Goal: Task Accomplishment & Management: Manage account settings

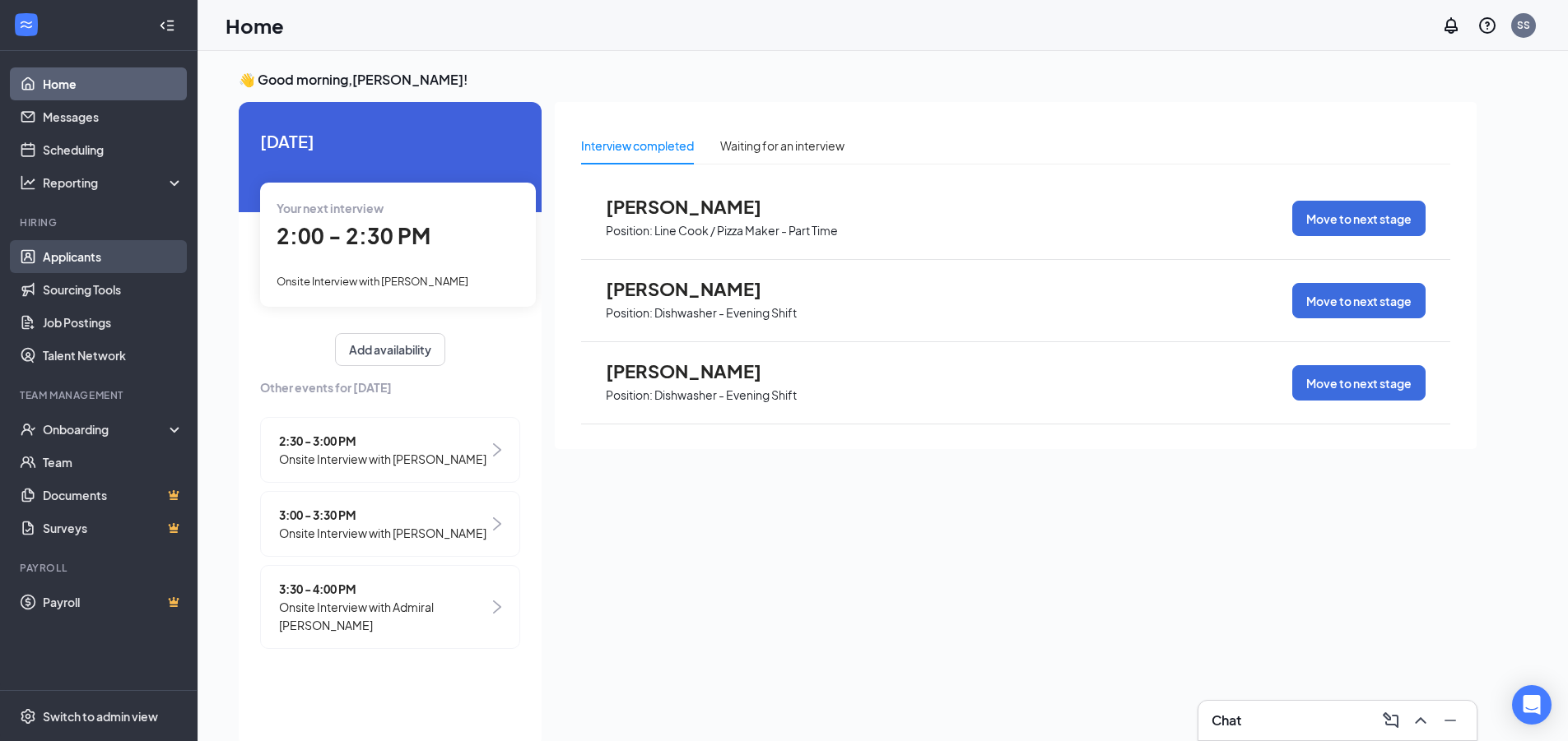
click at [48, 242] on link "Applicants" at bounding box center [112, 256] width 141 height 33
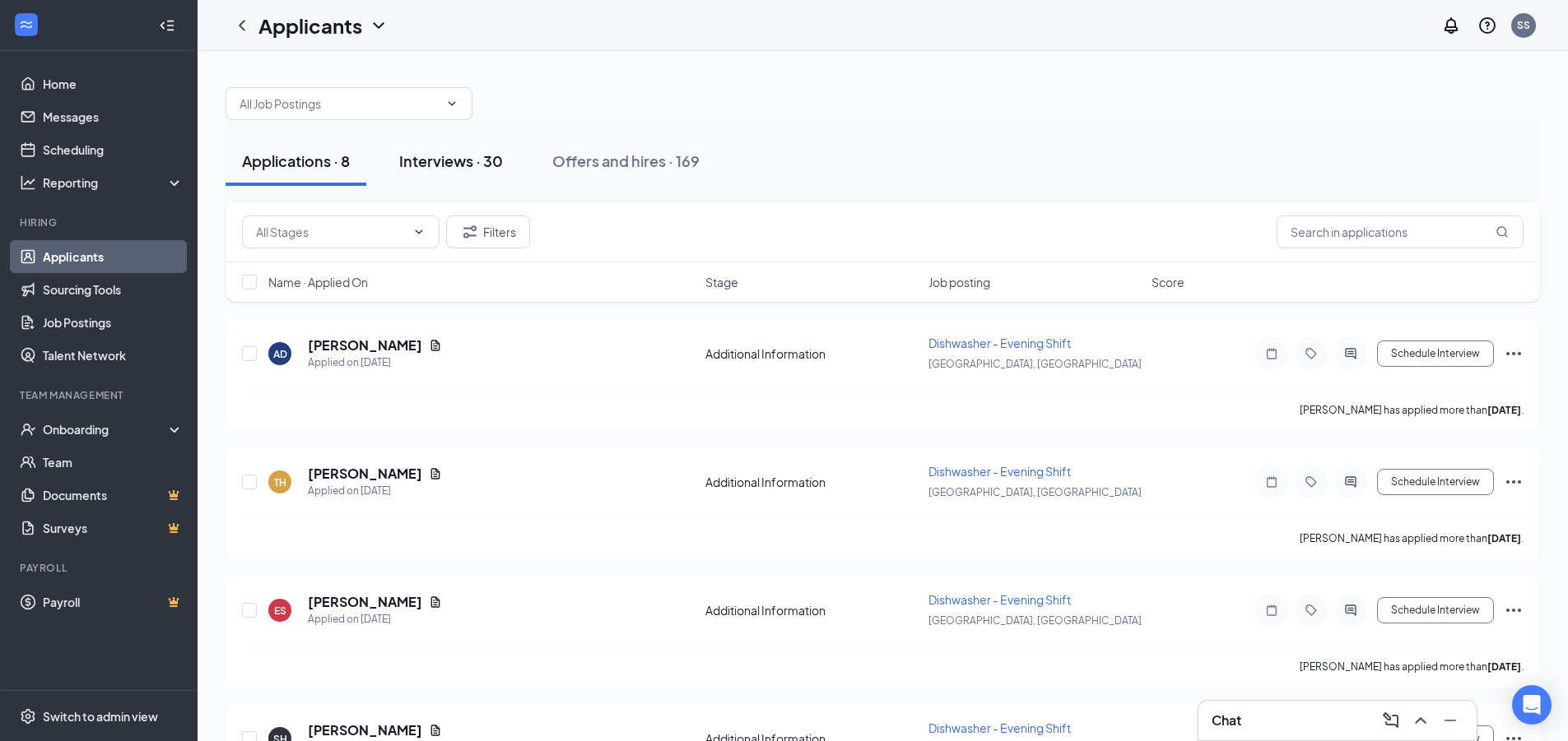
click at [463, 163] on div "Interviews · 30" at bounding box center [452, 160] width 104 height 21
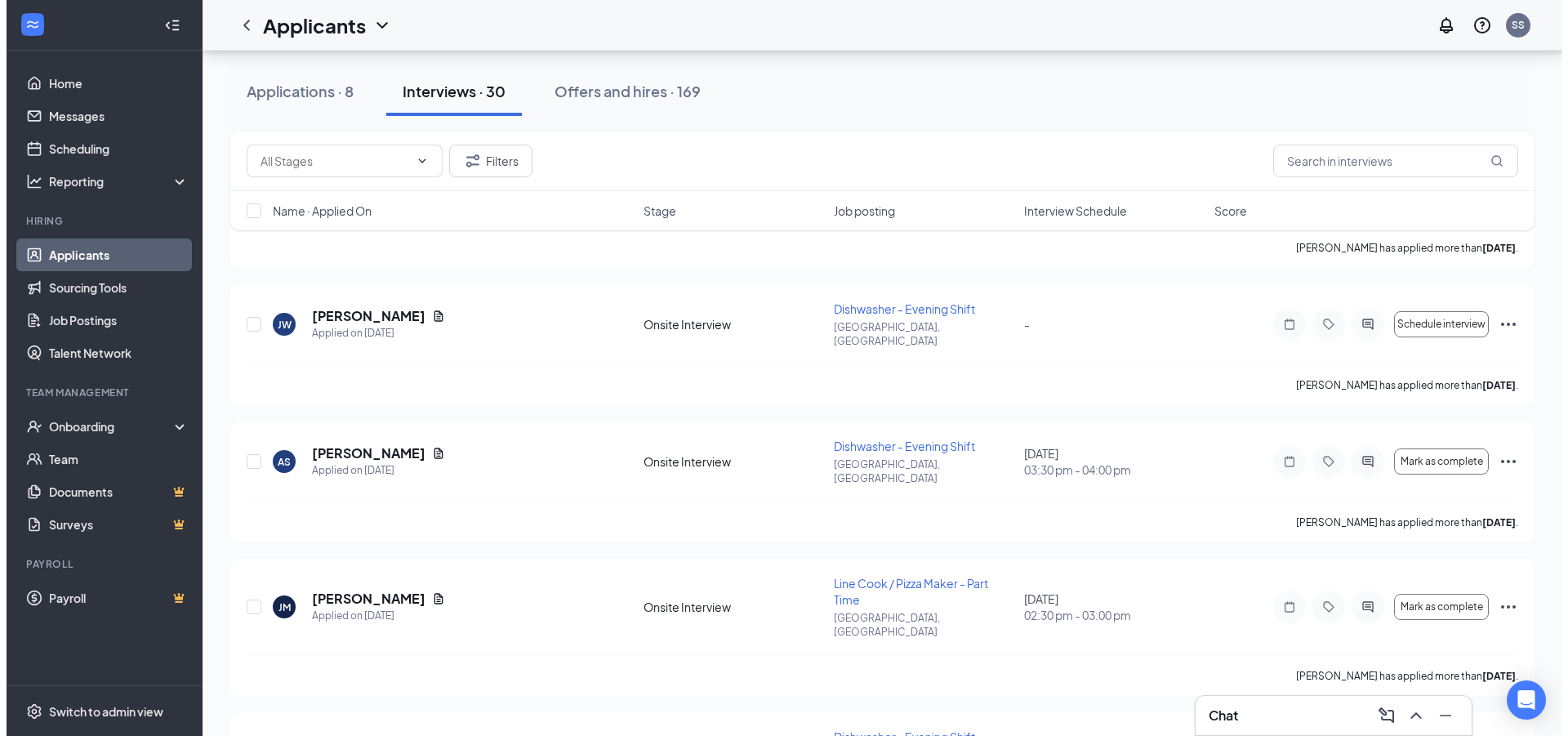
scroll to position [1797, 0]
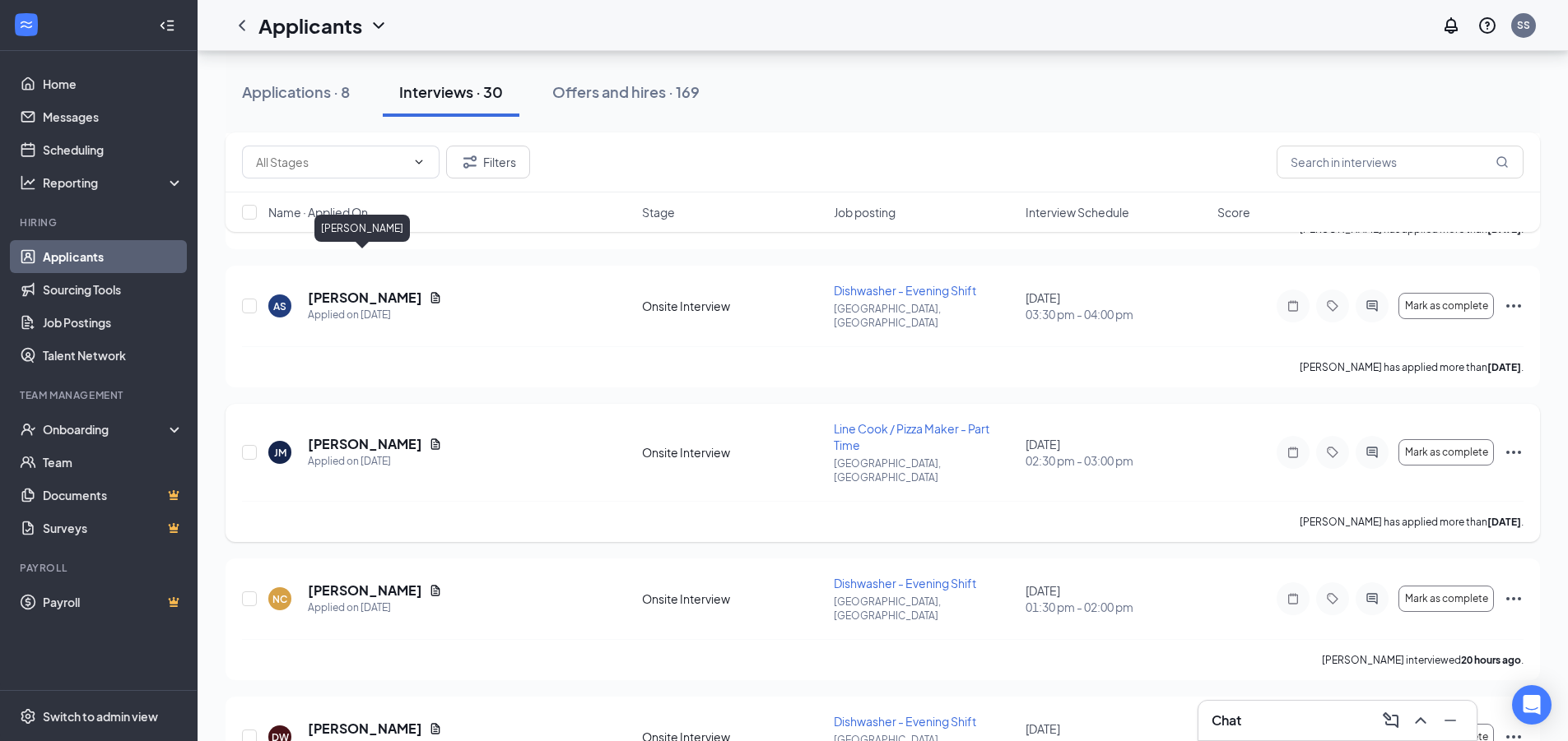
click at [354, 435] on h5 "[PERSON_NAME]" at bounding box center [365, 444] width 114 height 18
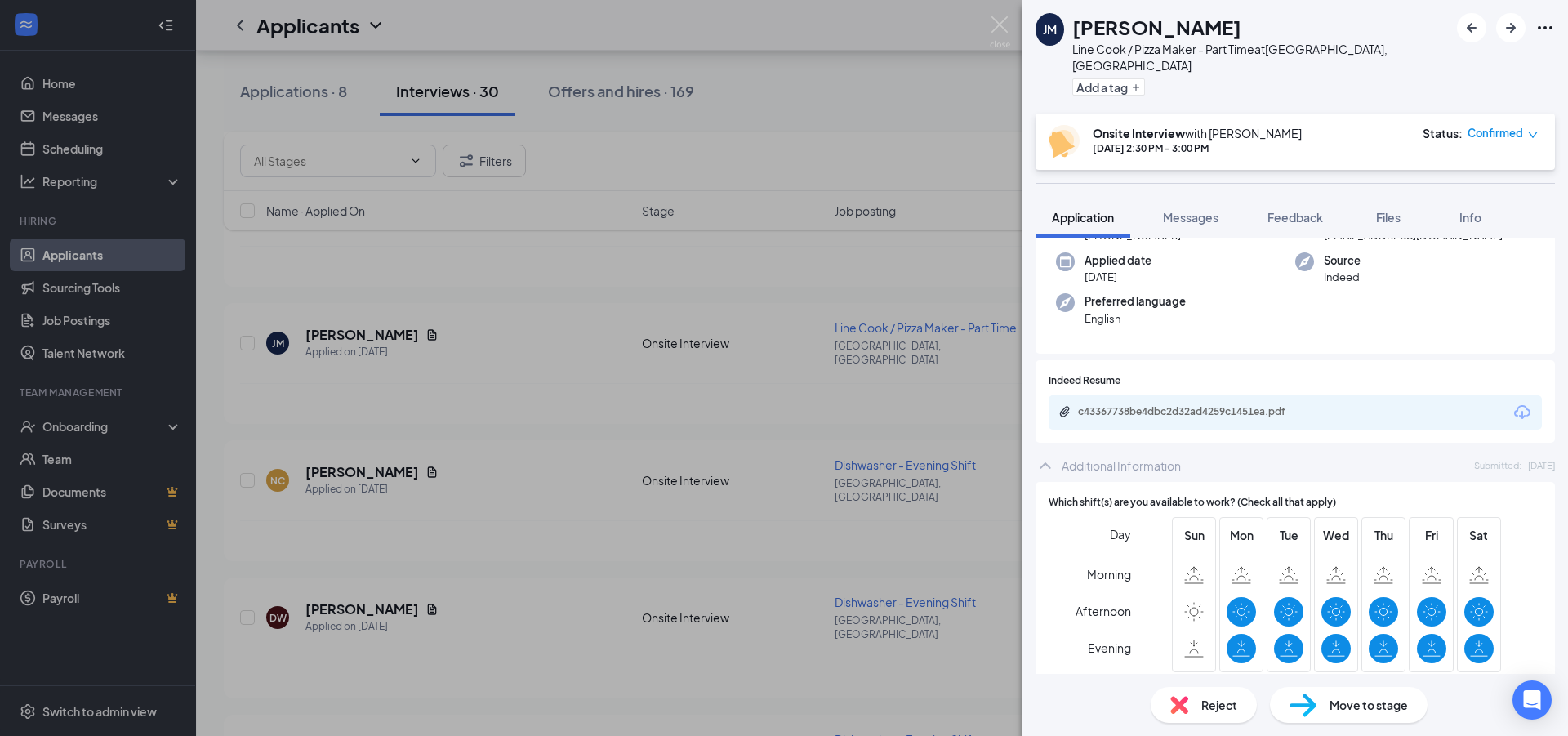
scroll to position [123, 0]
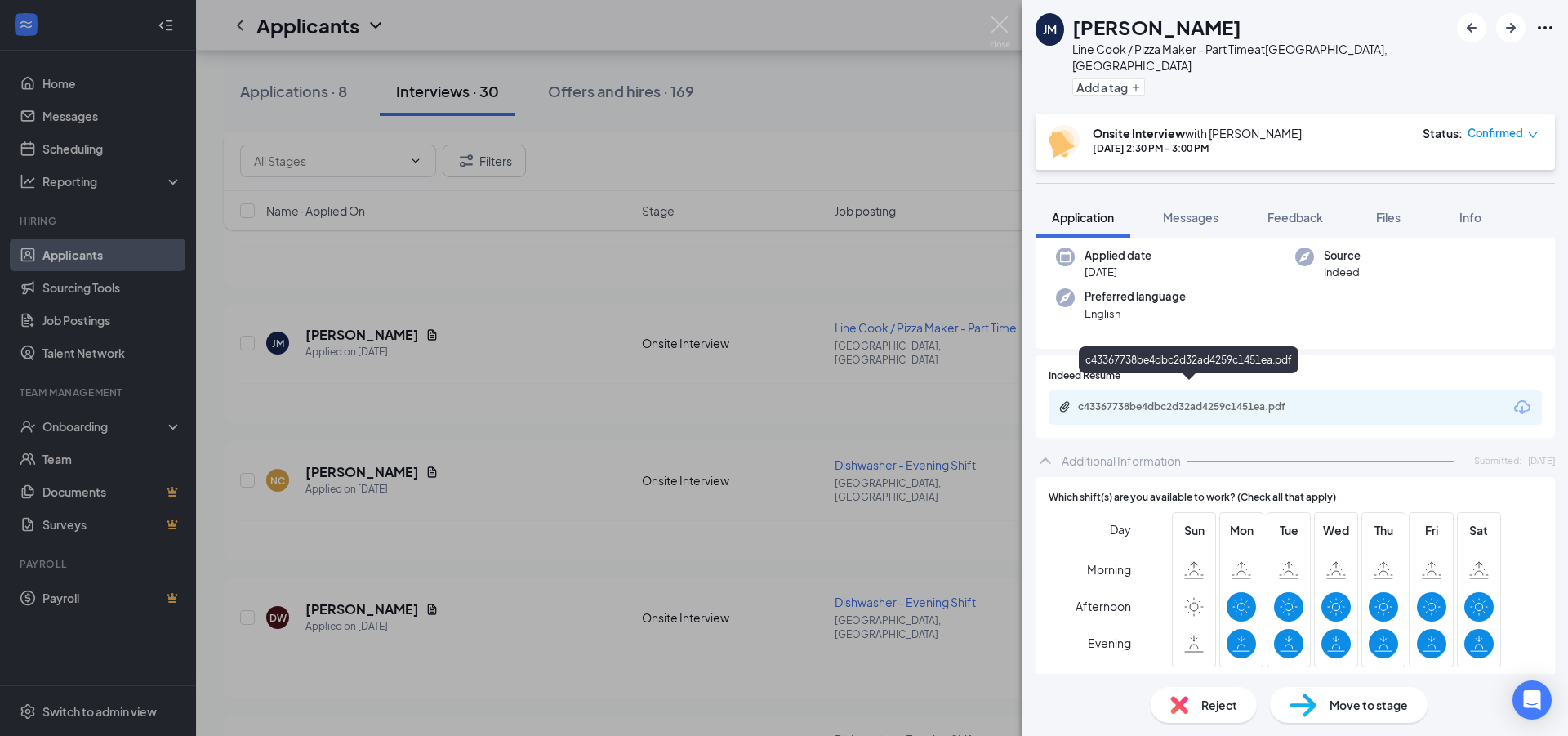
click at [1159, 400] on div "c43367738be4dbc2d32ad4259c1451ea.pdf" at bounding box center [1192, 407] width 229 height 13
click at [996, 23] on img at bounding box center [1000, 32] width 21 height 32
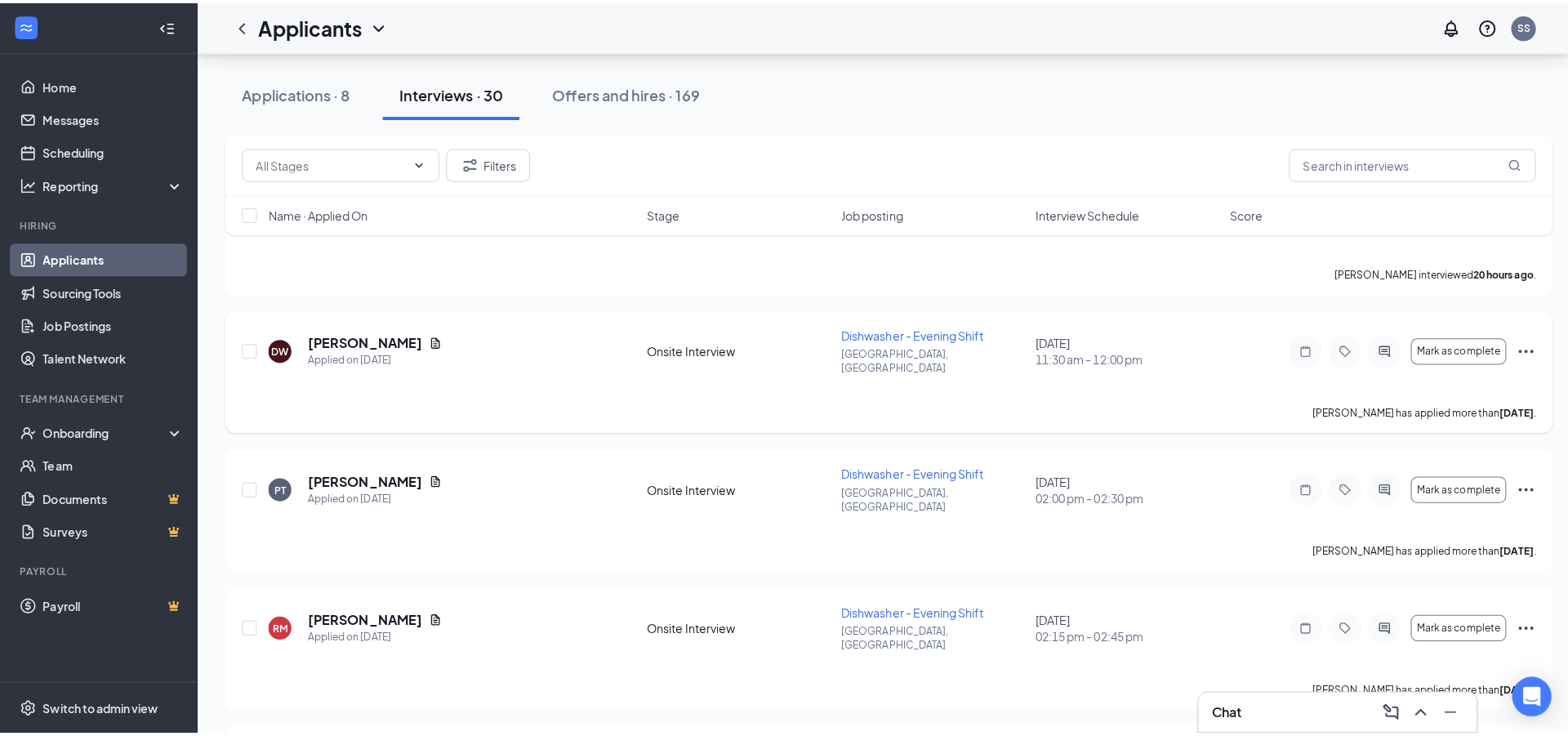
scroll to position [2125, 0]
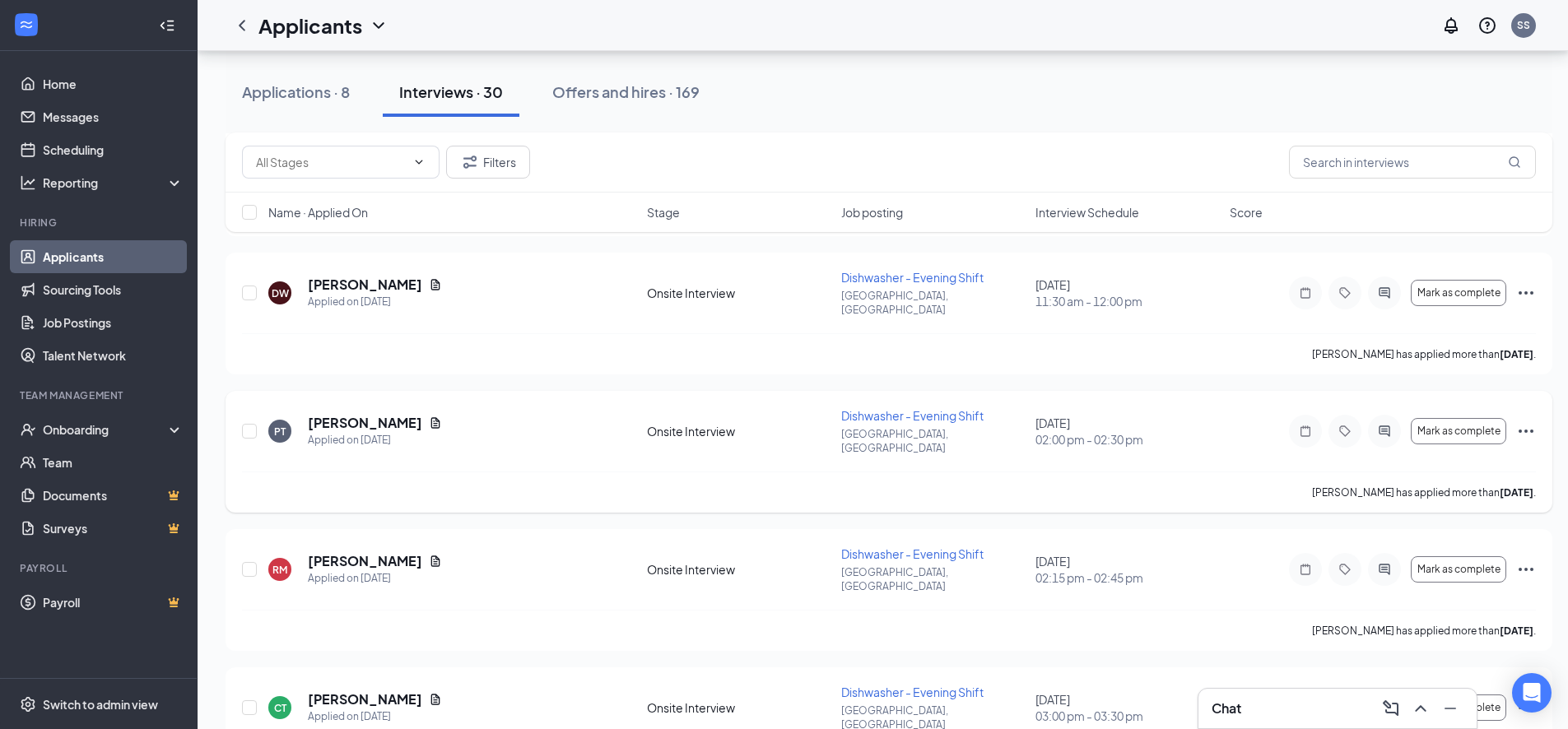
click at [1520, 421] on icon "Ellipses" at bounding box center [1525, 431] width 20 height 20
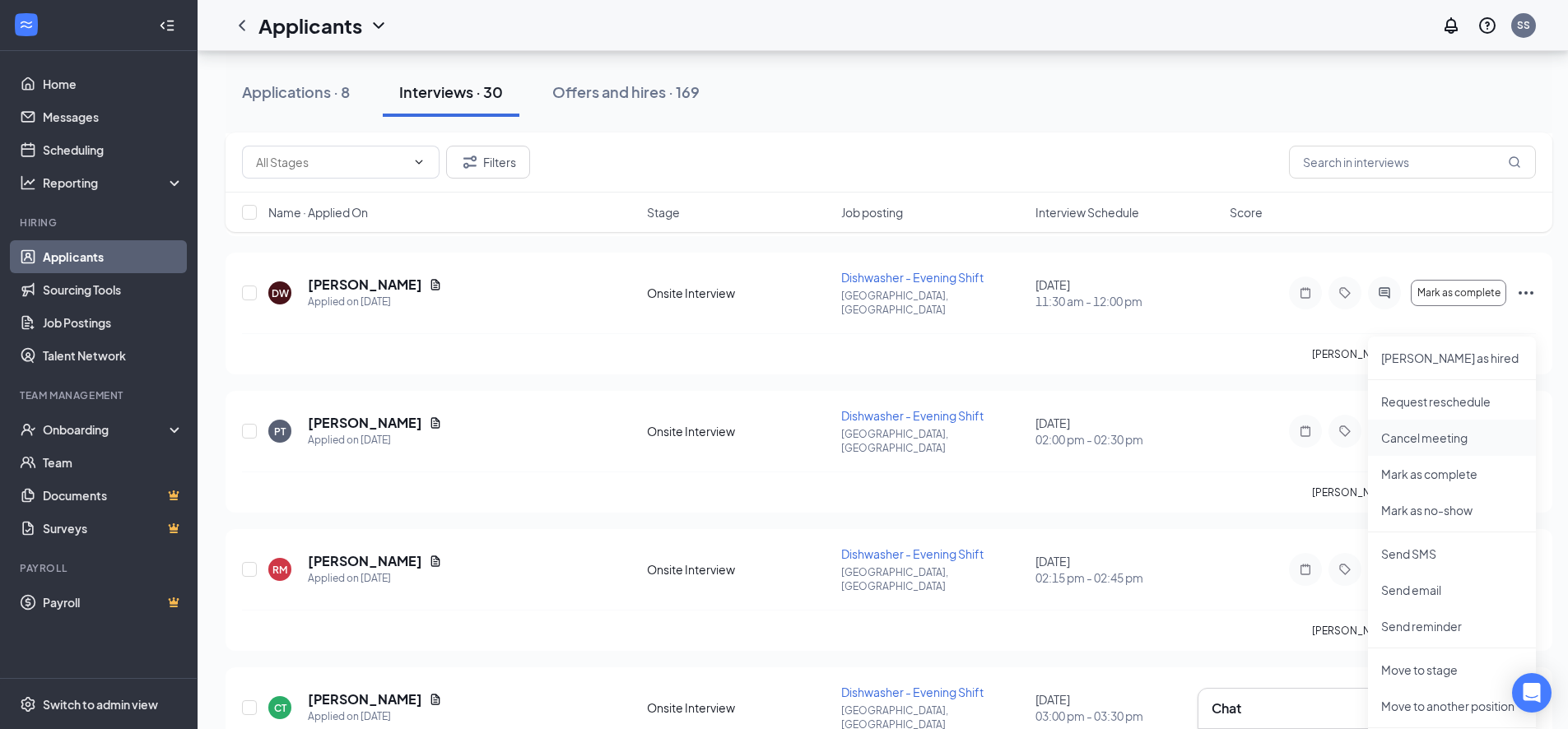
click at [1410, 433] on p "Cancel meeting" at bounding box center [1452, 437] width 142 height 16
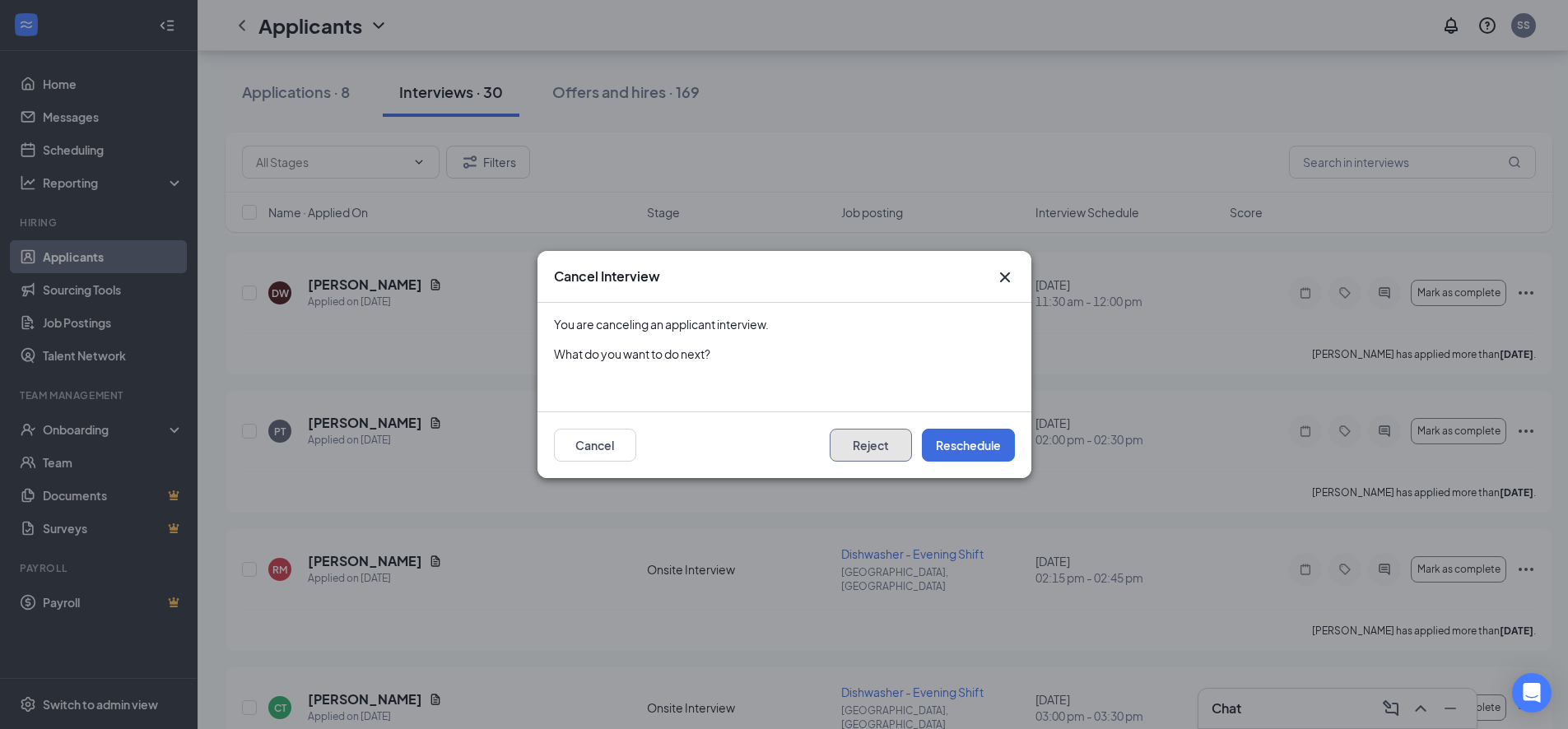
click at [875, 445] on button "Reject" at bounding box center [870, 445] width 82 height 33
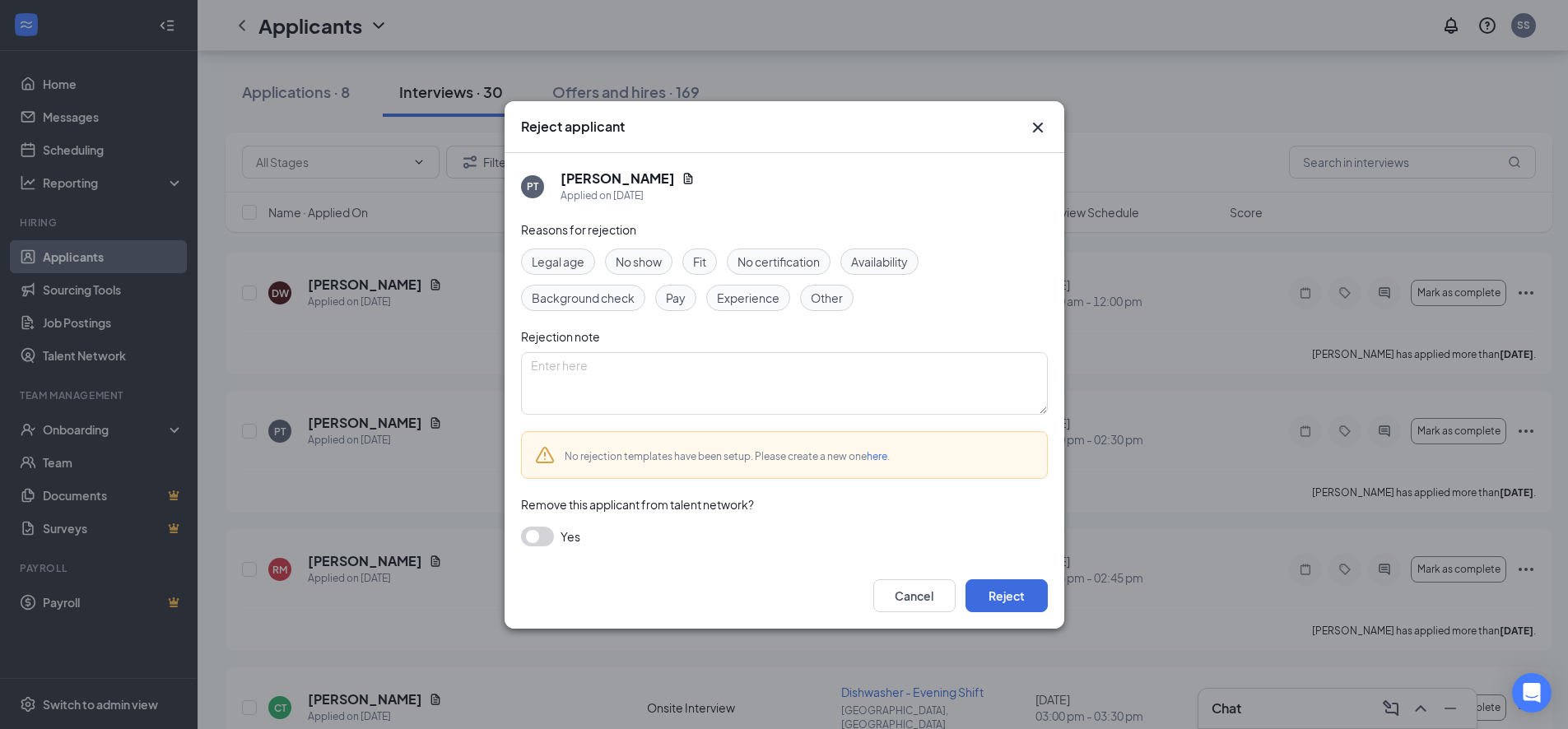
click at [832, 297] on span "Other" at bounding box center [827, 297] width 32 height 18
click at [699, 399] on textarea at bounding box center [785, 383] width 527 height 62
type textarea "position filled"
click at [1006, 595] on button "Reject" at bounding box center [1006, 596] width 82 height 33
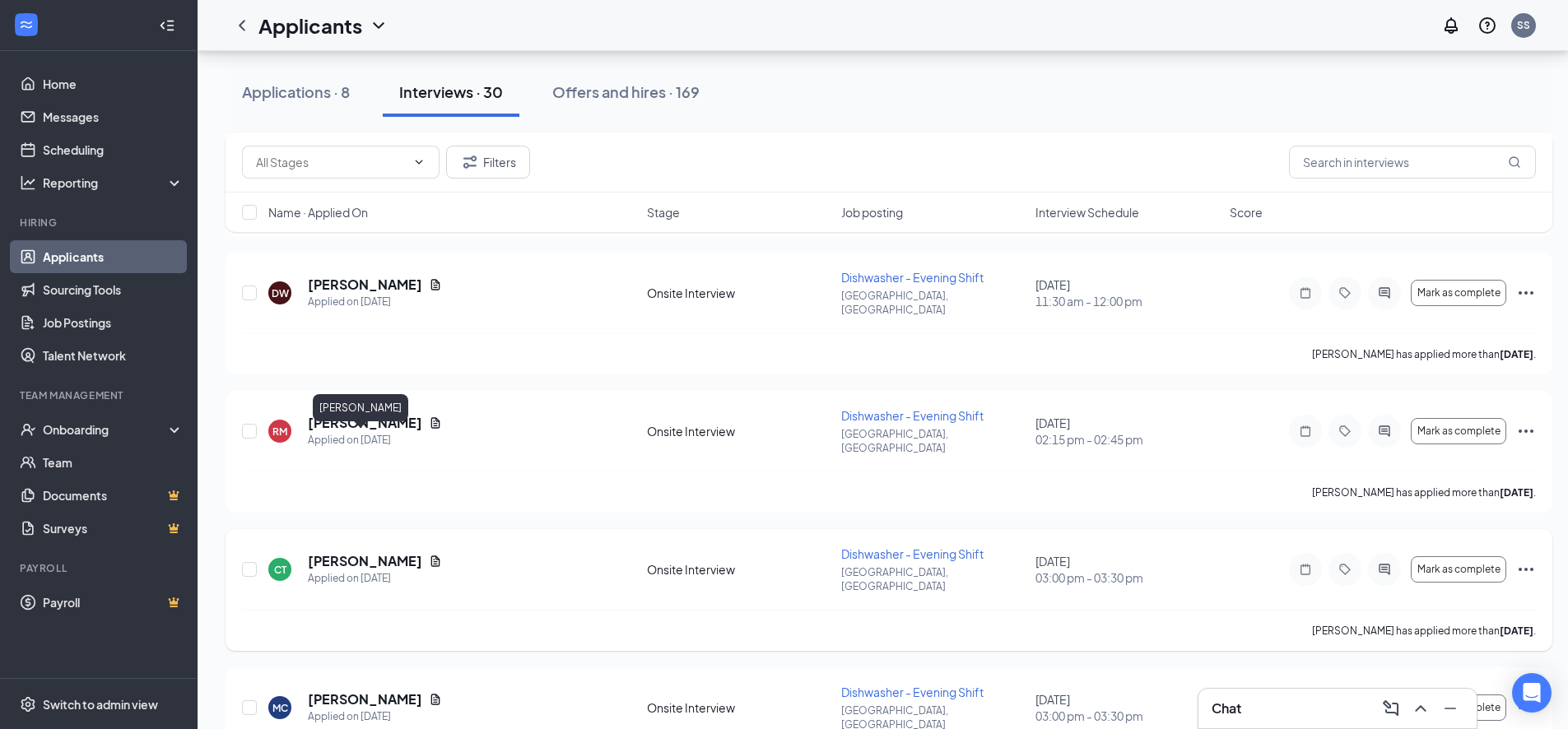
click at [330, 552] on h5 "[PERSON_NAME]" at bounding box center [365, 561] width 114 height 18
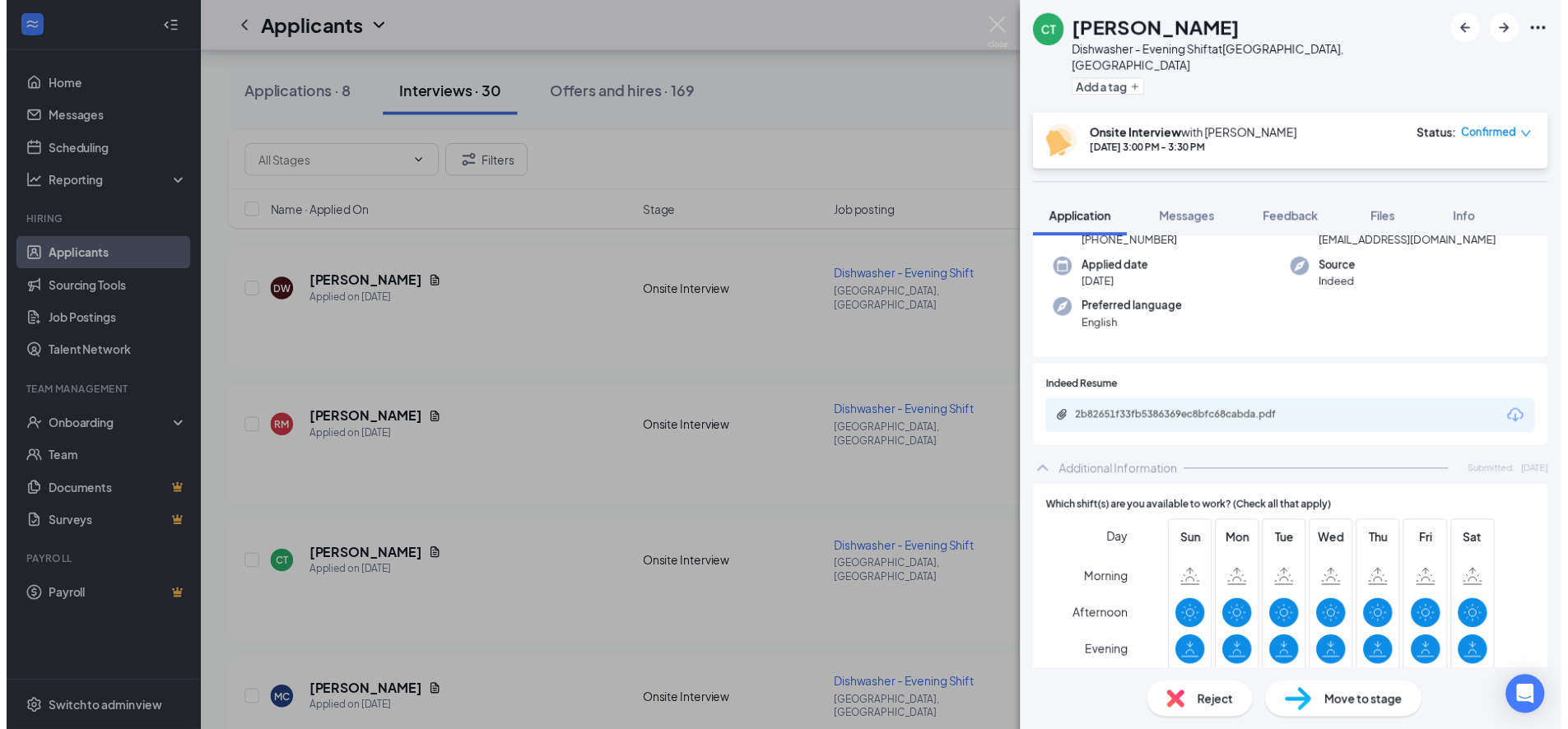
scroll to position [117, 0]
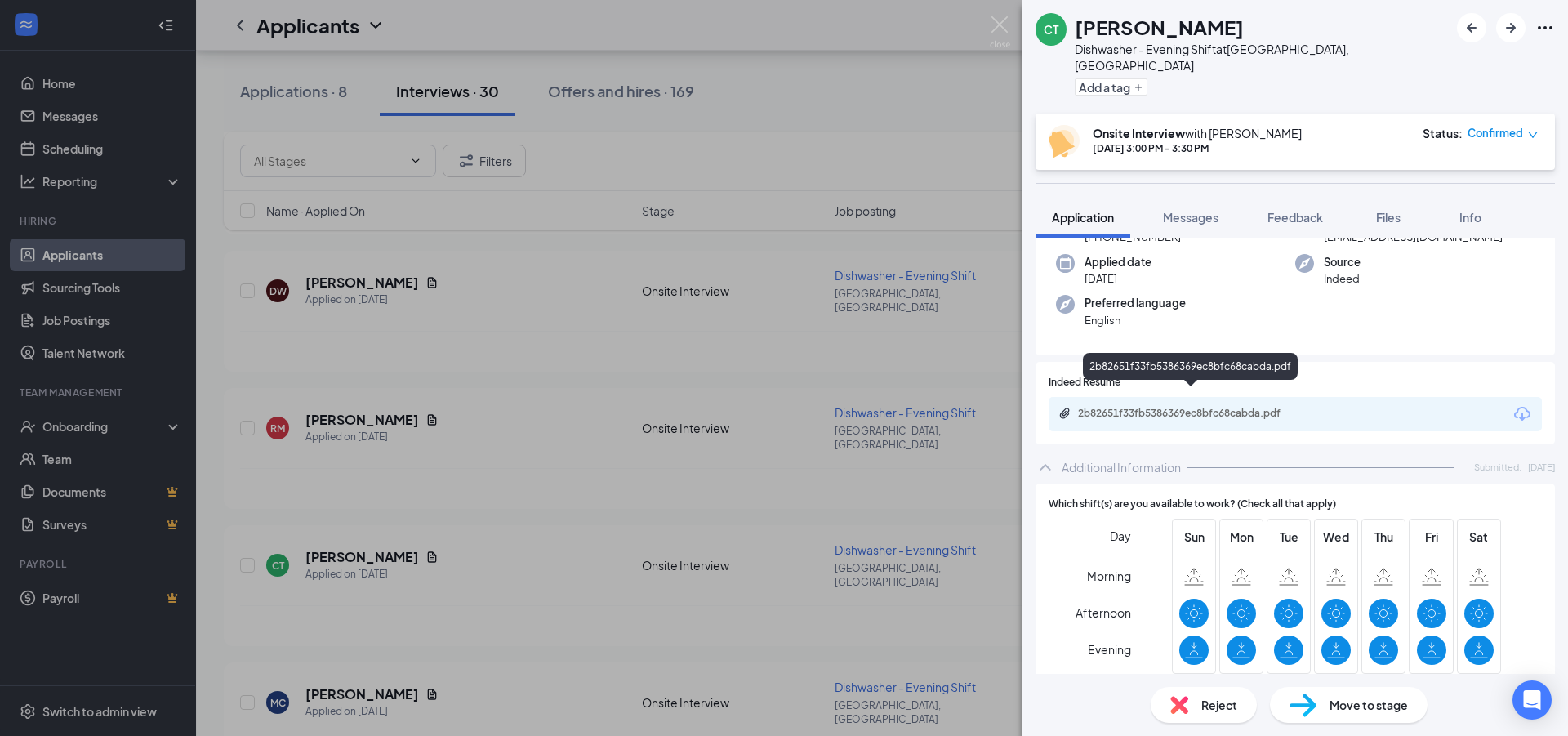
click at [1111, 407] on div "2b82651f33fb5386369ec8bfc68cabda.pdf" at bounding box center [1192, 413] width 229 height 13
click at [998, 22] on img at bounding box center [1000, 32] width 21 height 32
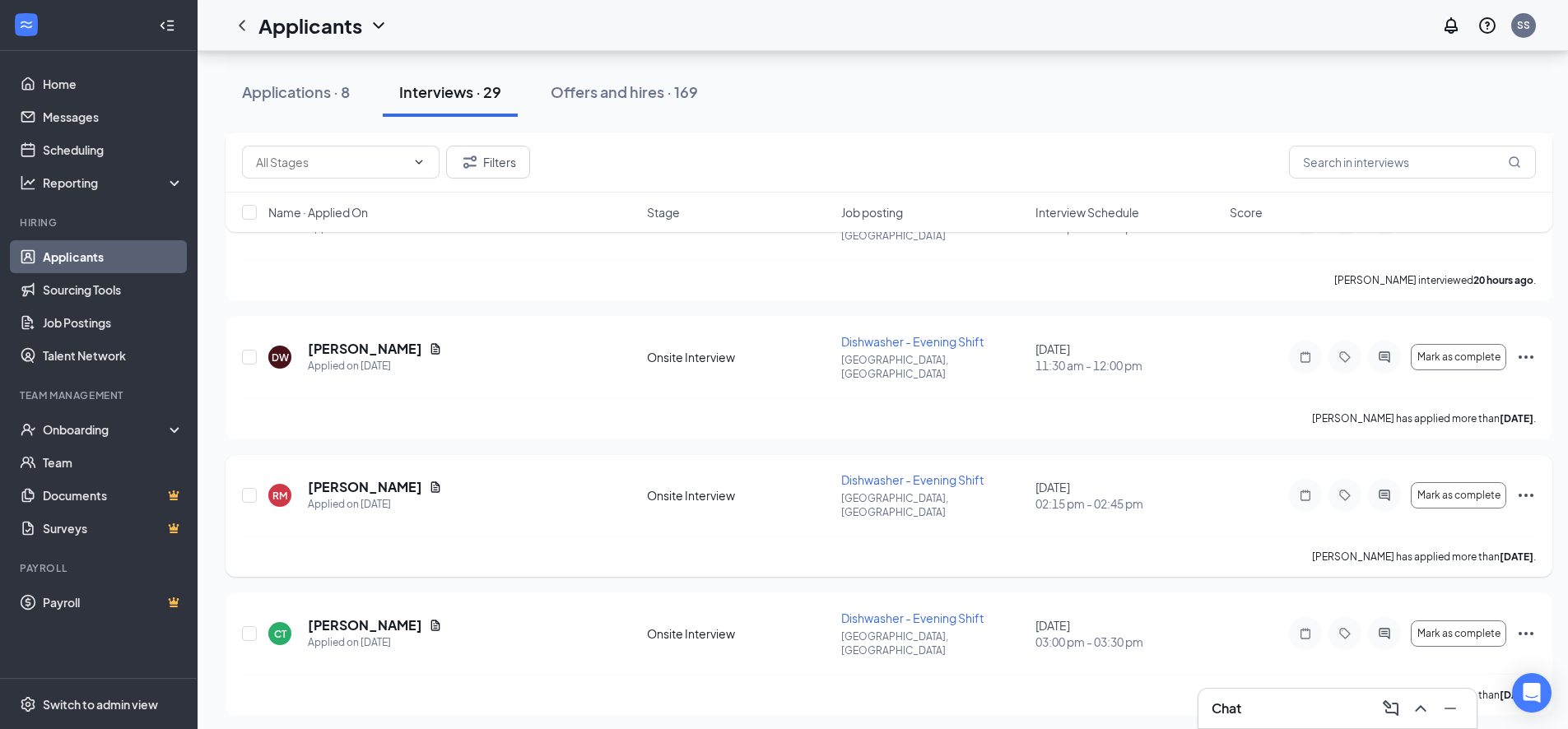
scroll to position [2140, 0]
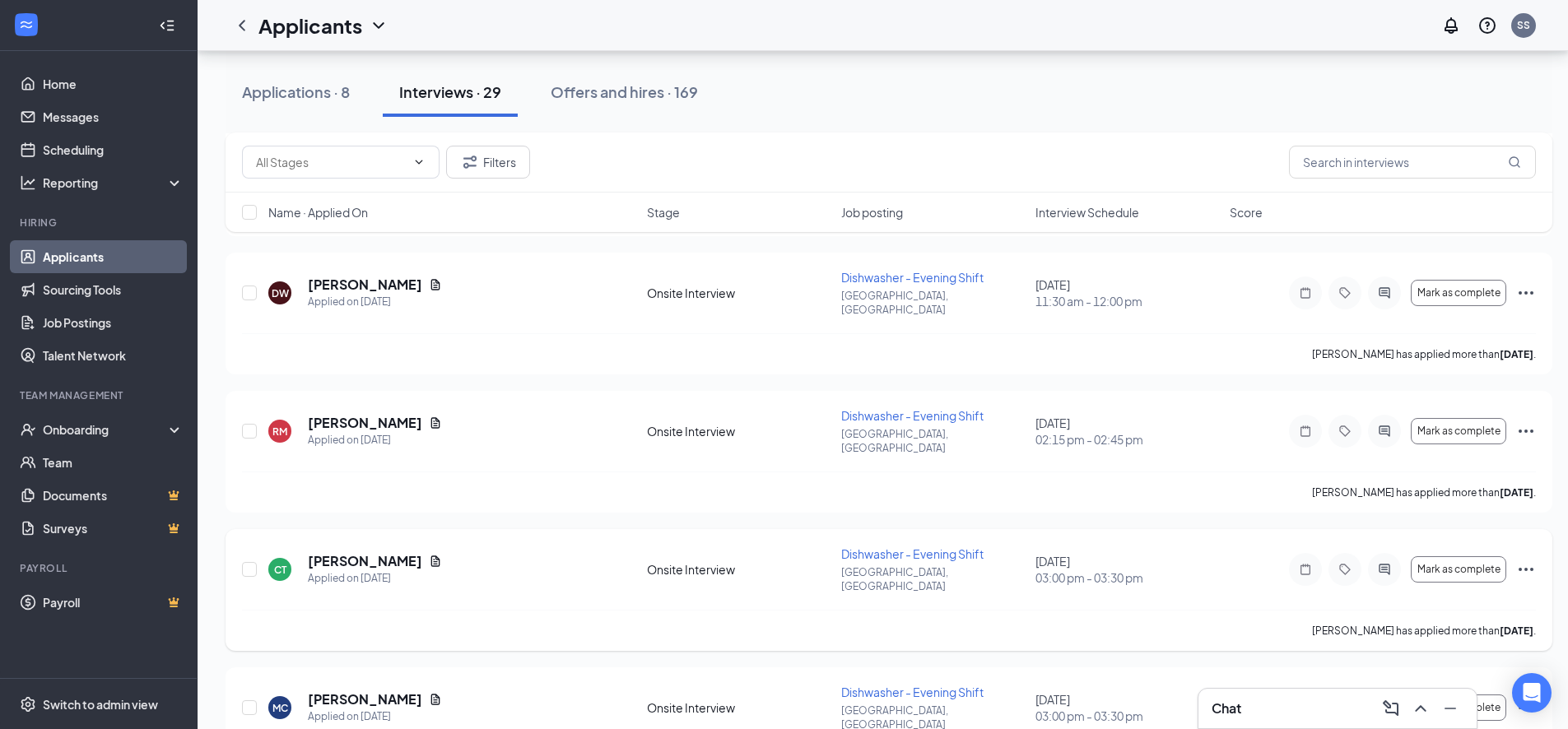
click at [1521, 568] on icon "Ellipses" at bounding box center [1526, 568] width 15 height 3
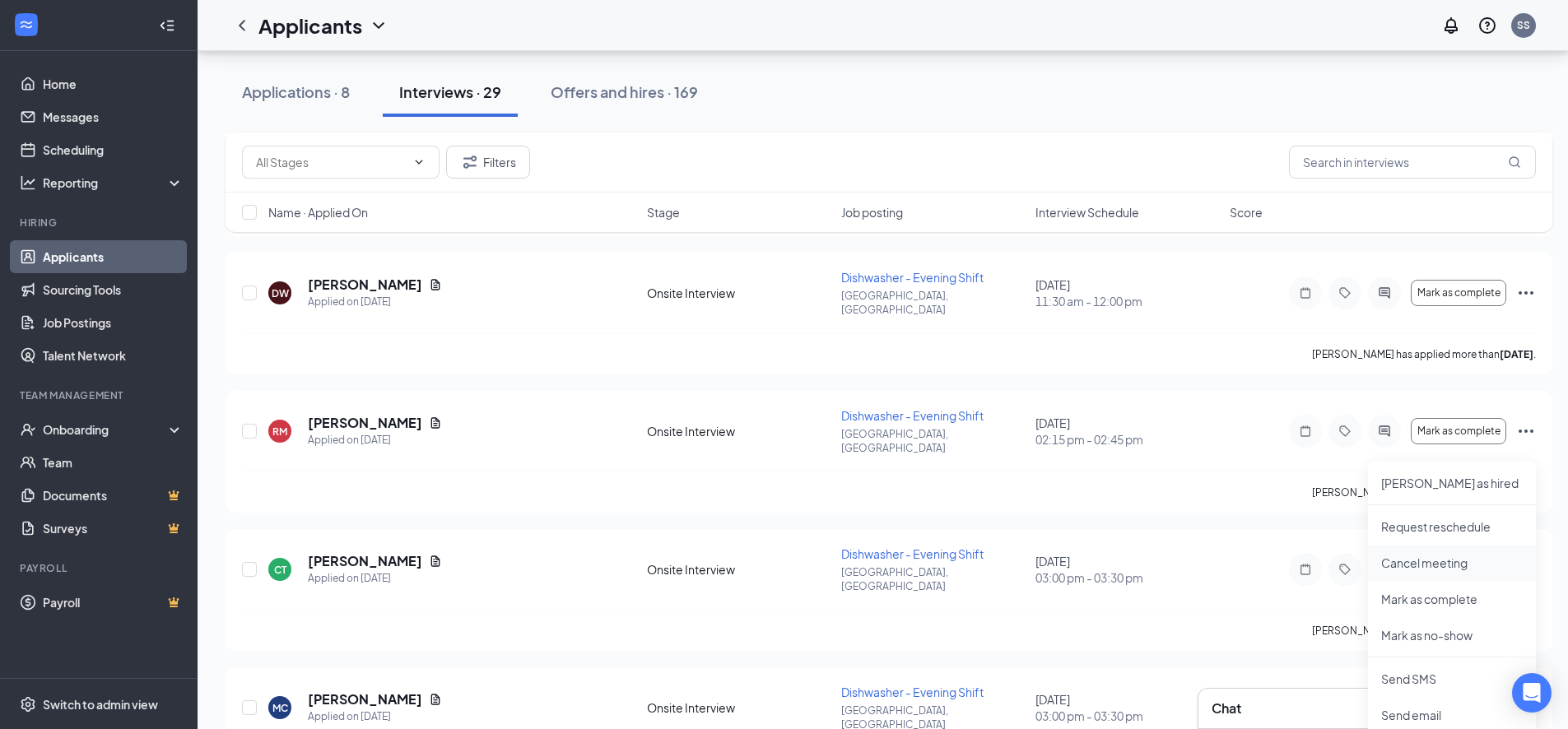
click at [1405, 558] on p "Cancel meeting" at bounding box center [1452, 562] width 142 height 16
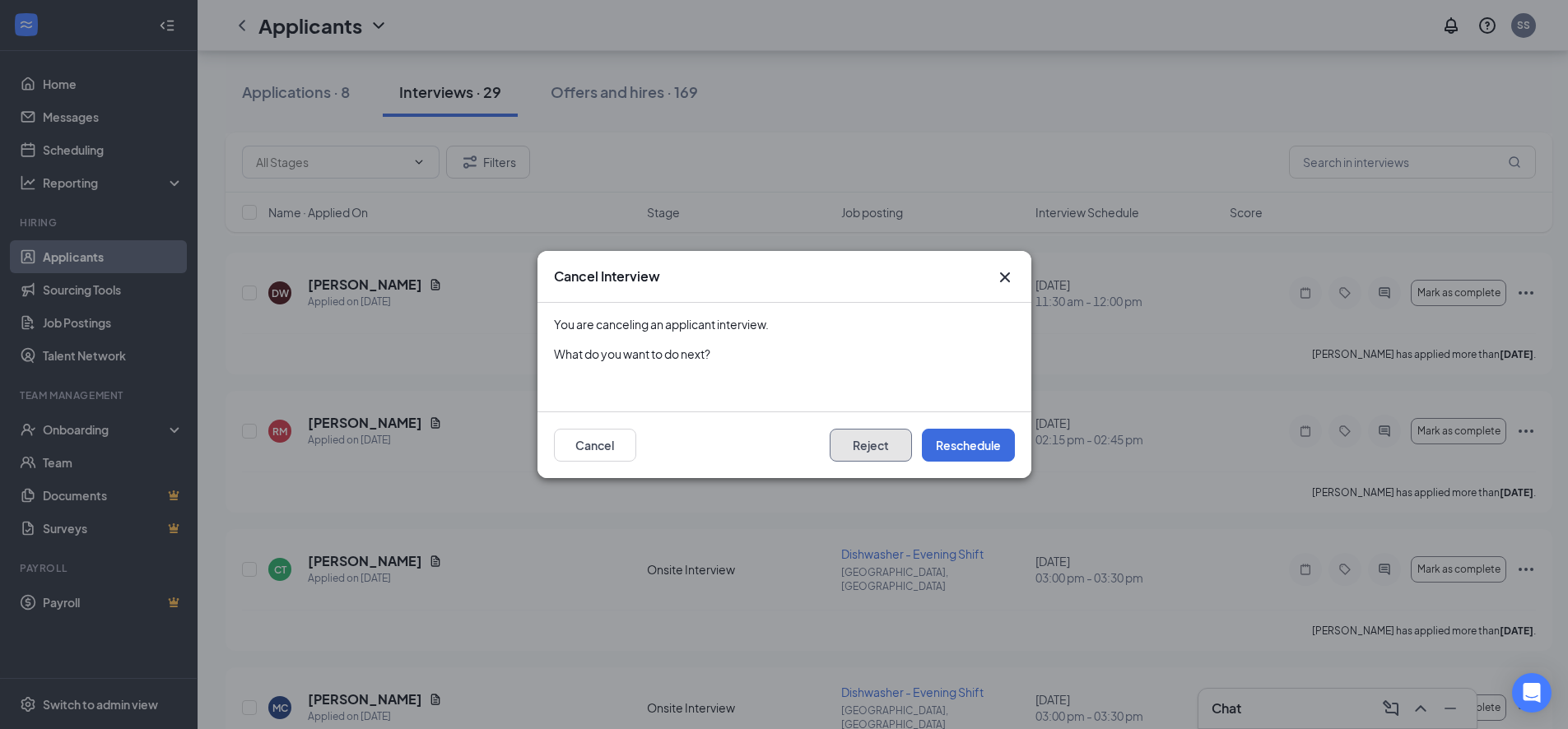
click at [869, 441] on button "Reject" at bounding box center [870, 445] width 82 height 33
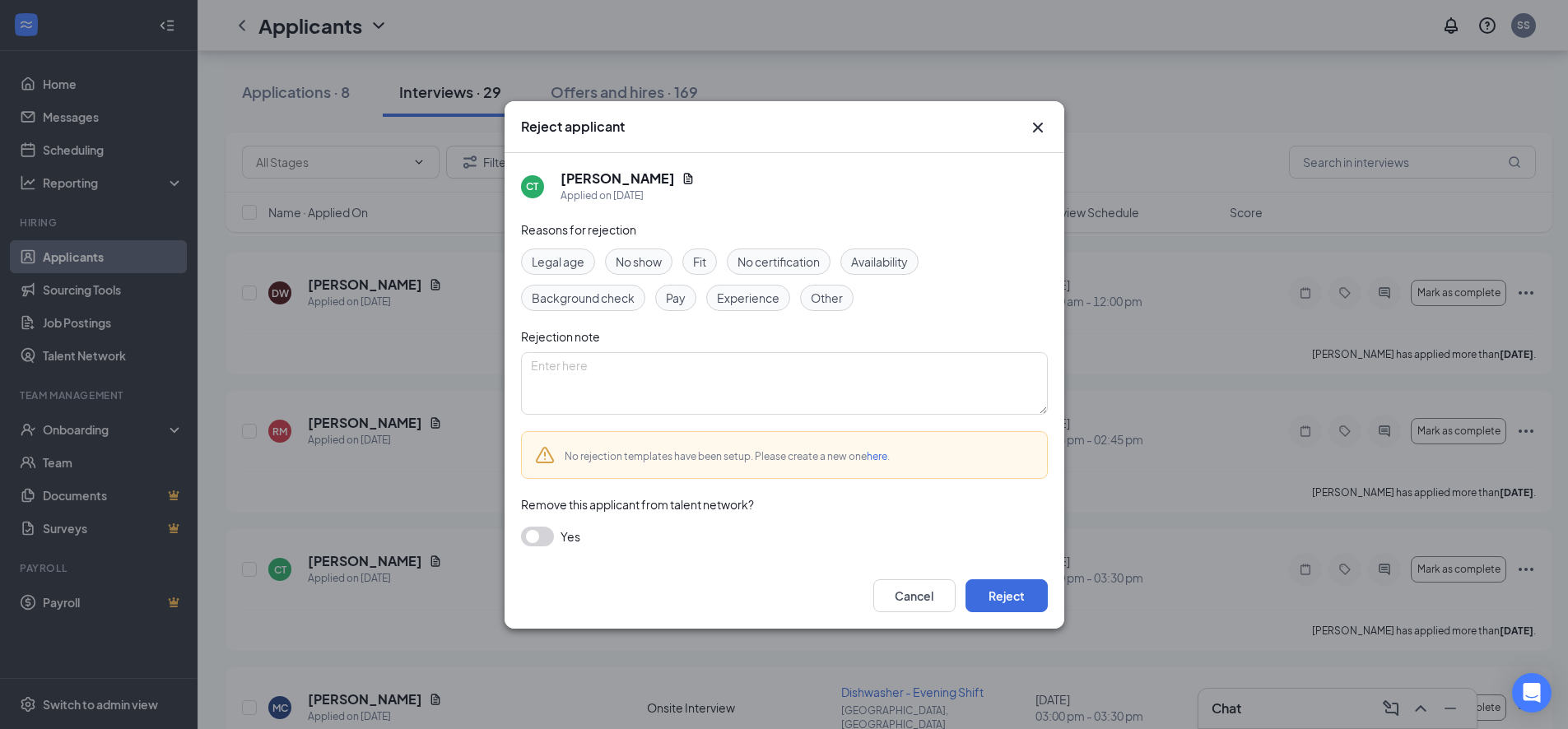
click at [836, 297] on span "Other" at bounding box center [827, 297] width 32 height 18
click at [765, 399] on textarea at bounding box center [785, 383] width 527 height 62
type textarea "position filled"
click at [996, 601] on button "Reject" at bounding box center [1006, 596] width 82 height 33
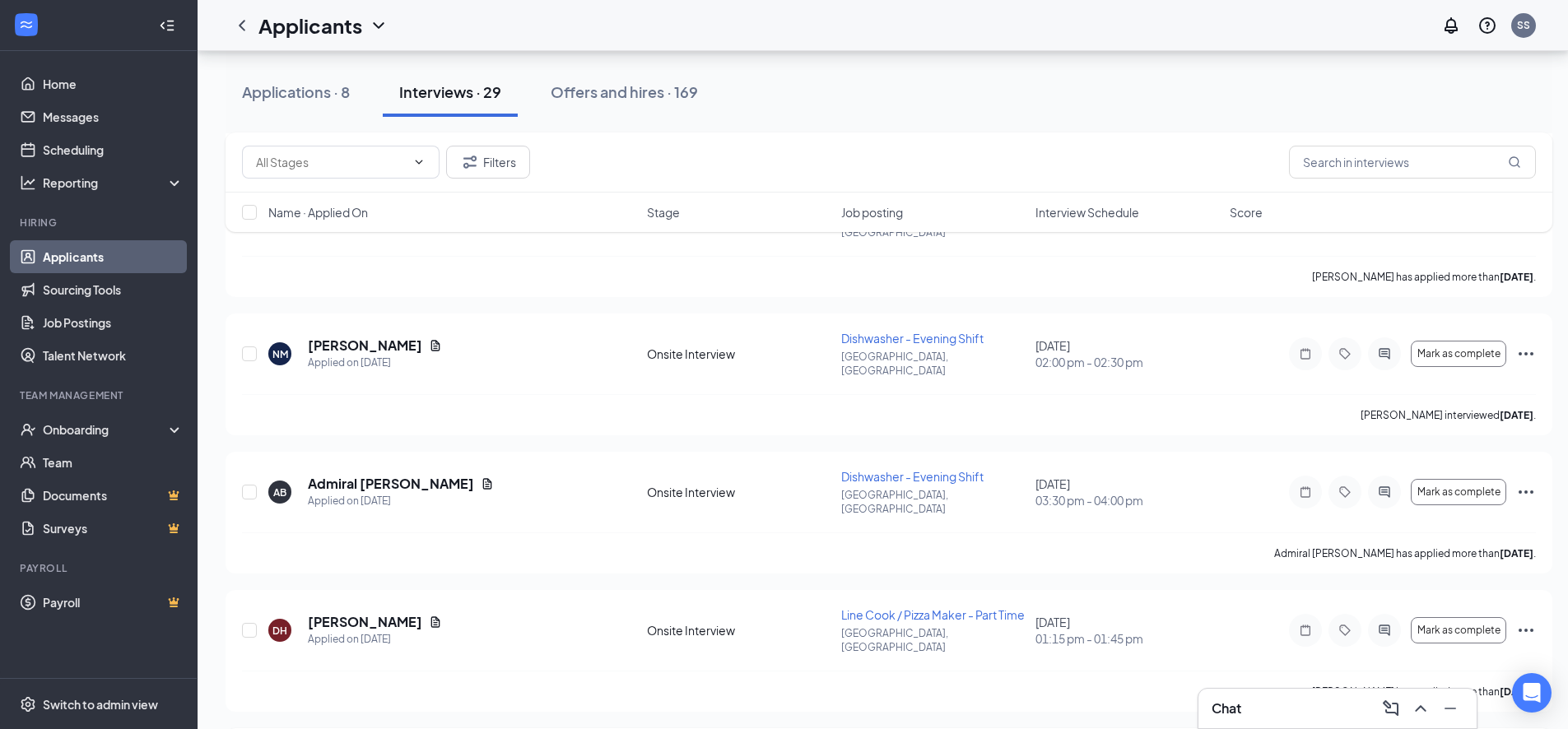
scroll to position [2634, 0]
click at [1525, 481] on icon "Ellipses" at bounding box center [1525, 490] width 20 height 20
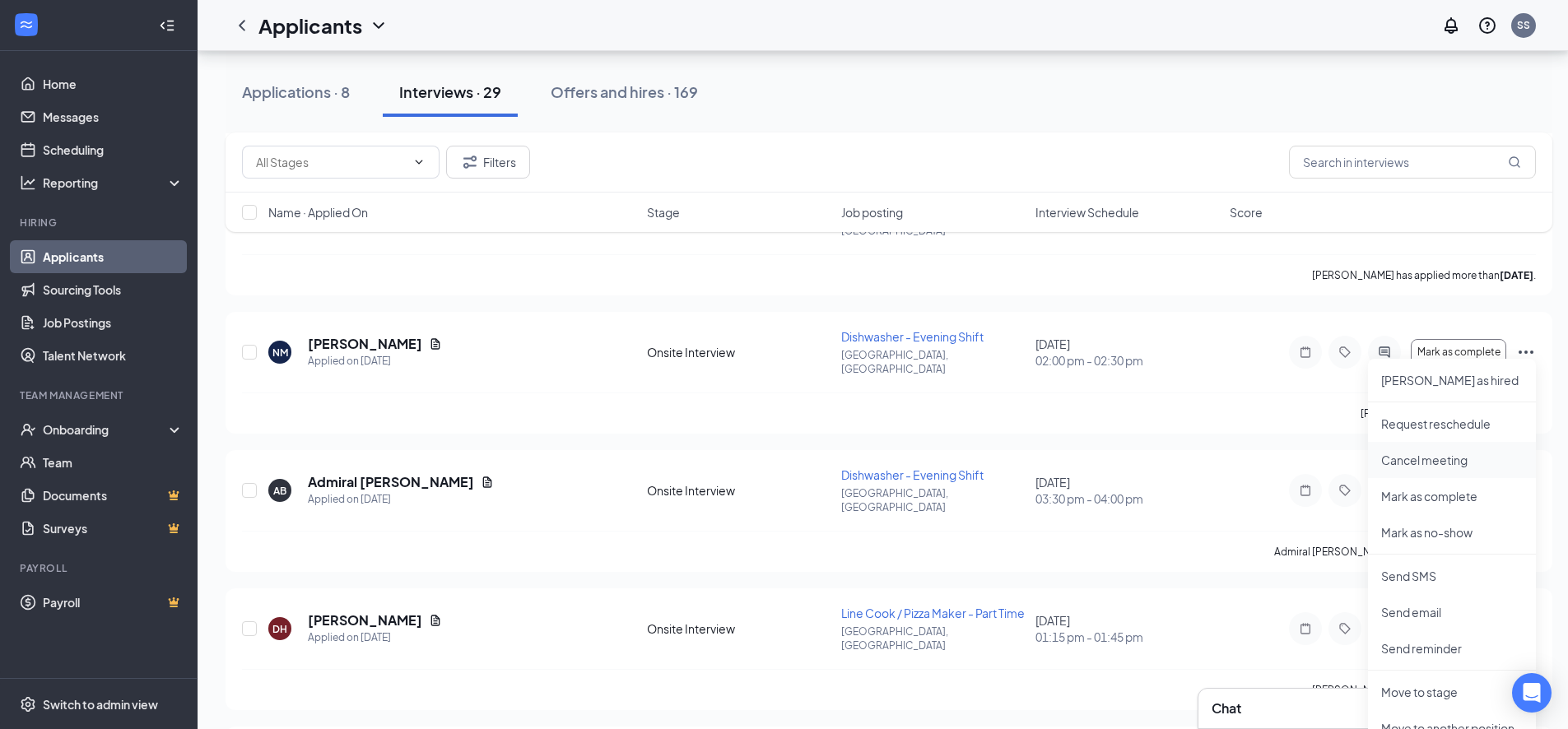
click at [1412, 465] on p "Cancel meeting" at bounding box center [1452, 459] width 142 height 16
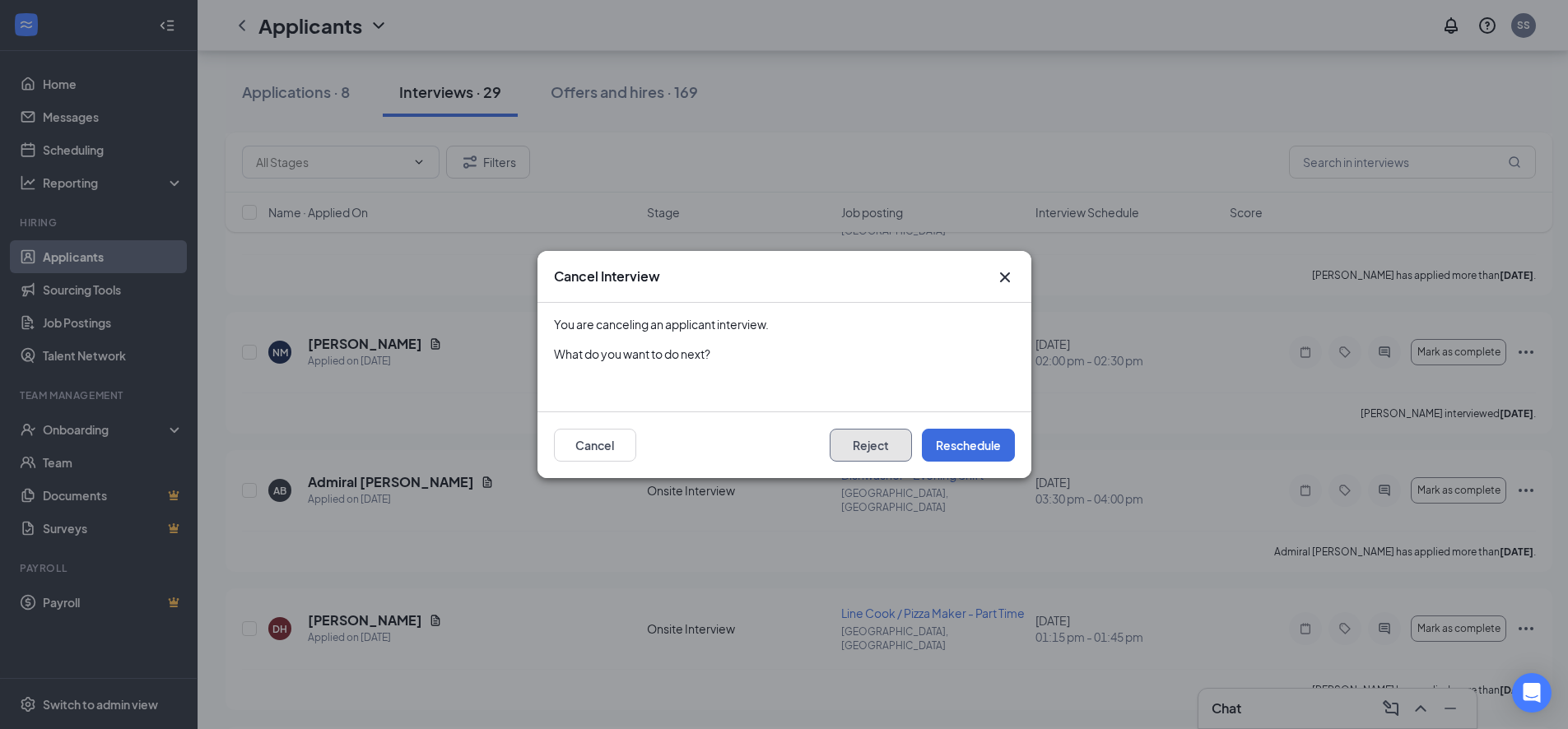
click at [858, 451] on button "Reject" at bounding box center [870, 445] width 82 height 33
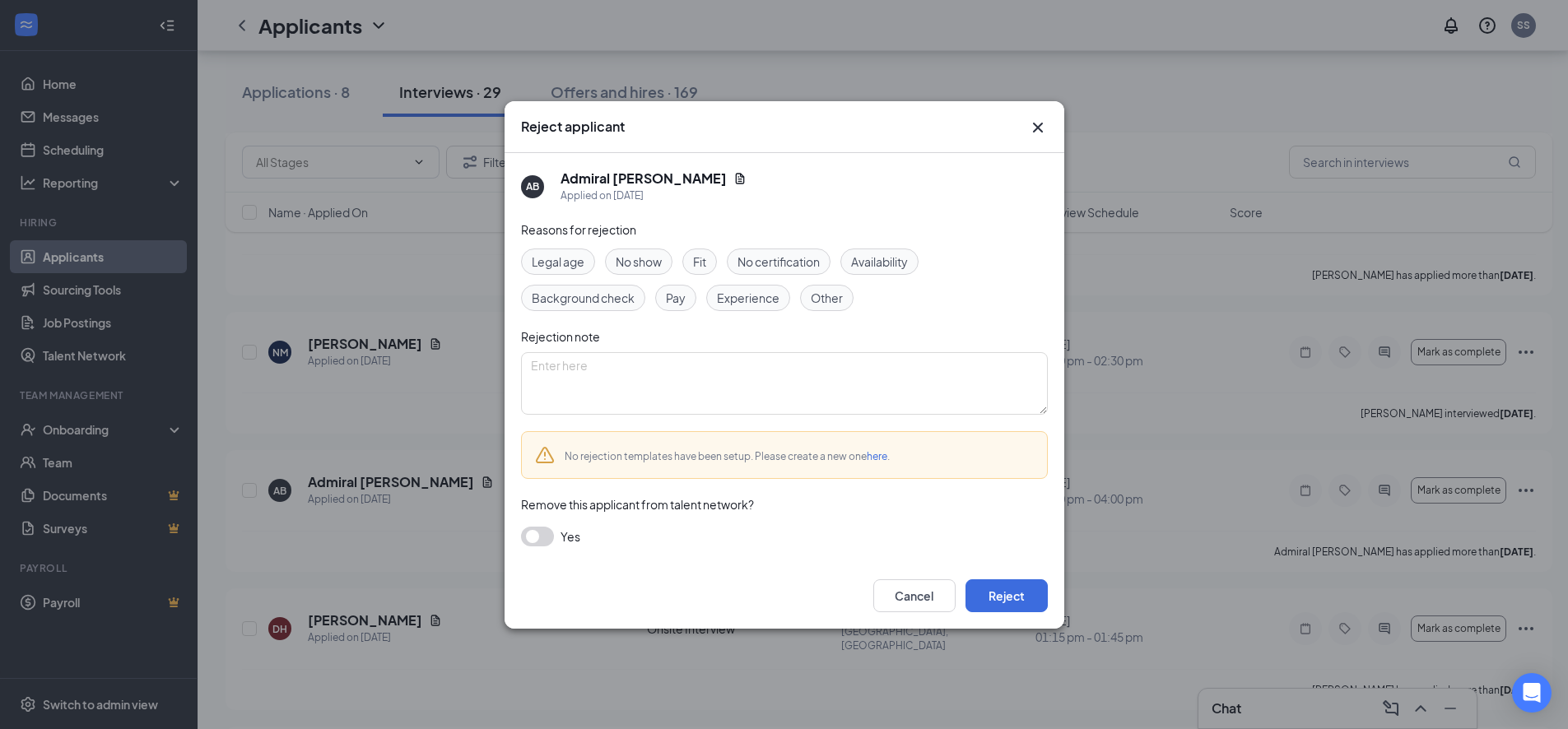
click at [833, 298] on span "Other" at bounding box center [827, 297] width 32 height 18
drag, startPoint x: 736, startPoint y: 393, endPoint x: 745, endPoint y: 360, distance: 34.2
click at [739, 387] on textarea at bounding box center [785, 383] width 527 height 62
type textarea "position filled"
click at [999, 606] on button "Reject" at bounding box center [1006, 596] width 82 height 33
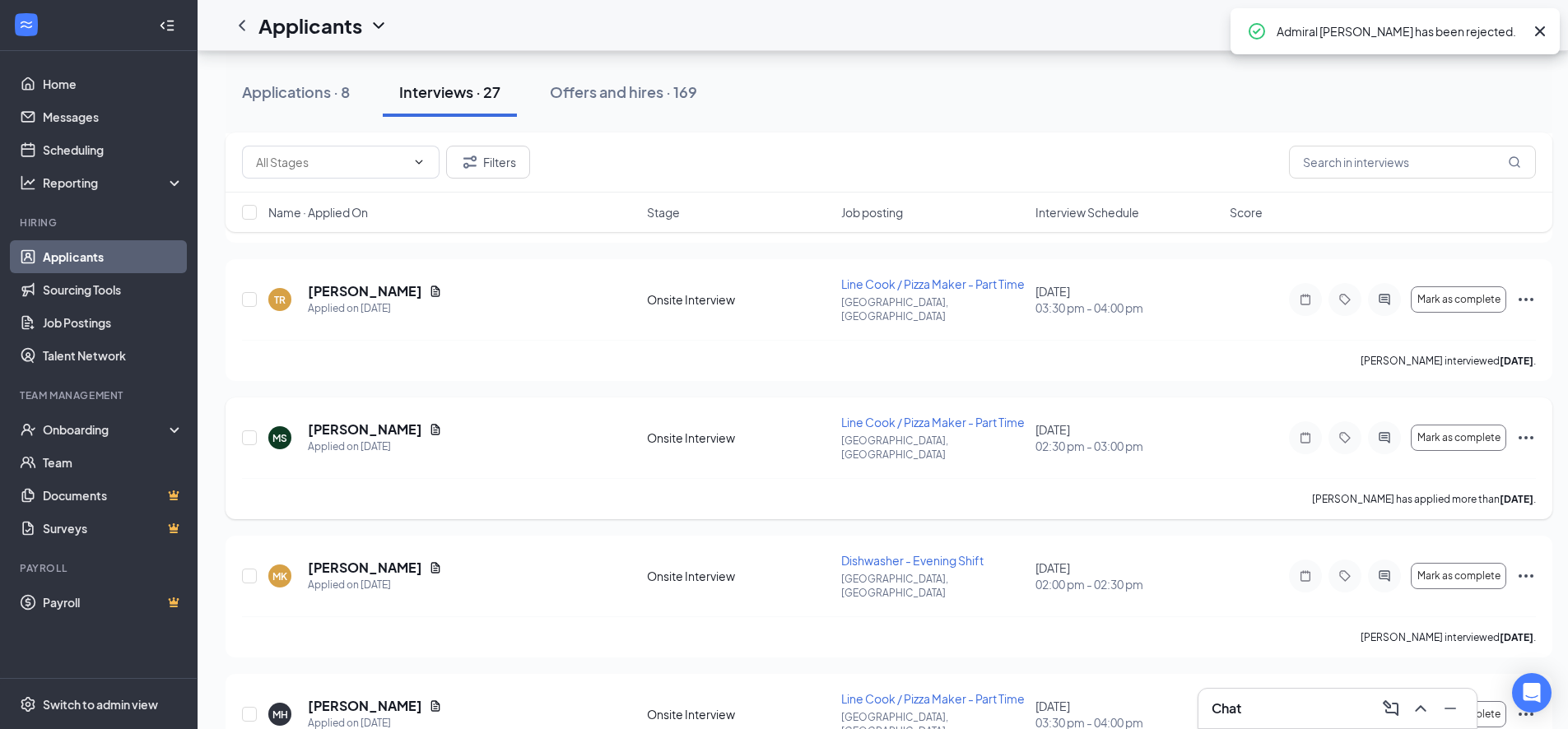
scroll to position [2971, 0]
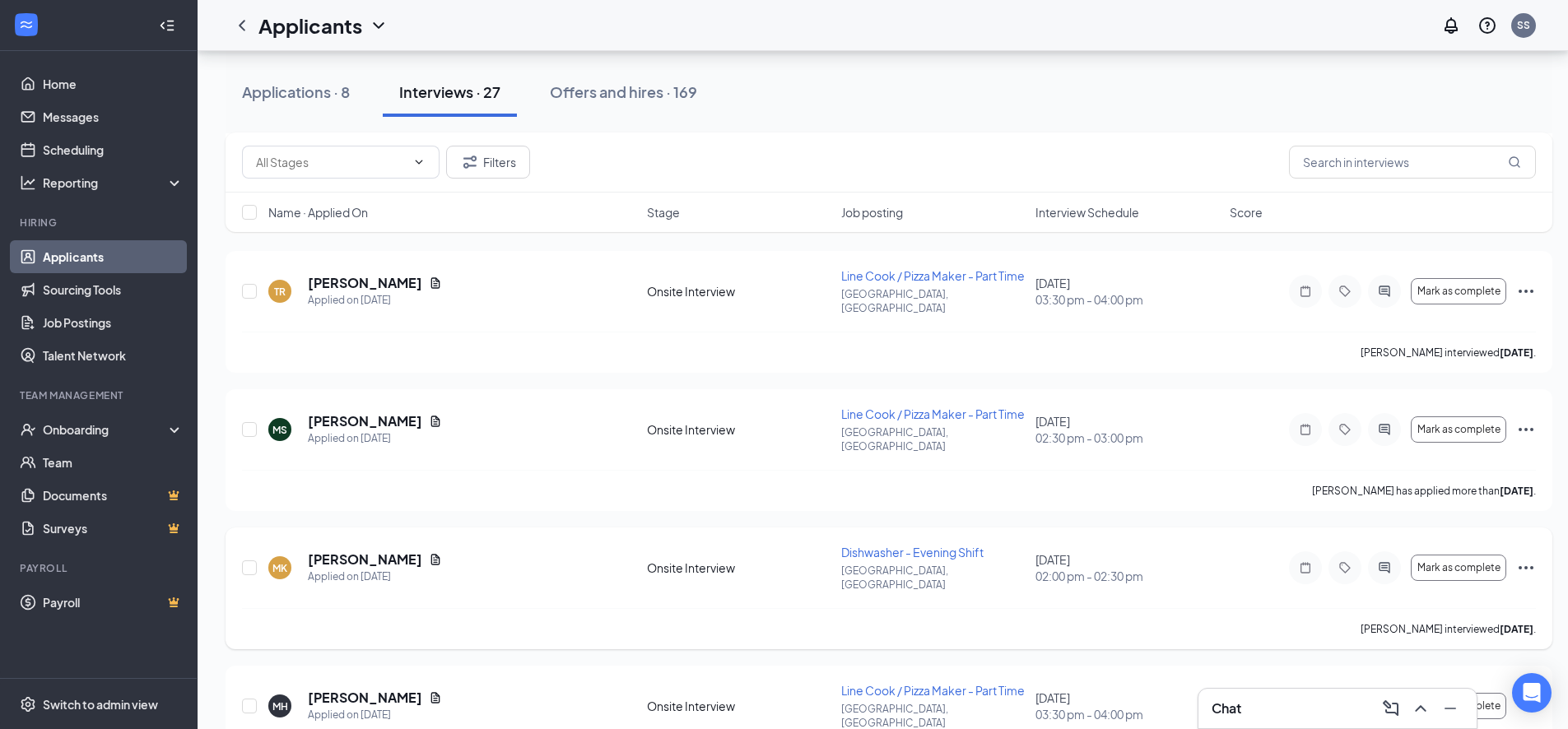
click at [1514, 551] on div "Mark as complete" at bounding box center [1412, 568] width 247 height 33
click at [1528, 558] on icon "Ellipses" at bounding box center [1525, 568] width 20 height 20
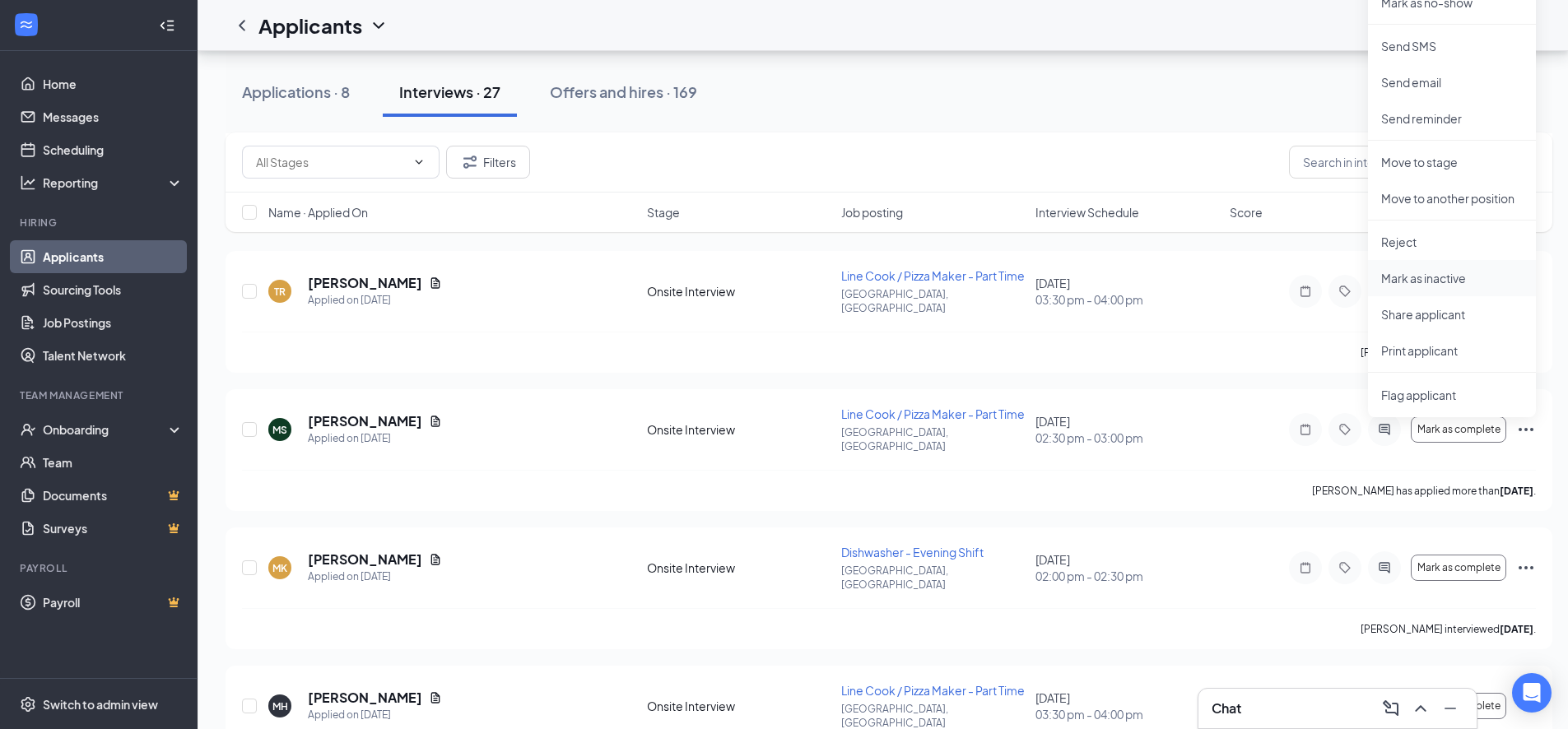
click at [1425, 281] on p "Mark as inactive" at bounding box center [1452, 278] width 142 height 16
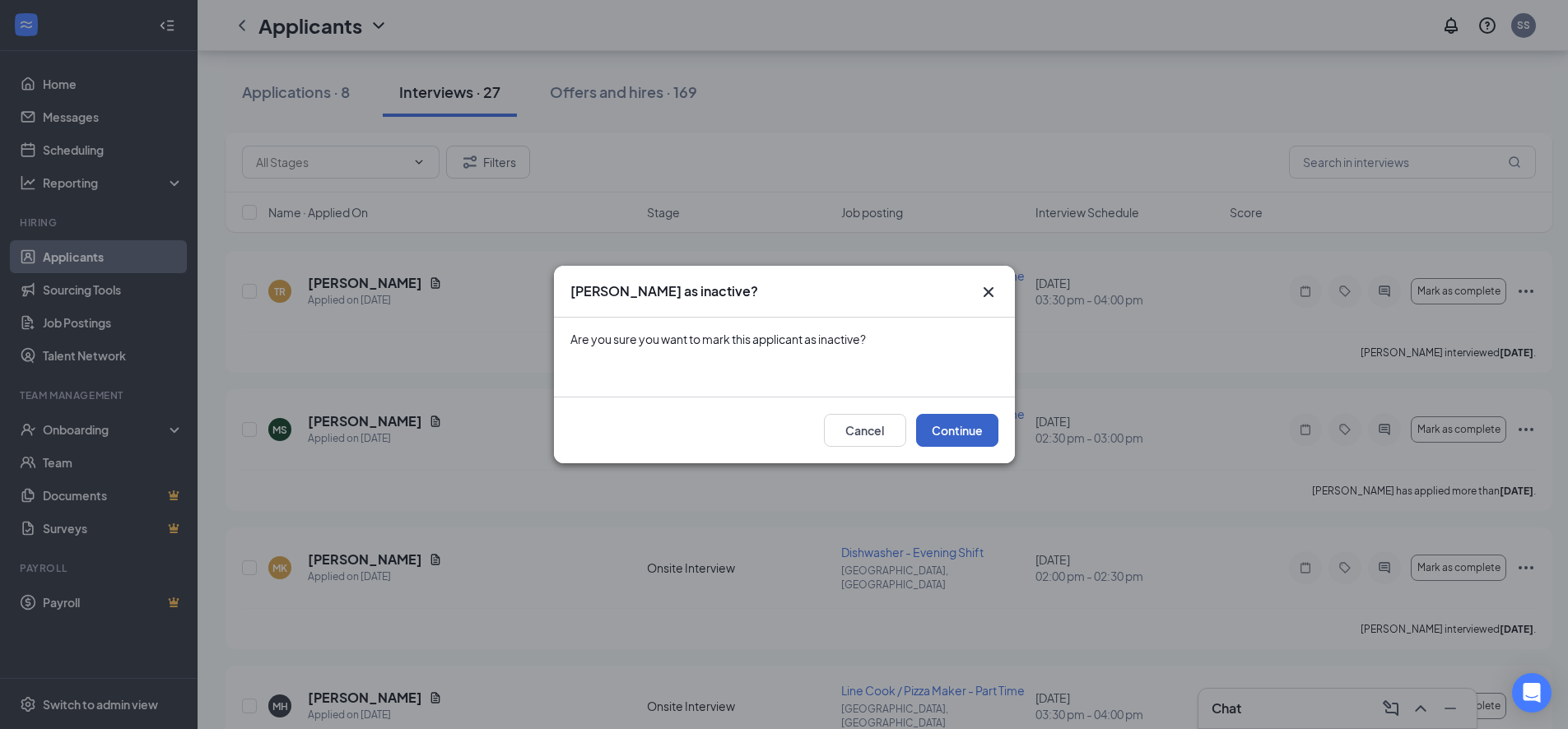
click at [988, 433] on button "Continue" at bounding box center [957, 430] width 82 height 33
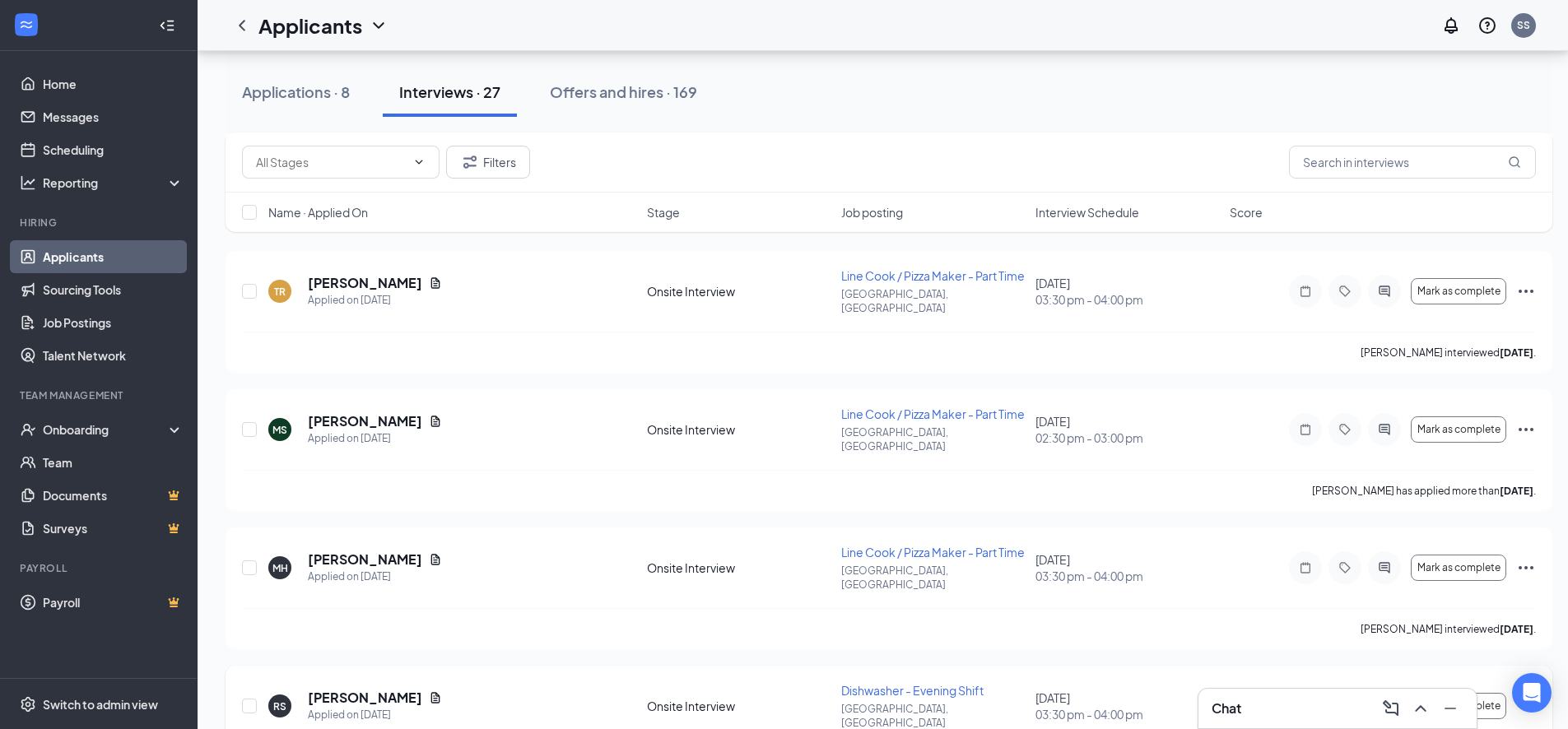
scroll to position [3032, 0]
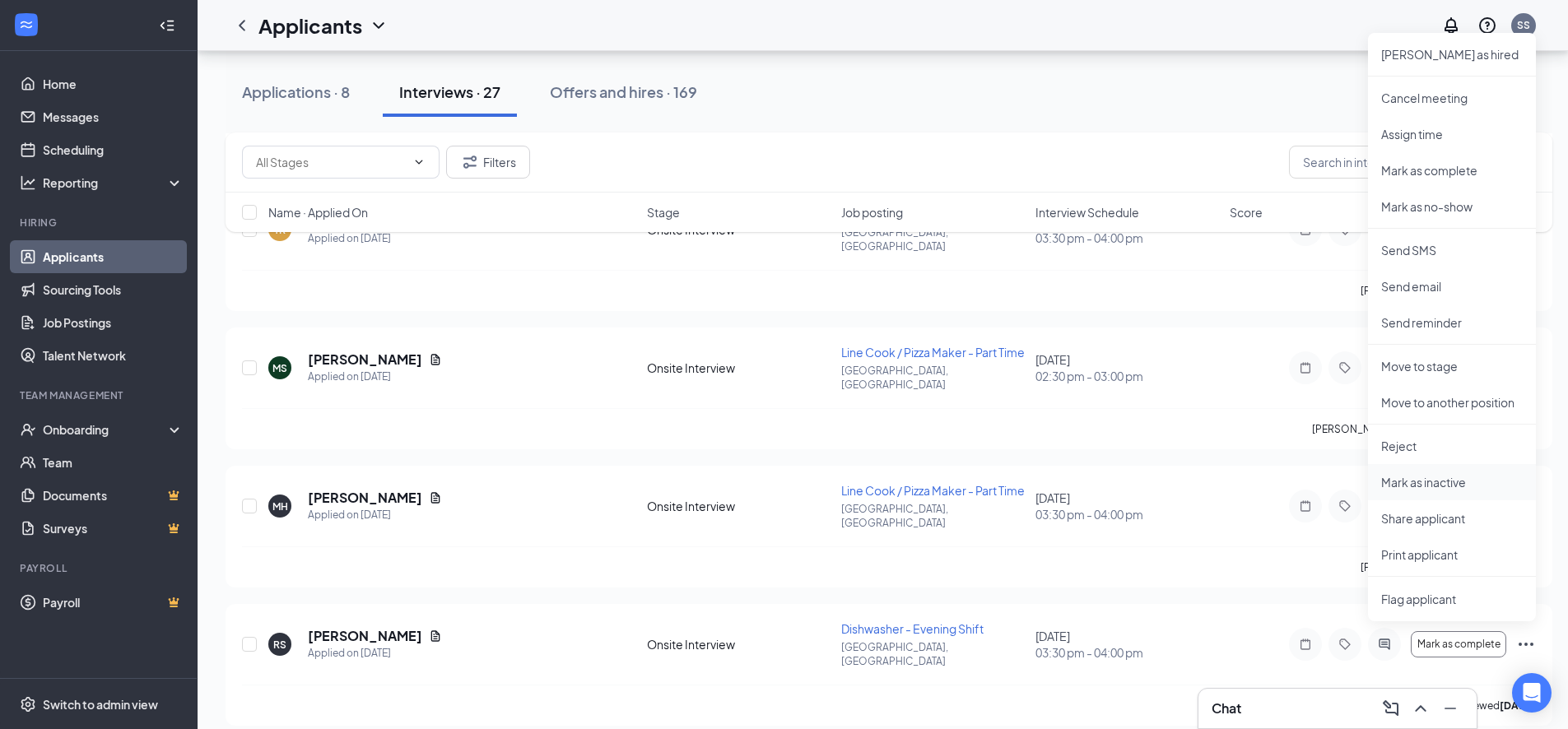
click at [1464, 480] on p "Mark as inactive" at bounding box center [1452, 482] width 142 height 16
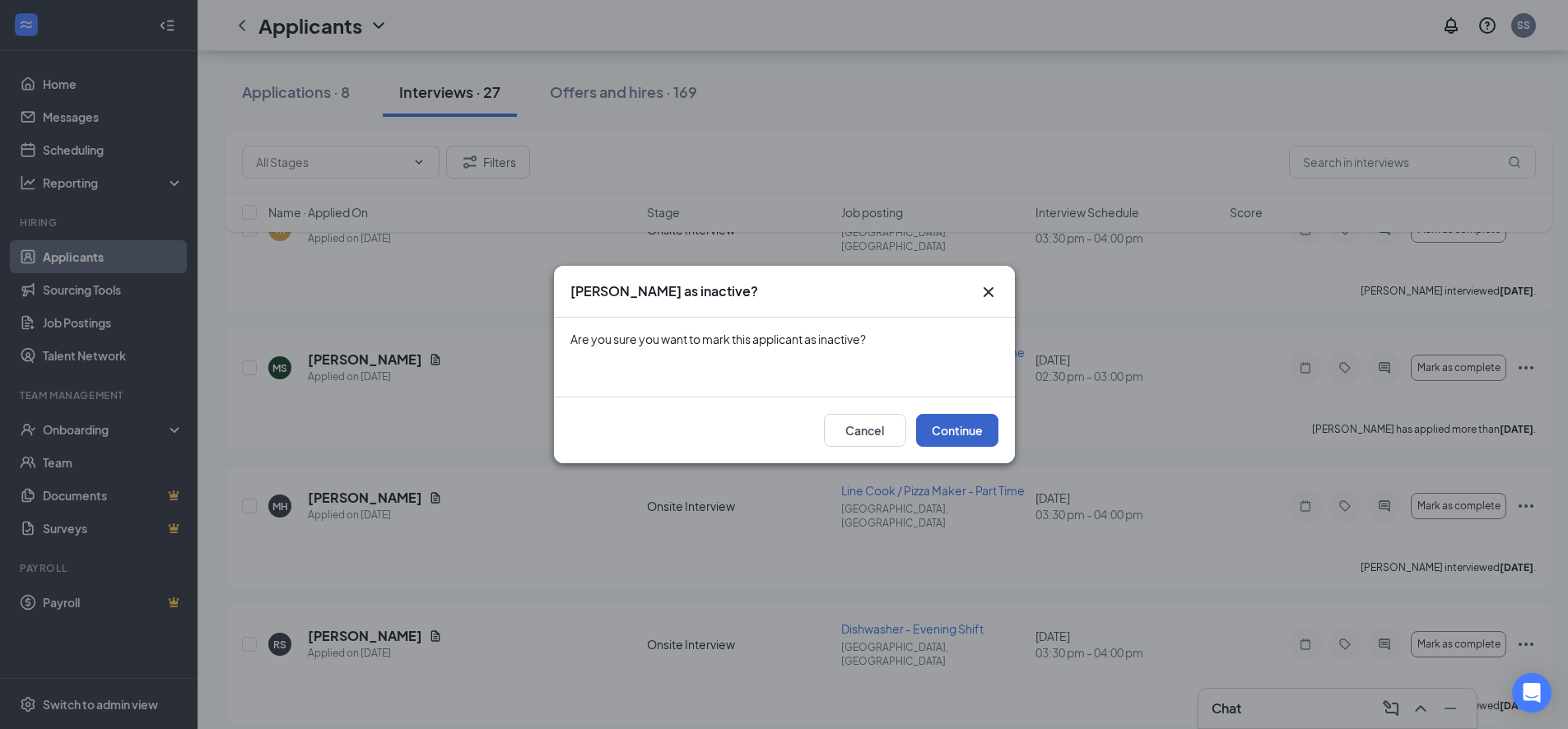
click at [961, 437] on button "Continue" at bounding box center [957, 430] width 82 height 33
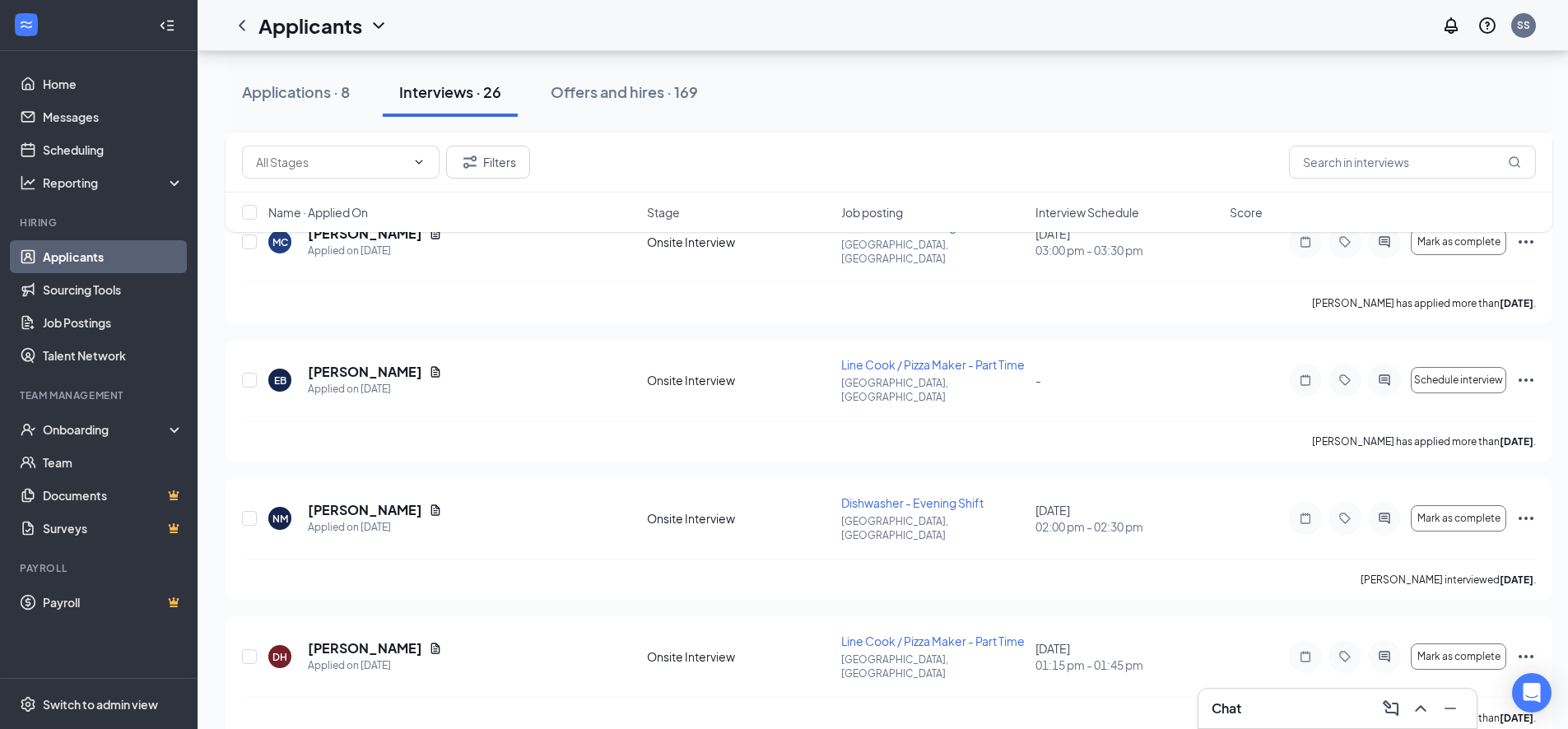
scroll to position [2195, 0]
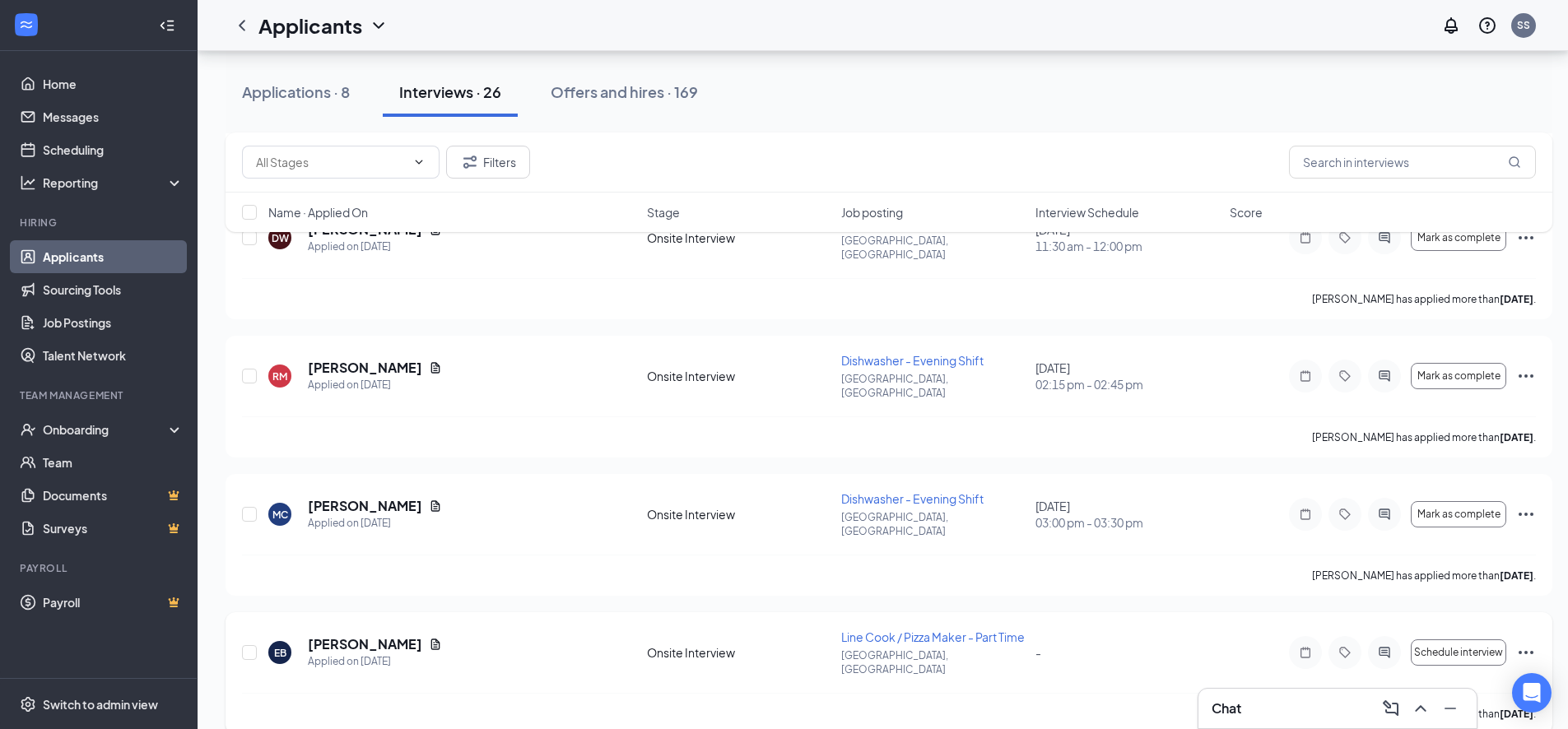
click at [1524, 643] on icon "Ellipses" at bounding box center [1525, 653] width 20 height 20
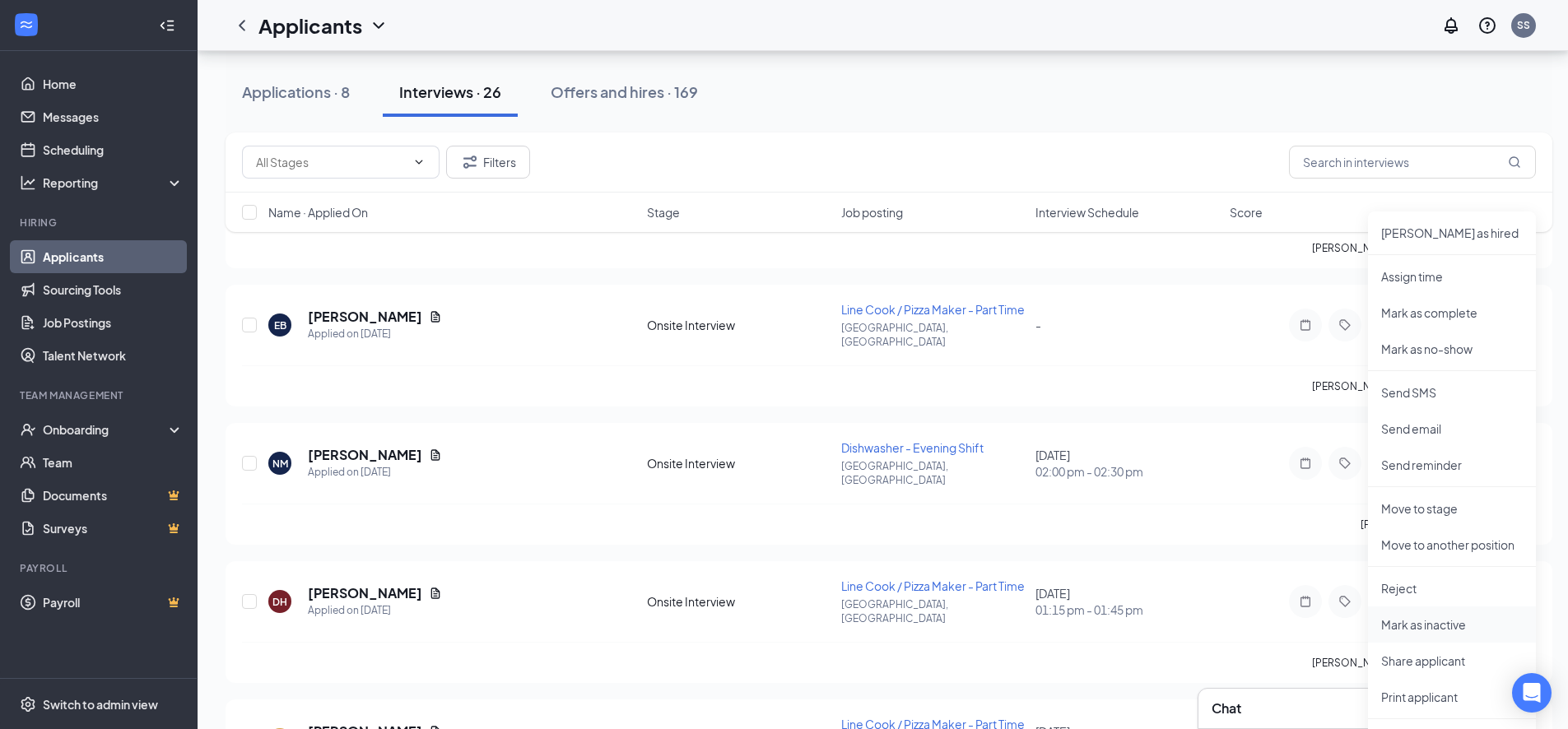
scroll to position [2524, 0]
click at [1394, 627] on p "Mark as inactive" at bounding box center [1452, 622] width 142 height 16
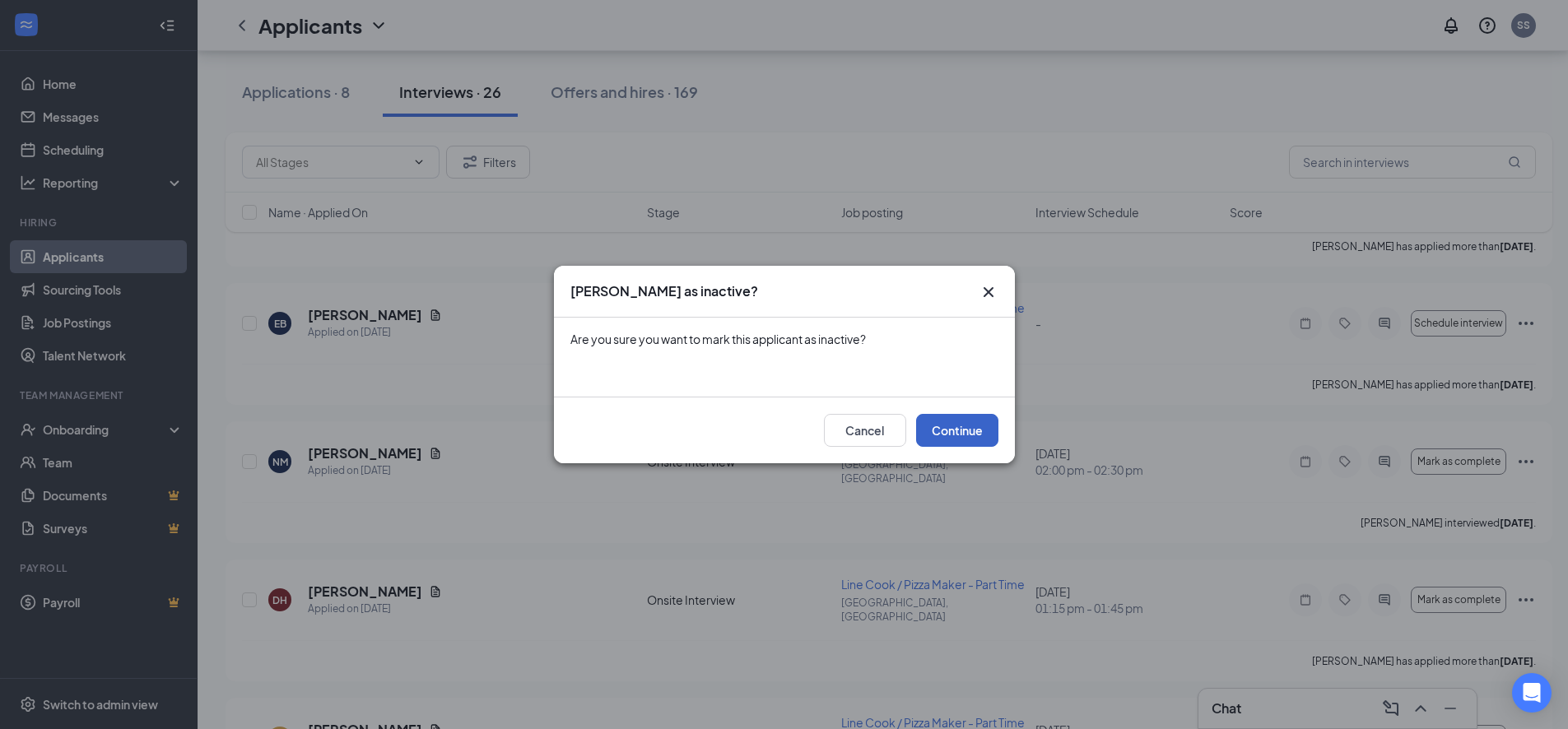
click at [953, 432] on button "Continue" at bounding box center [957, 430] width 82 height 33
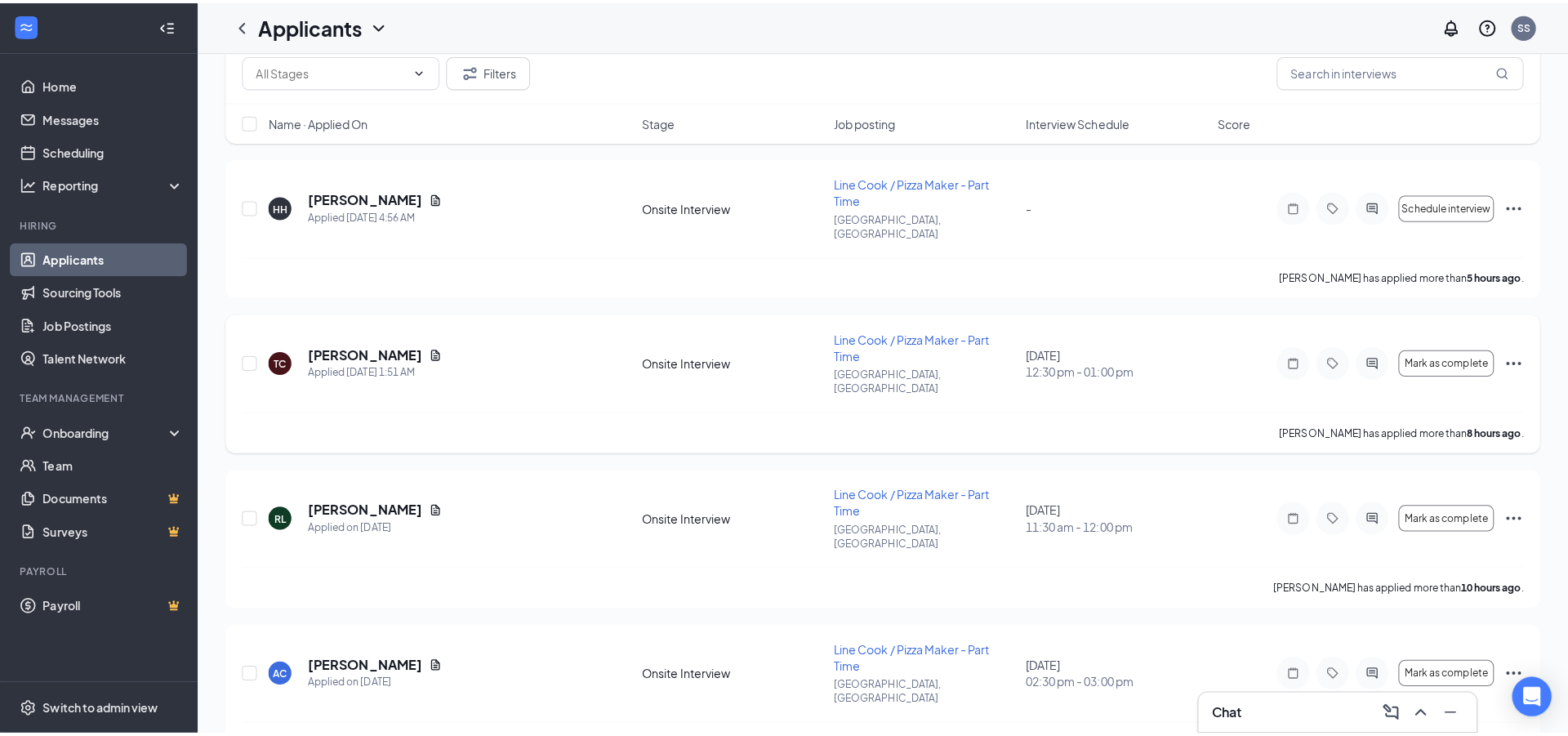
scroll to position [0, 0]
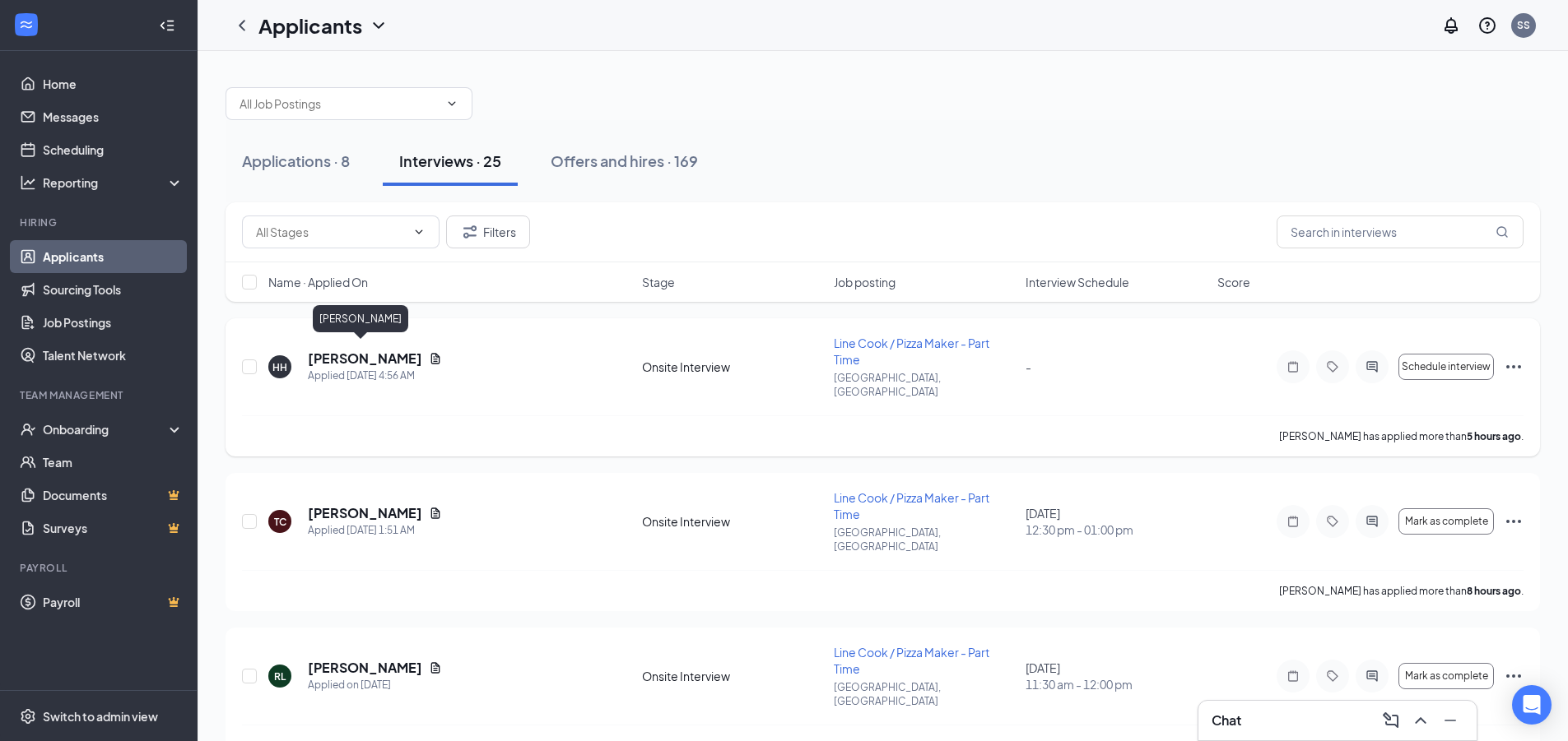
click at [337, 356] on h5 "[PERSON_NAME]" at bounding box center [365, 358] width 114 height 18
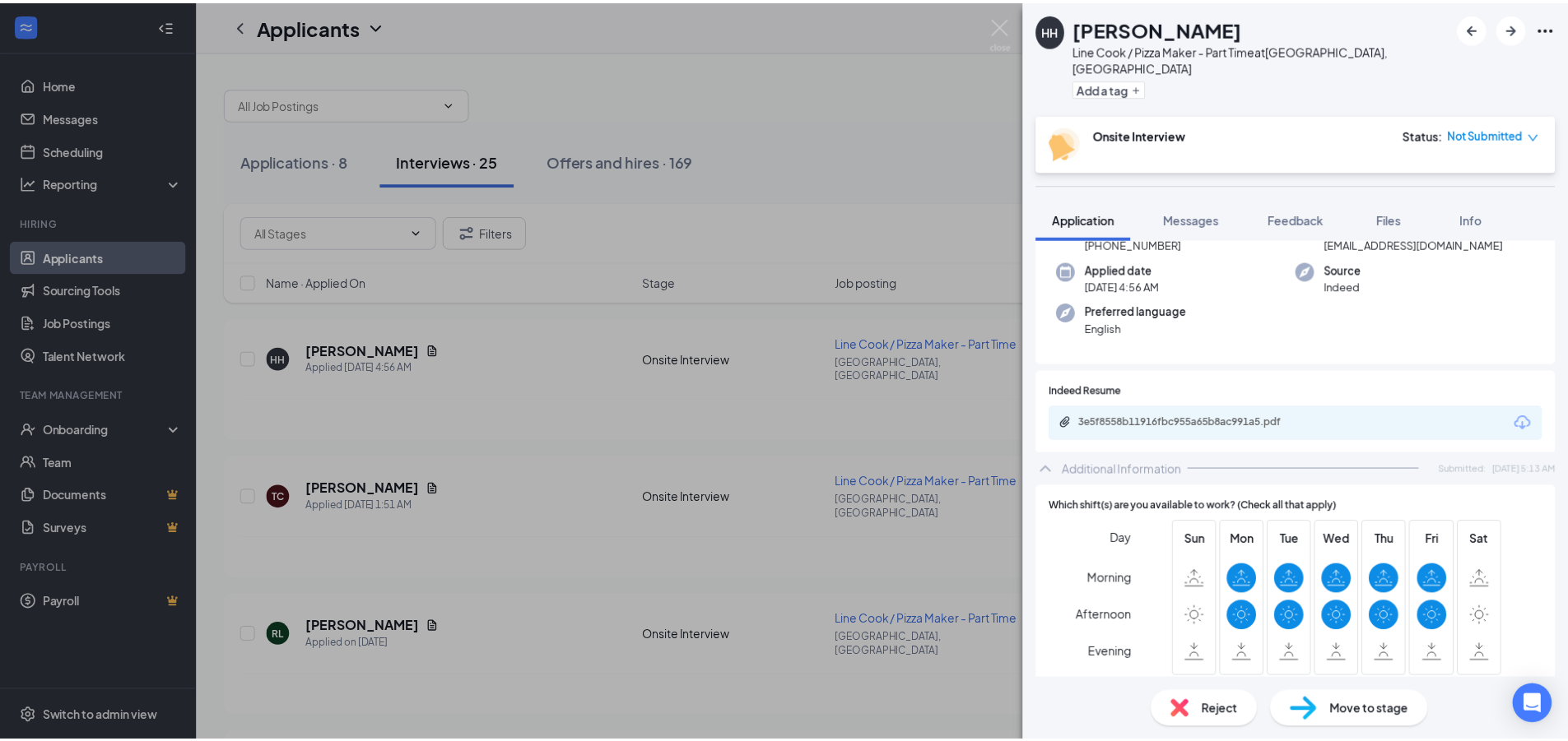
scroll to position [114, 0]
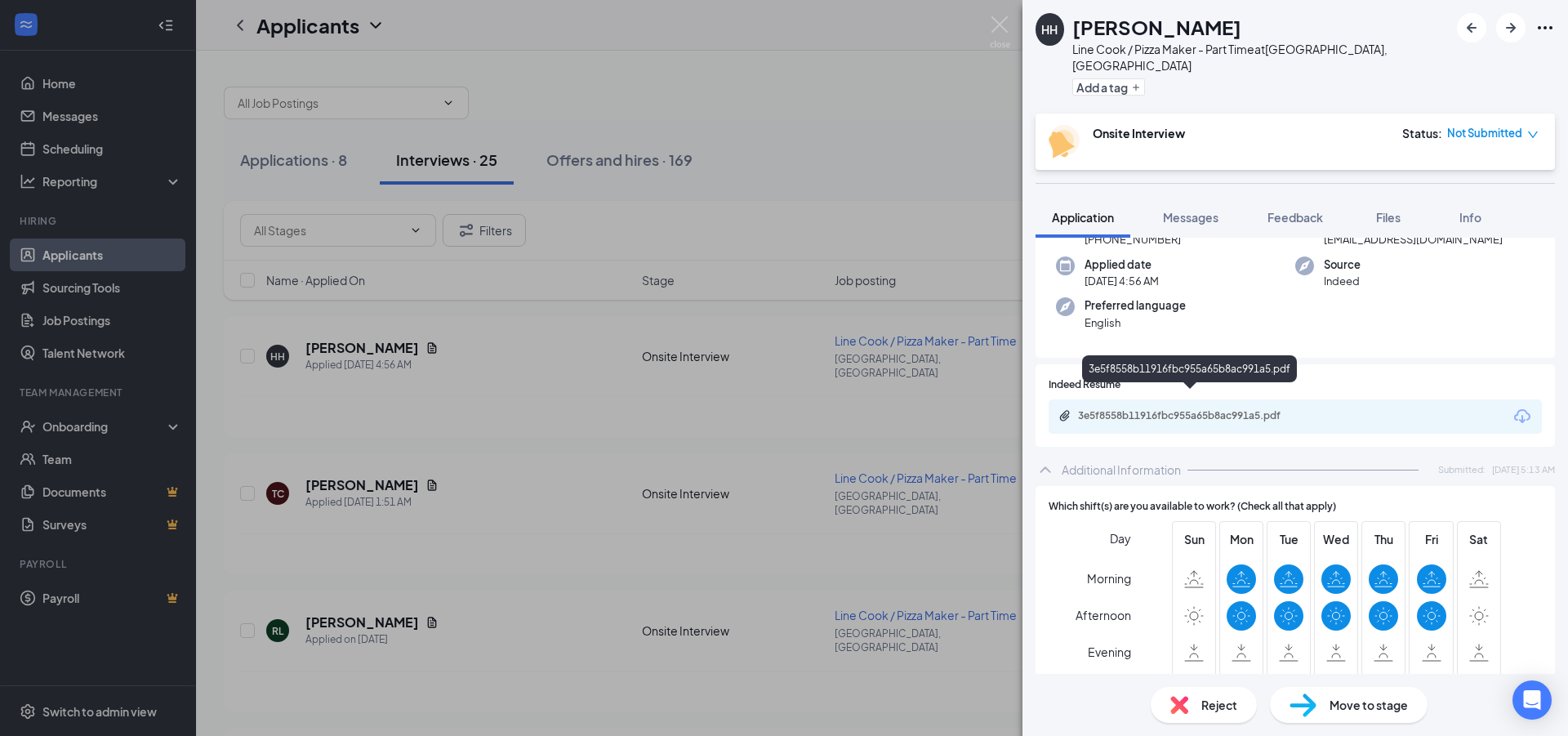
click at [1109, 410] on div "3e5f8558b11916fbc955a65b8ac991a5.pdf" at bounding box center [1192, 416] width 229 height 13
click at [1001, 21] on img at bounding box center [1000, 32] width 21 height 32
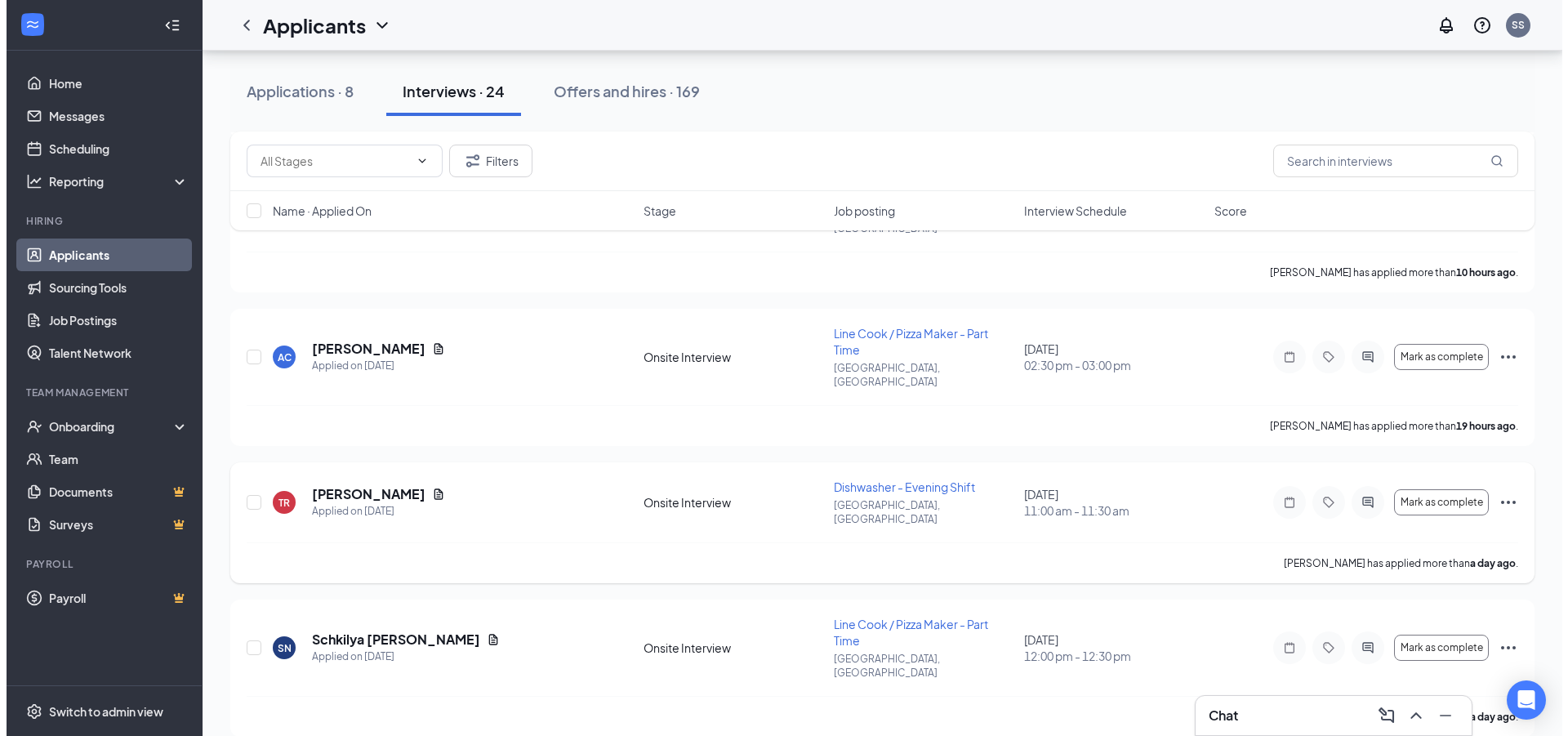
scroll to position [490, 0]
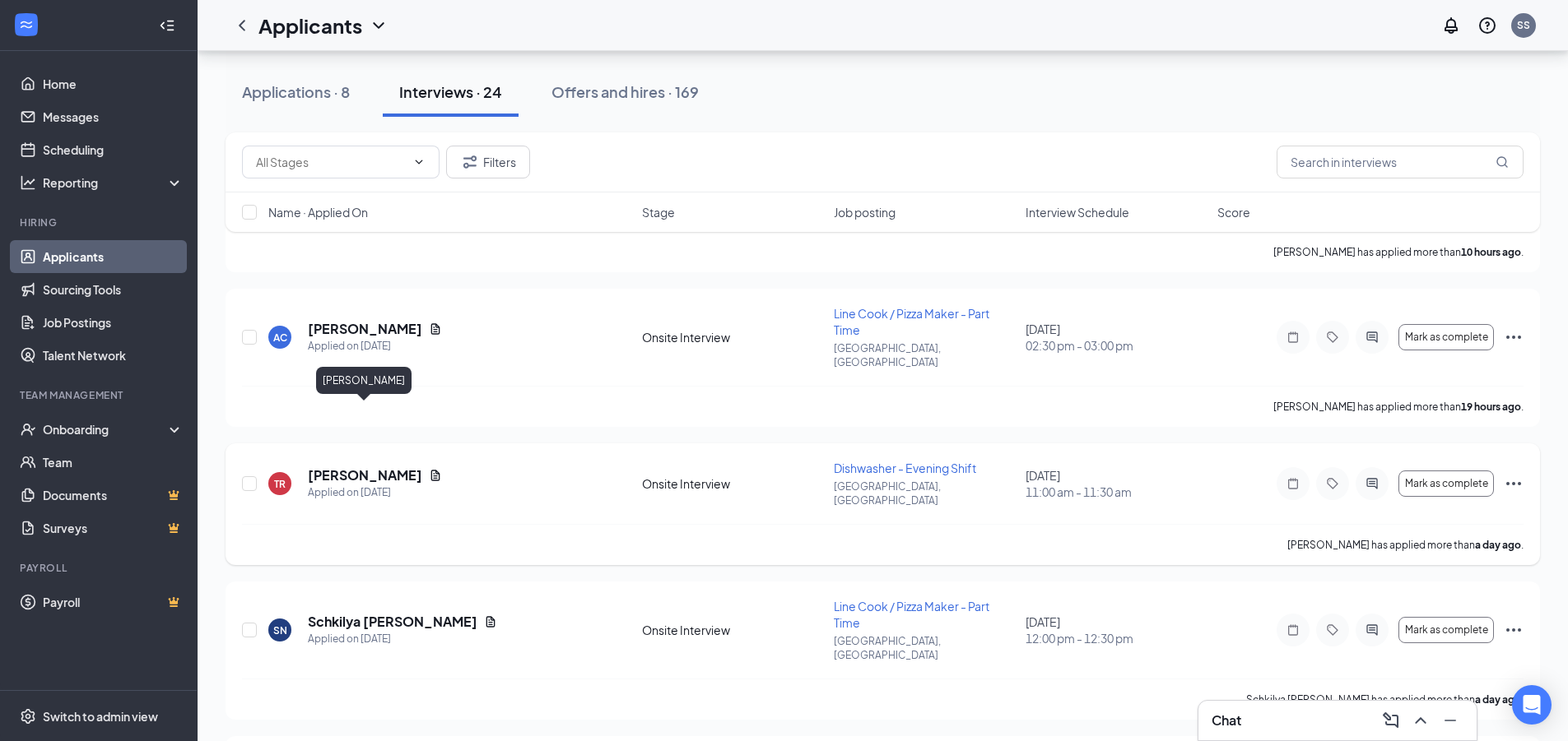
click at [359, 466] on h5 "[PERSON_NAME]" at bounding box center [365, 475] width 114 height 18
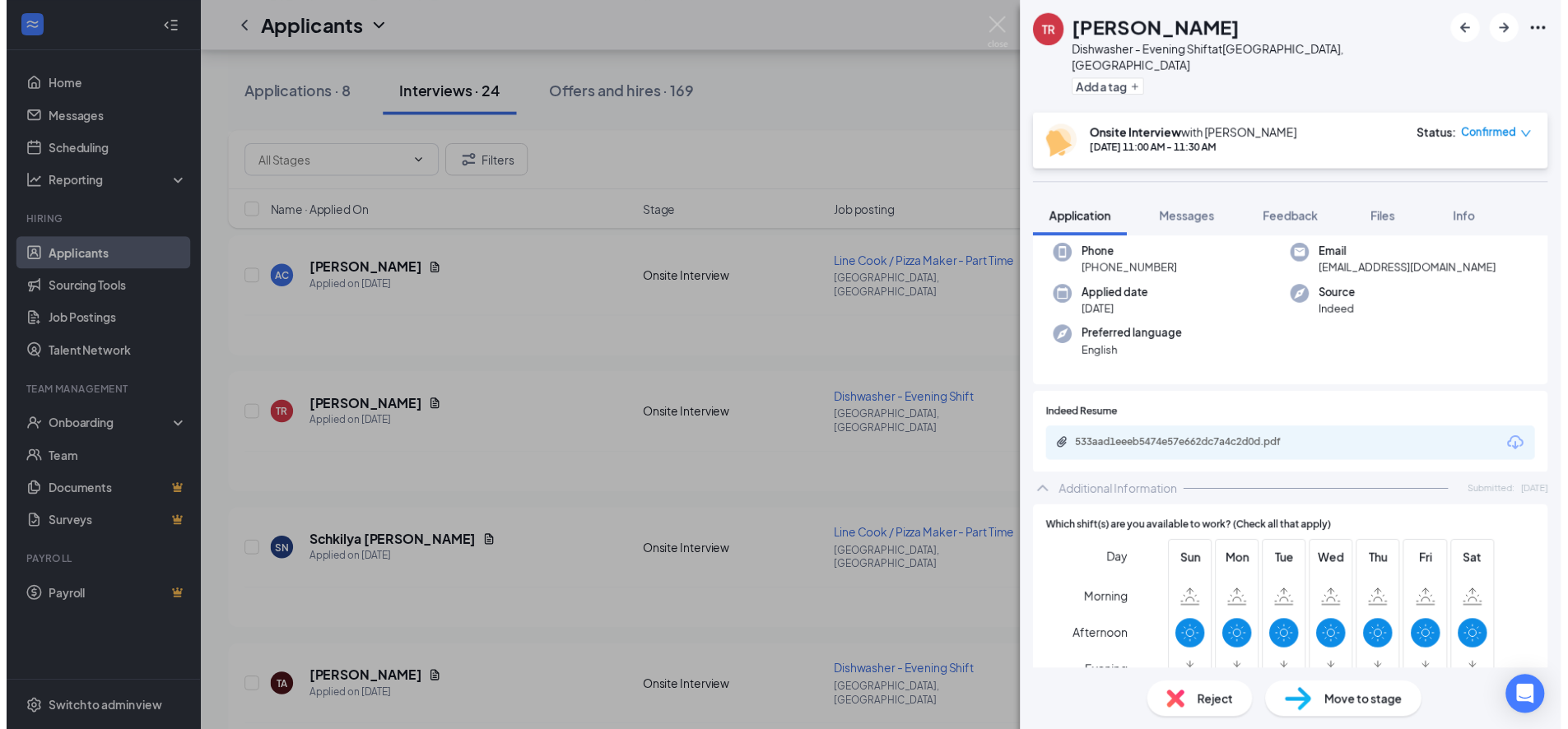
scroll to position [114, 0]
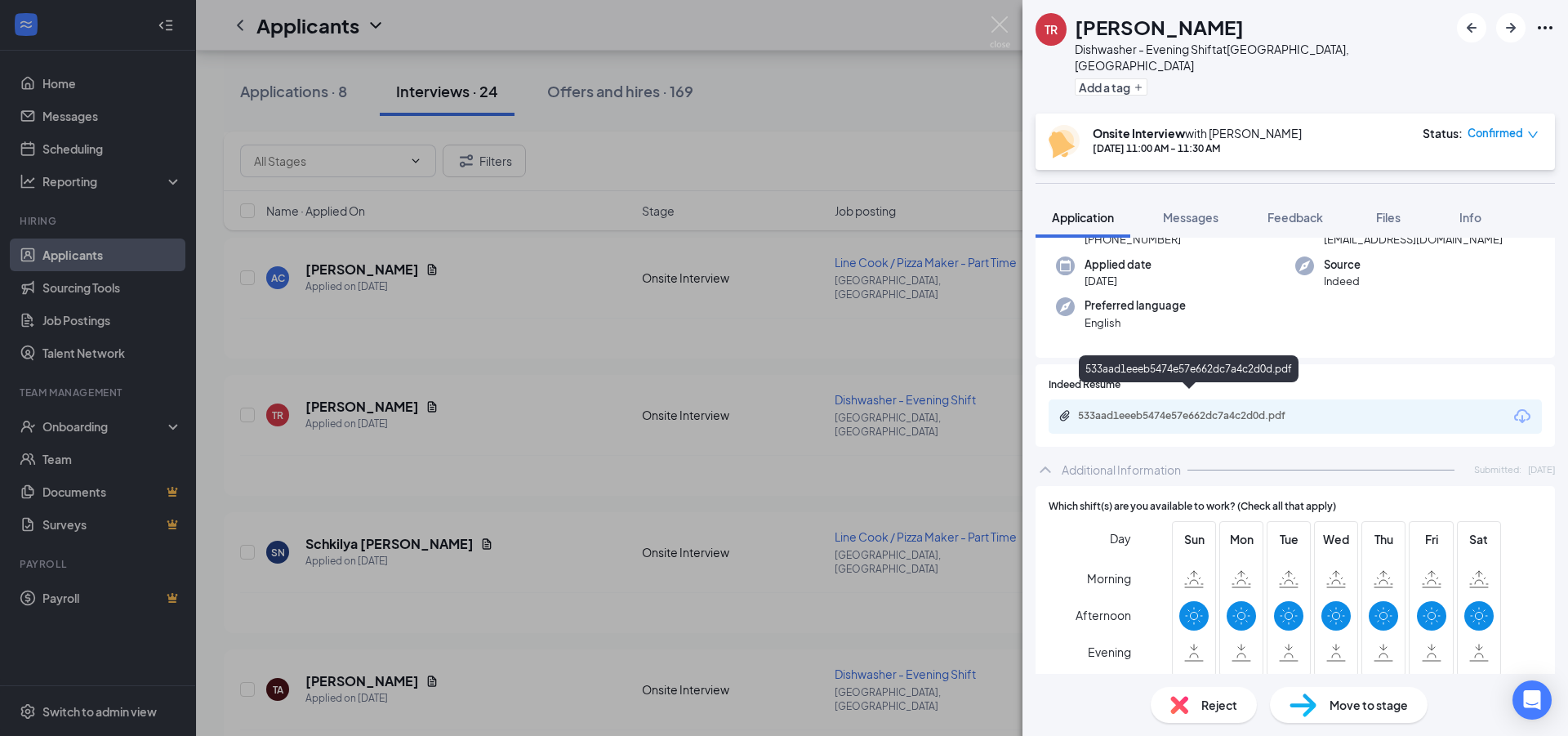
click at [1109, 410] on div "533aad1eeeb5474e57e662dc7a4c2d0d.pdf" at bounding box center [1192, 416] width 229 height 13
click at [997, 22] on img at bounding box center [1000, 32] width 21 height 32
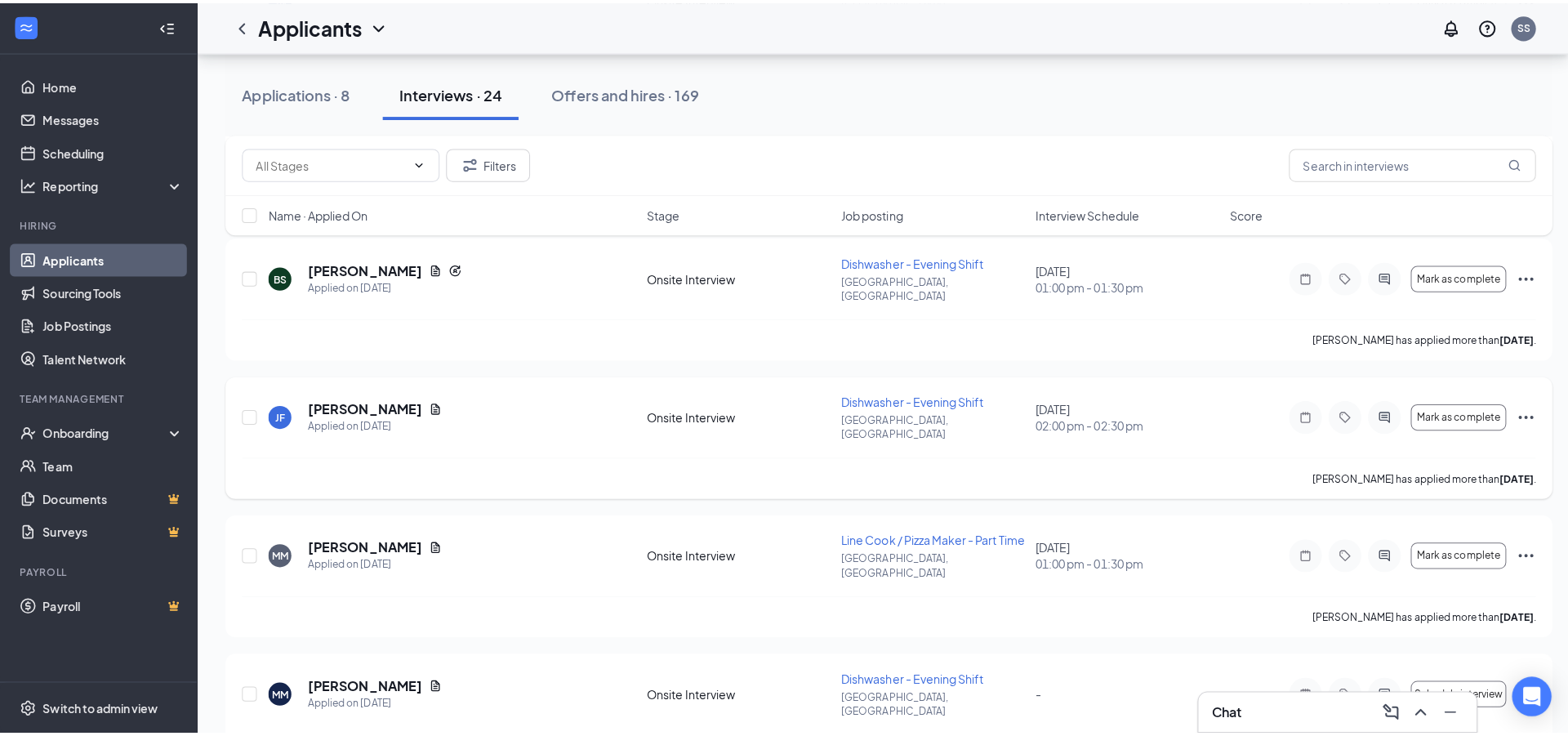
scroll to position [1062, 0]
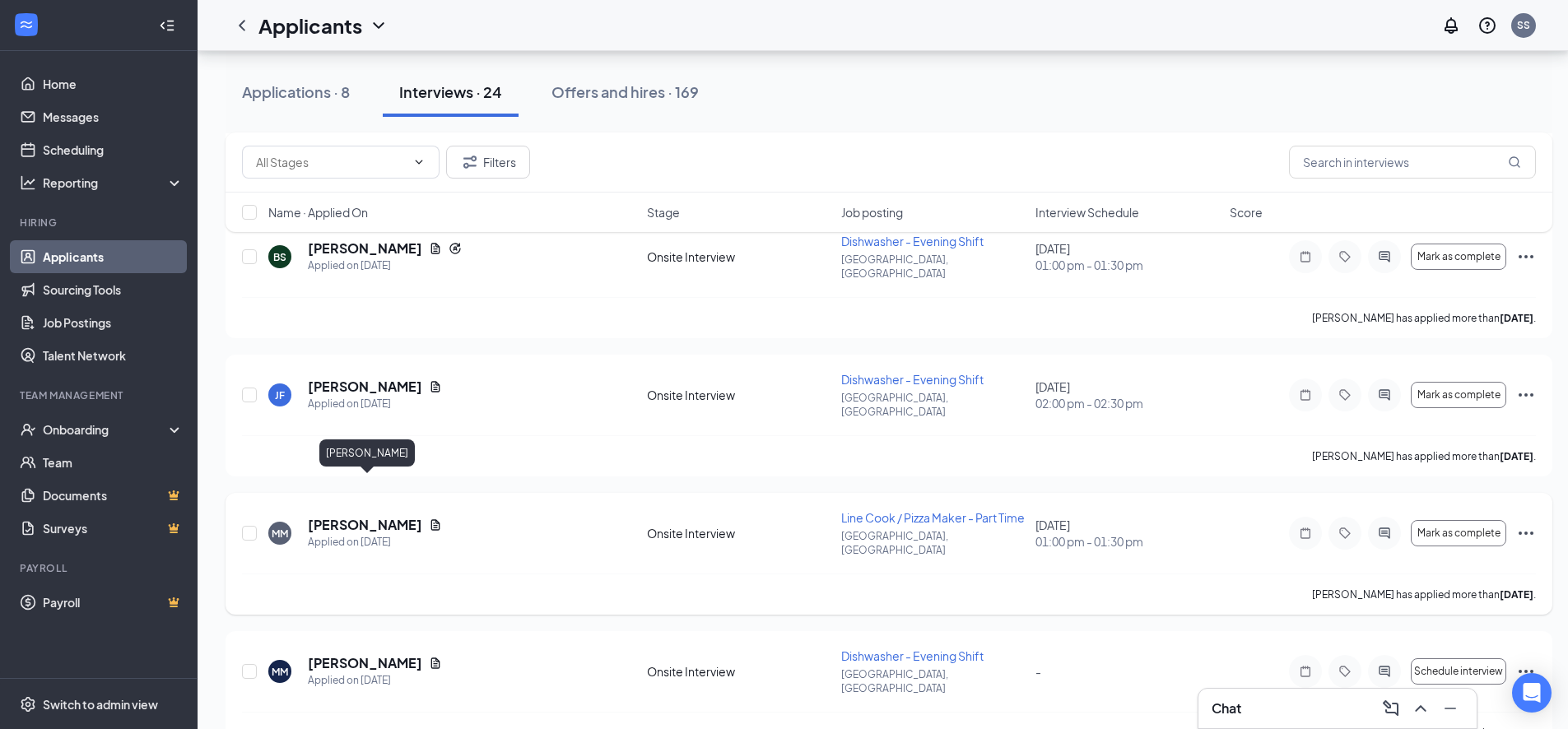
click at [378, 516] on h5 "[PERSON_NAME]" at bounding box center [365, 524] width 114 height 18
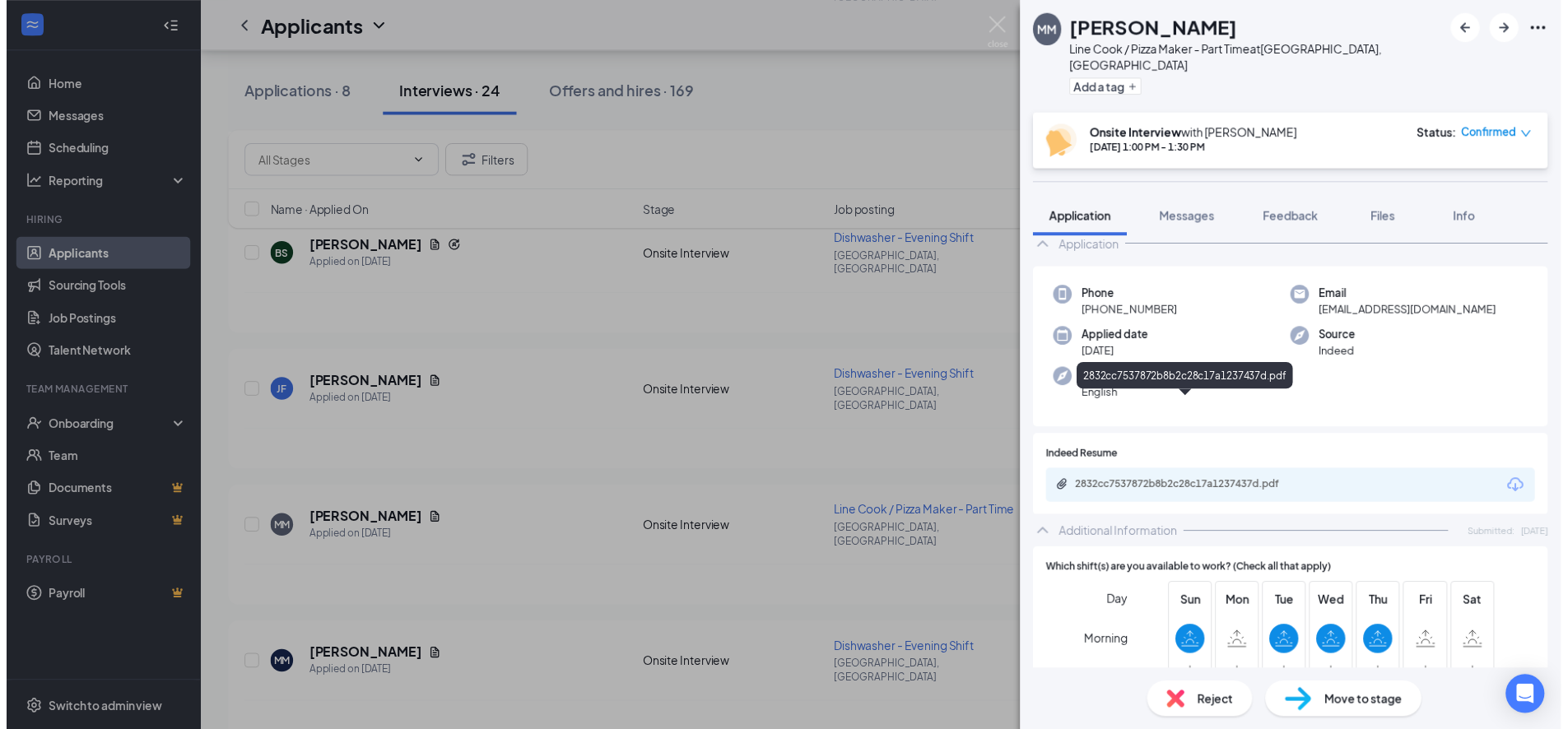
scroll to position [161, 0]
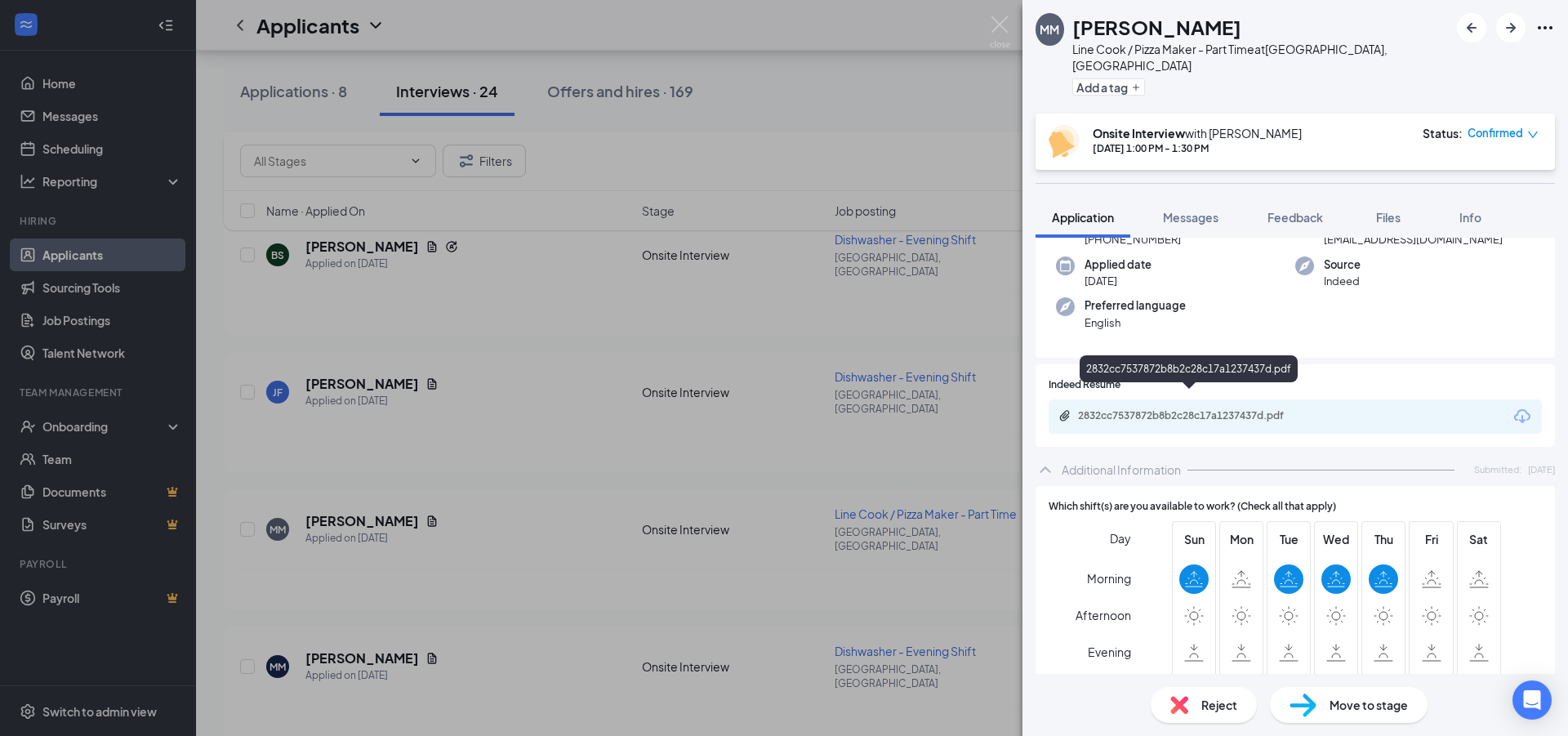
click at [1115, 410] on div "2832cc7537872b8b2c28c17a1237437d.pdf" at bounding box center [1192, 416] width 229 height 13
click at [994, 22] on img at bounding box center [1000, 32] width 21 height 32
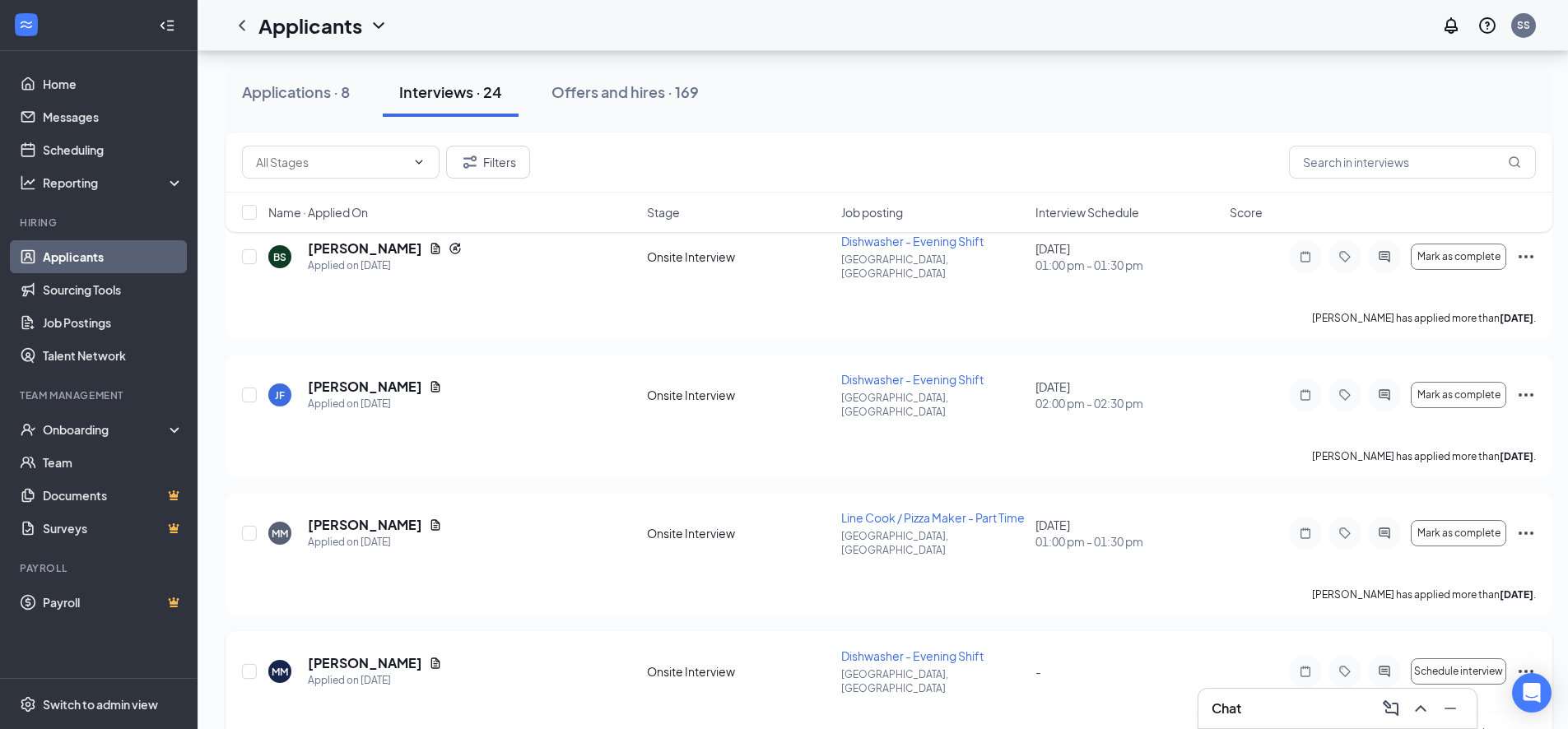
click at [1529, 662] on icon "Ellipses" at bounding box center [1525, 671] width 20 height 20
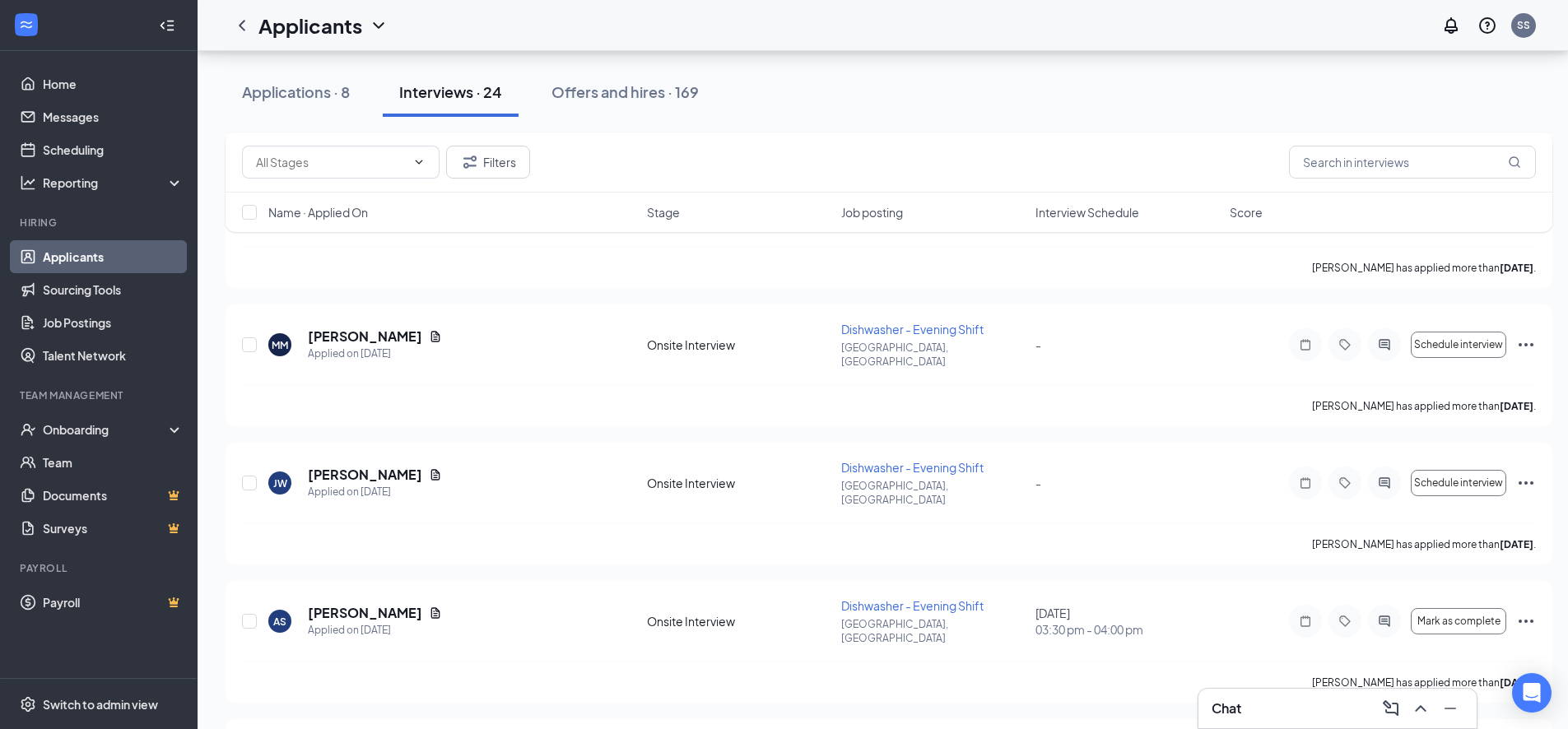
scroll to position [1482, 0]
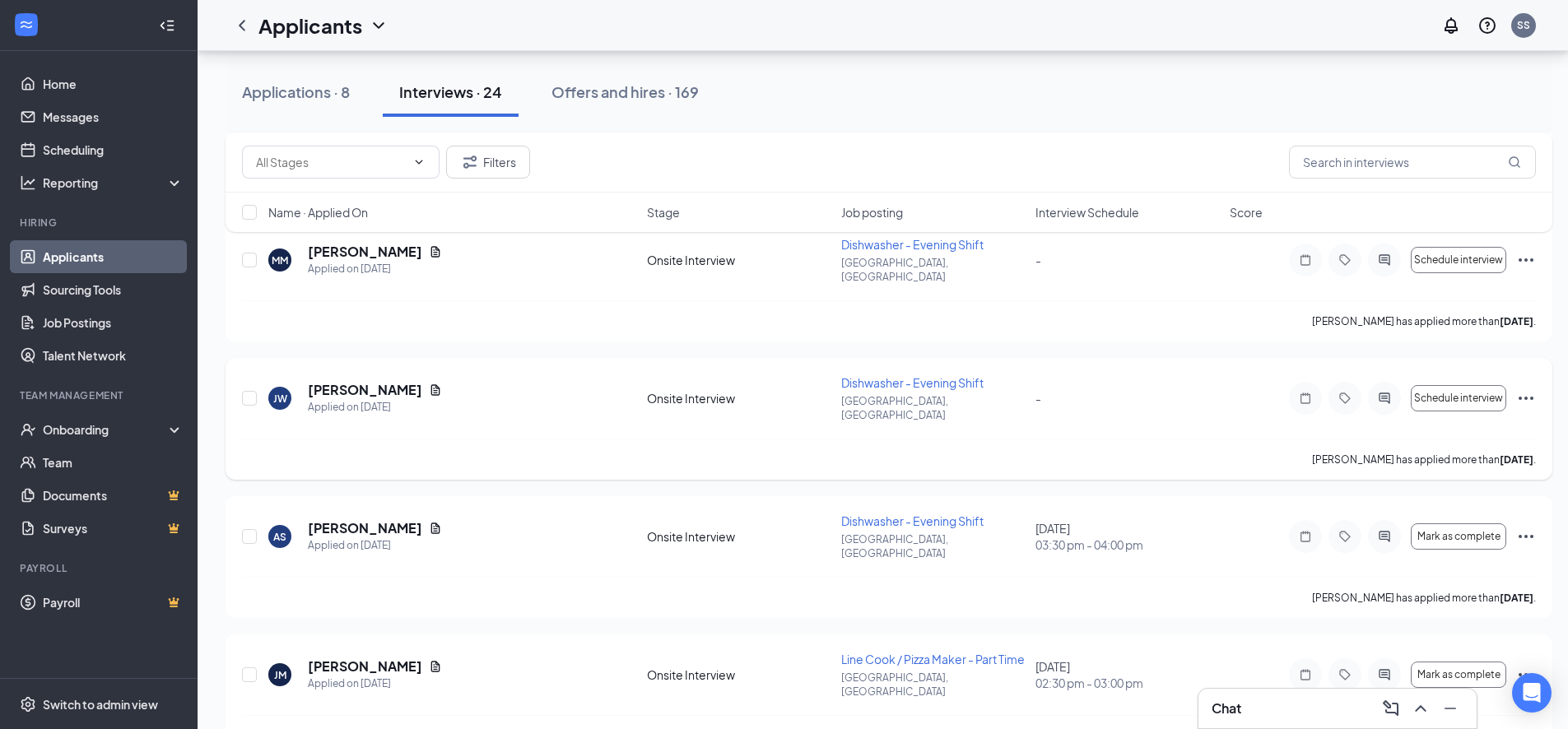
click at [1519, 388] on icon "Ellipses" at bounding box center [1525, 398] width 20 height 20
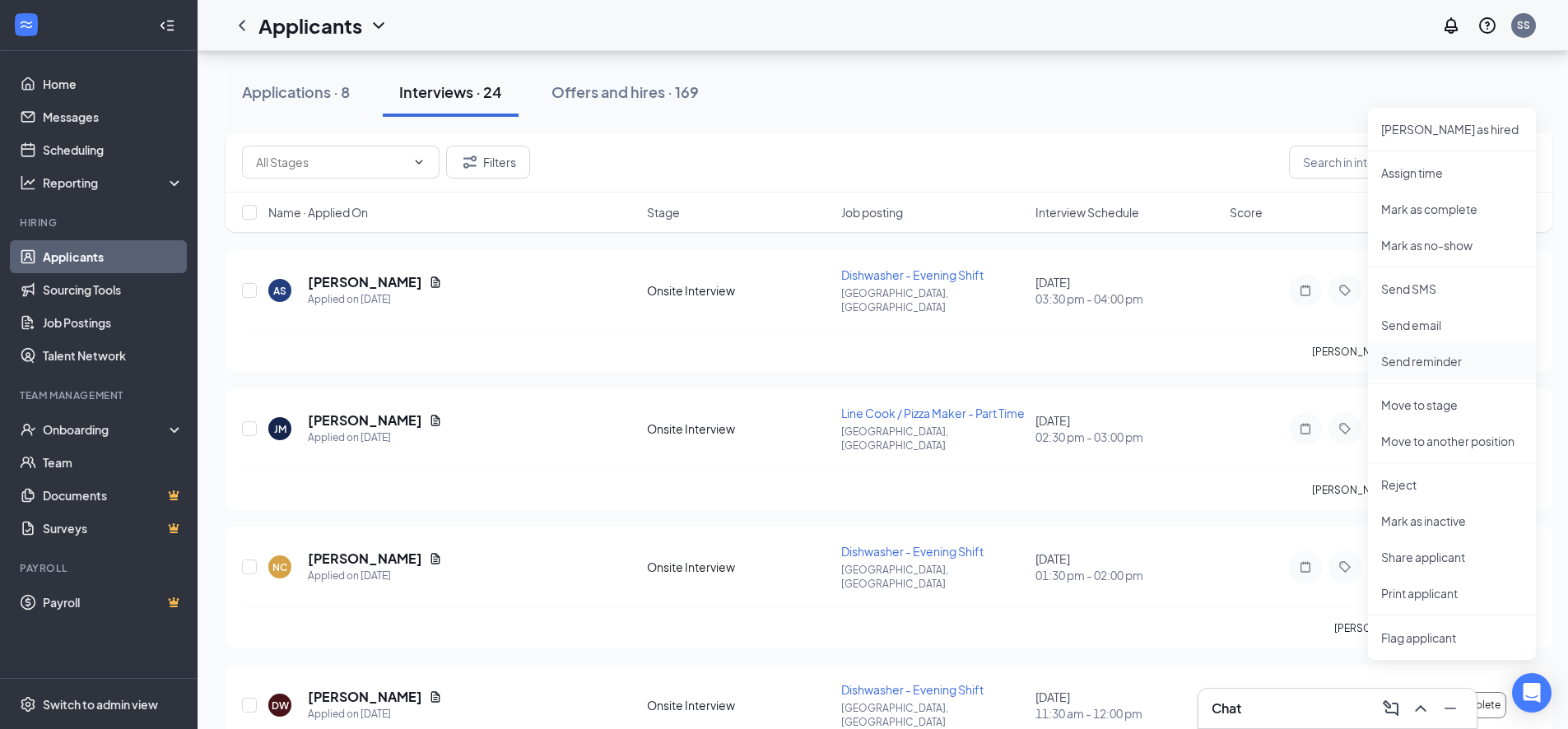
scroll to position [1728, 0]
click at [1419, 518] on p "Mark as inactive" at bounding box center [1452, 519] width 142 height 16
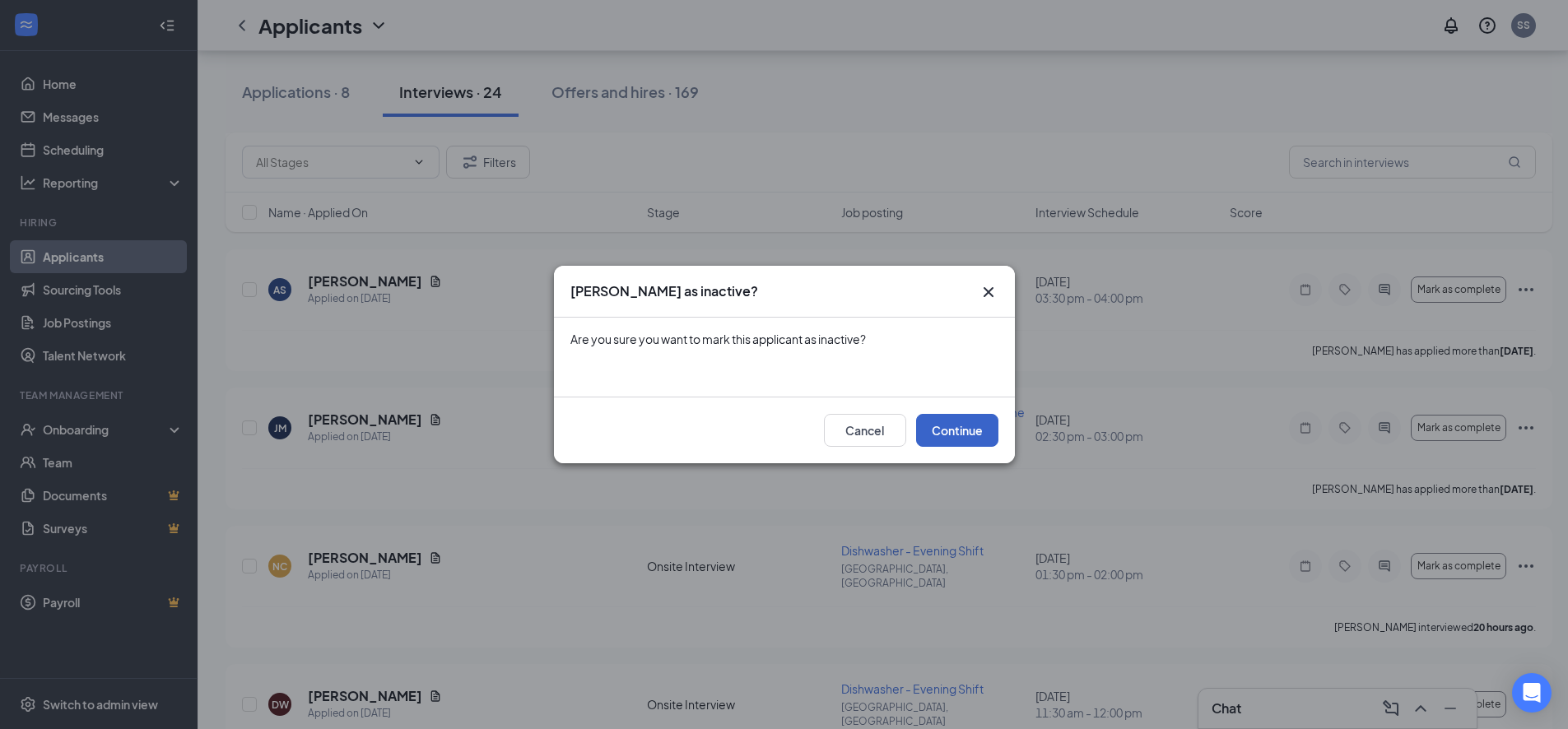
click at [948, 427] on button "Continue" at bounding box center [957, 430] width 82 height 33
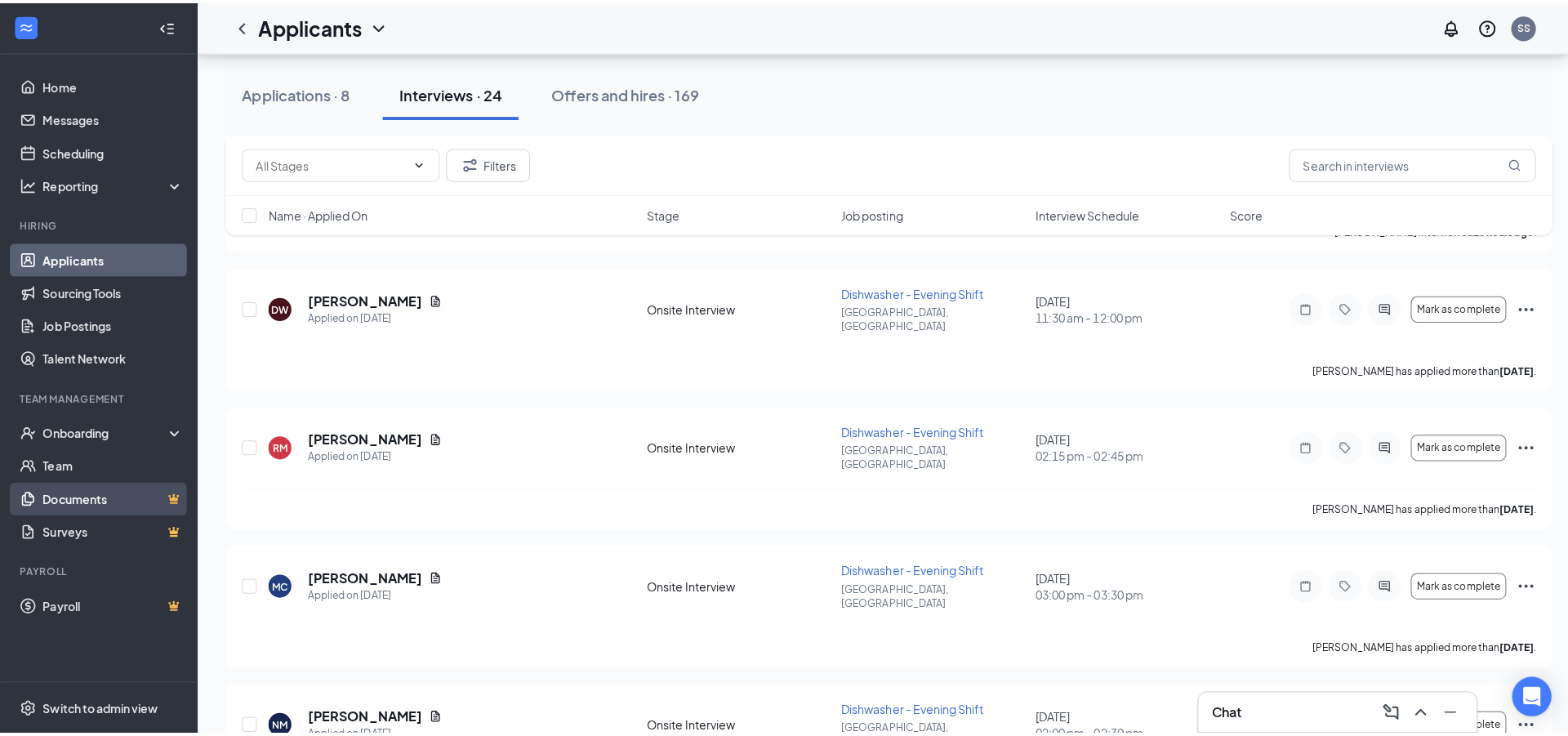
scroll to position [1961, 0]
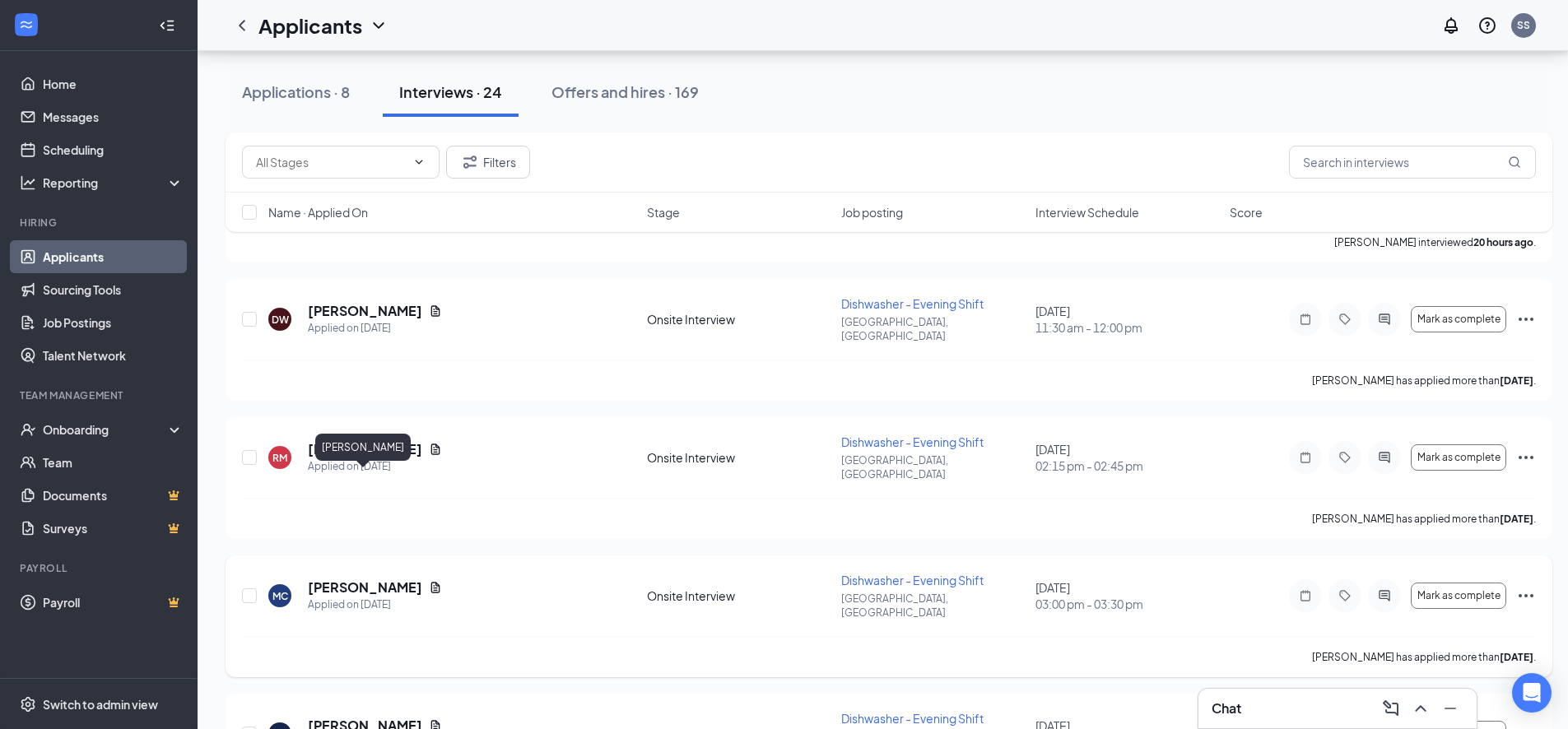
click at [367, 579] on h5 "[PERSON_NAME]" at bounding box center [365, 587] width 114 height 18
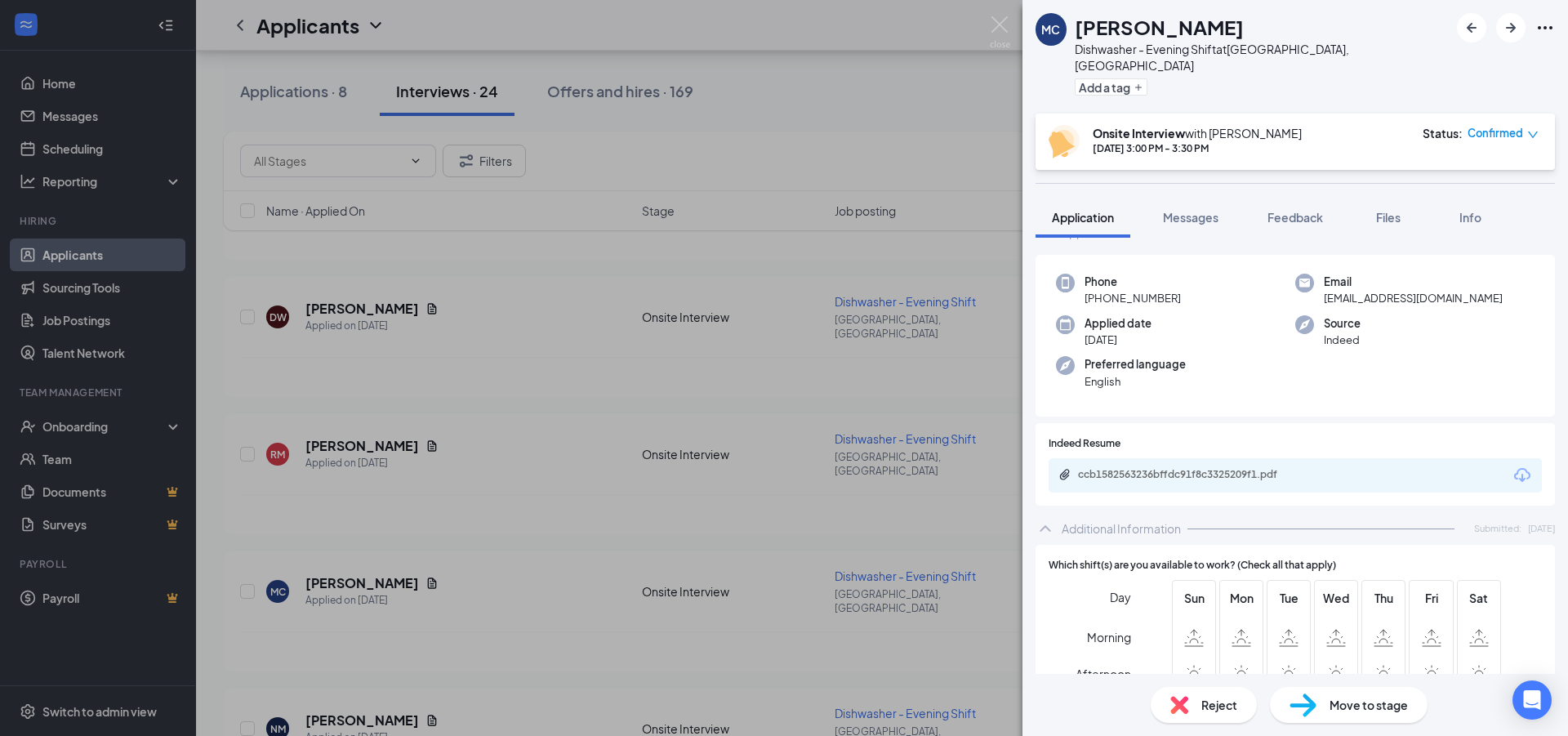
scroll to position [123, 0]
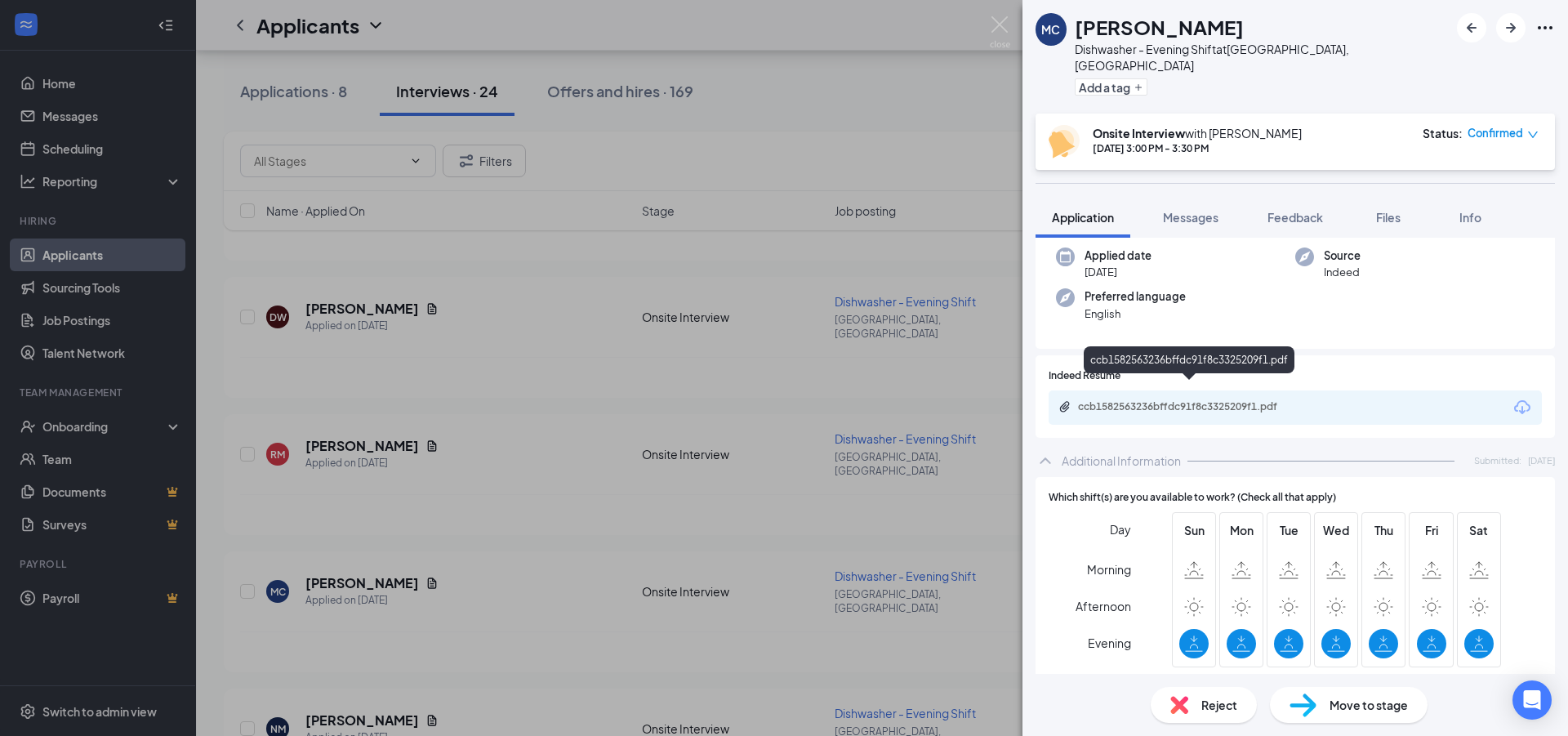
click at [1118, 400] on div "ccb1582563236bffdc91f8c3325209f1.pdf" at bounding box center [1192, 407] width 229 height 13
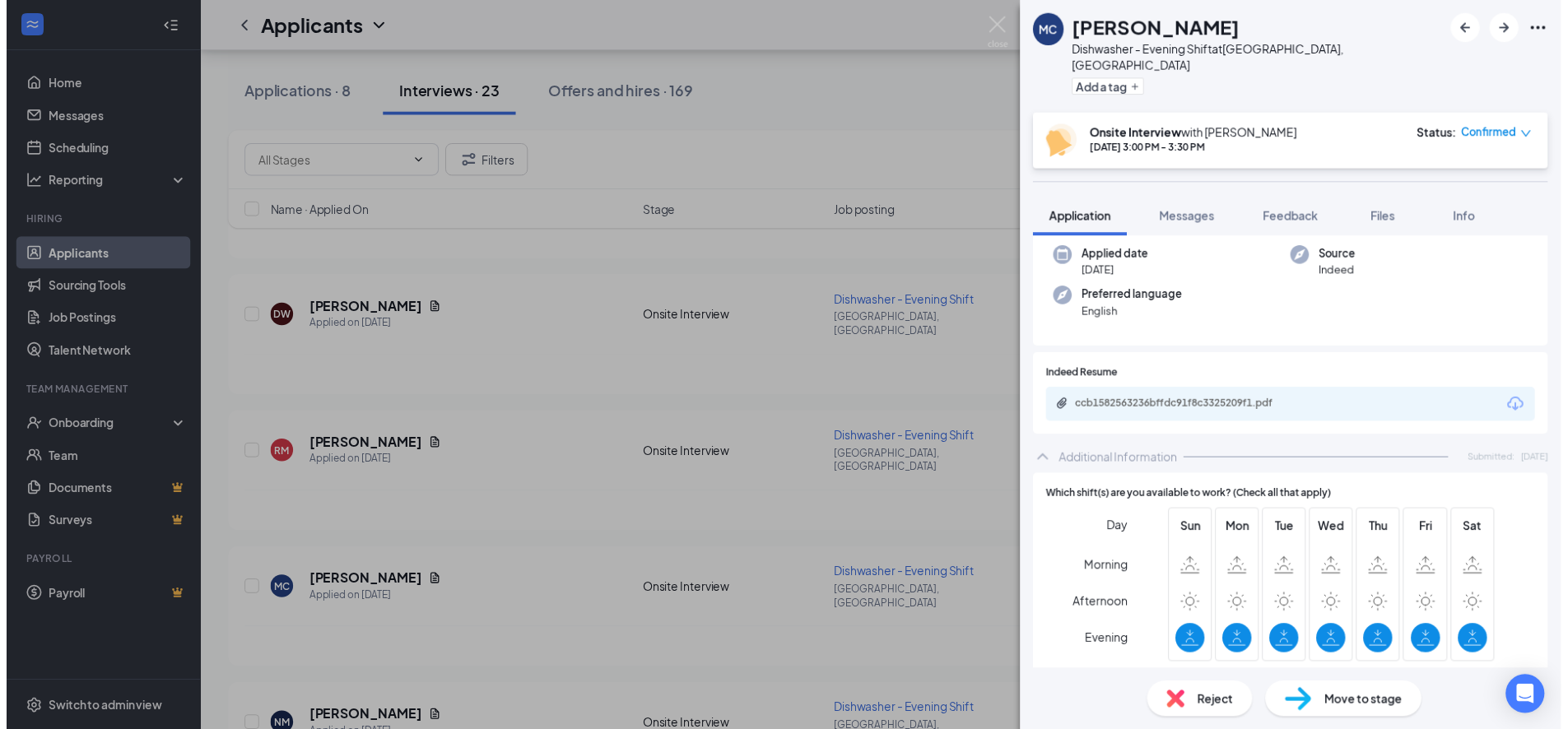
scroll to position [117, 0]
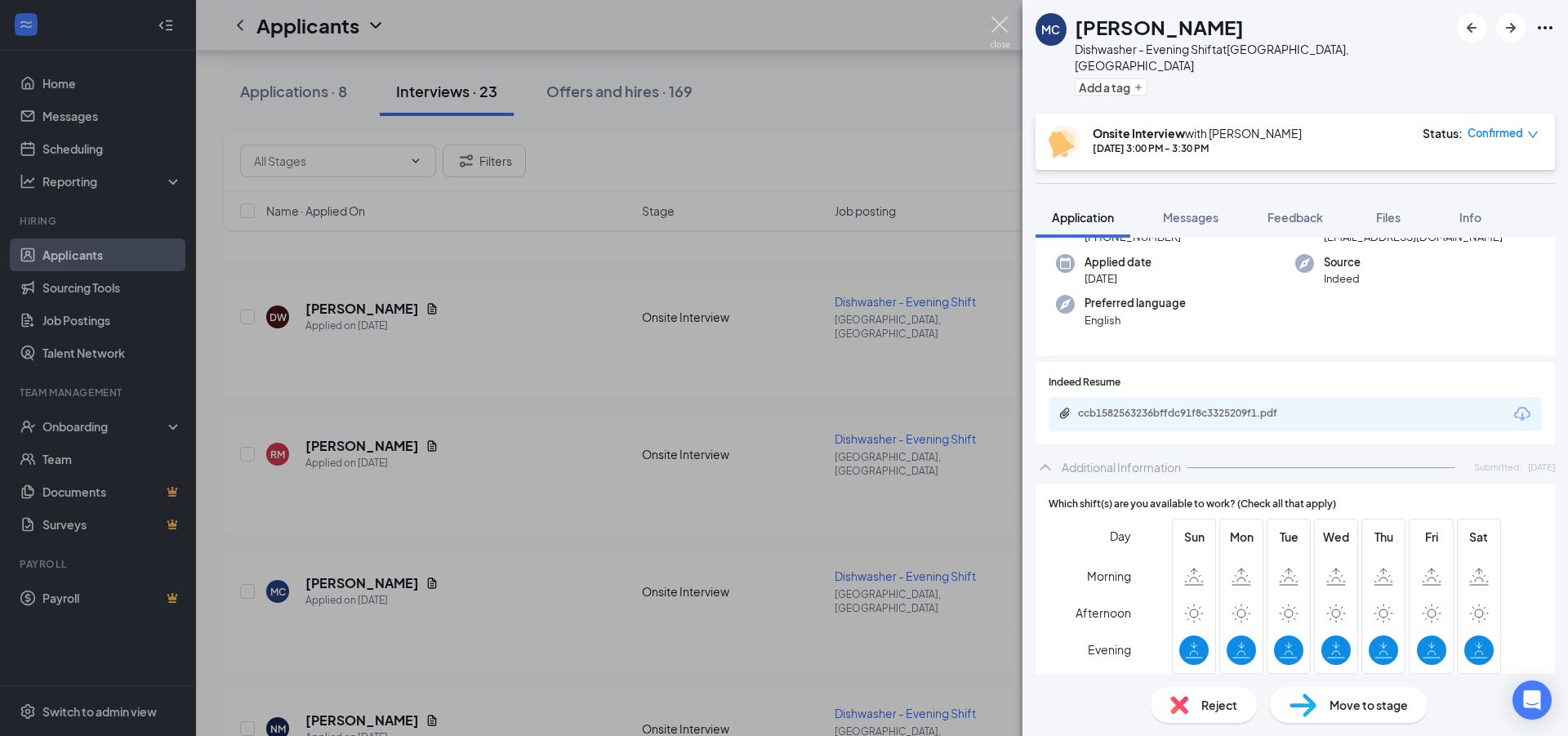
click at [999, 20] on img at bounding box center [1000, 32] width 21 height 32
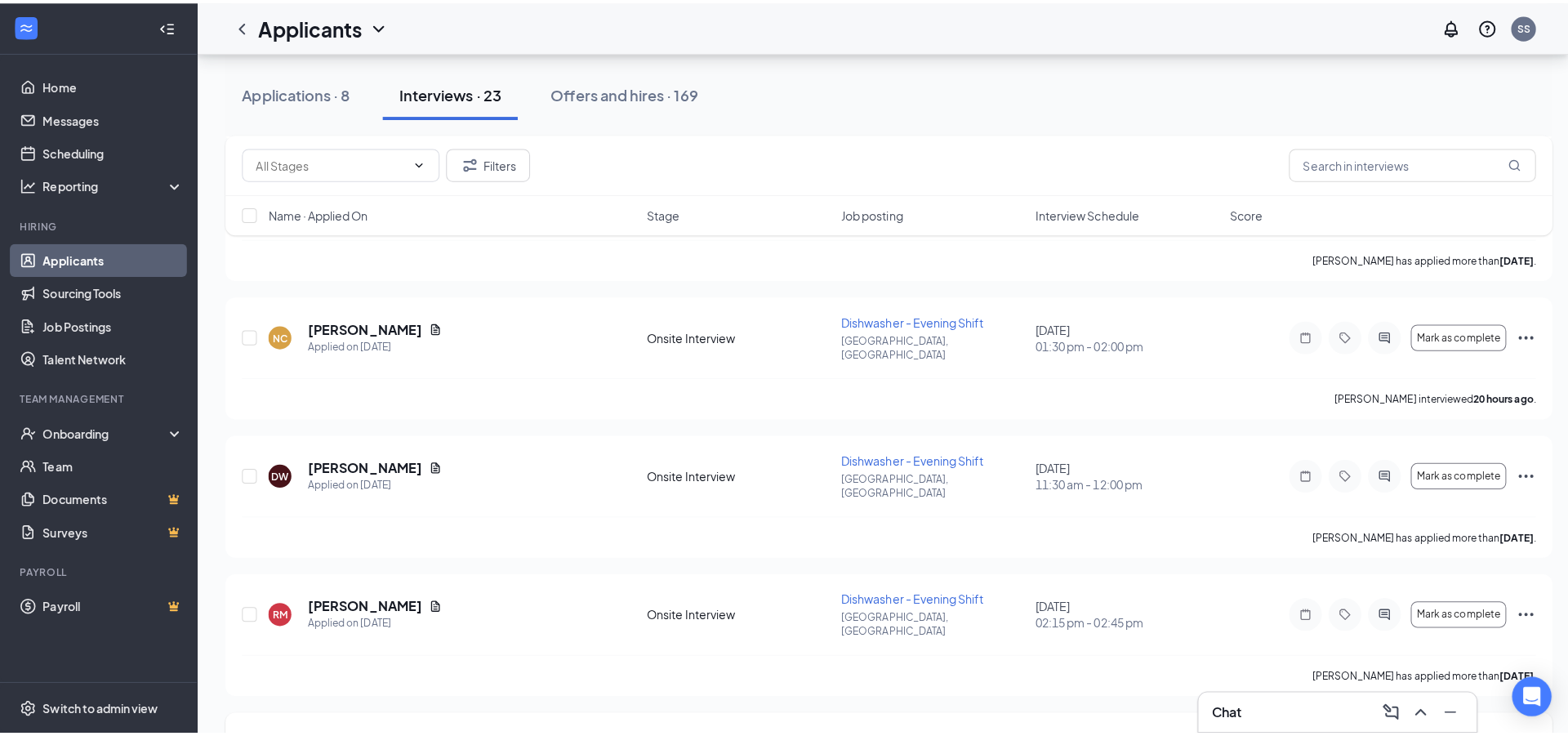
scroll to position [1797, 0]
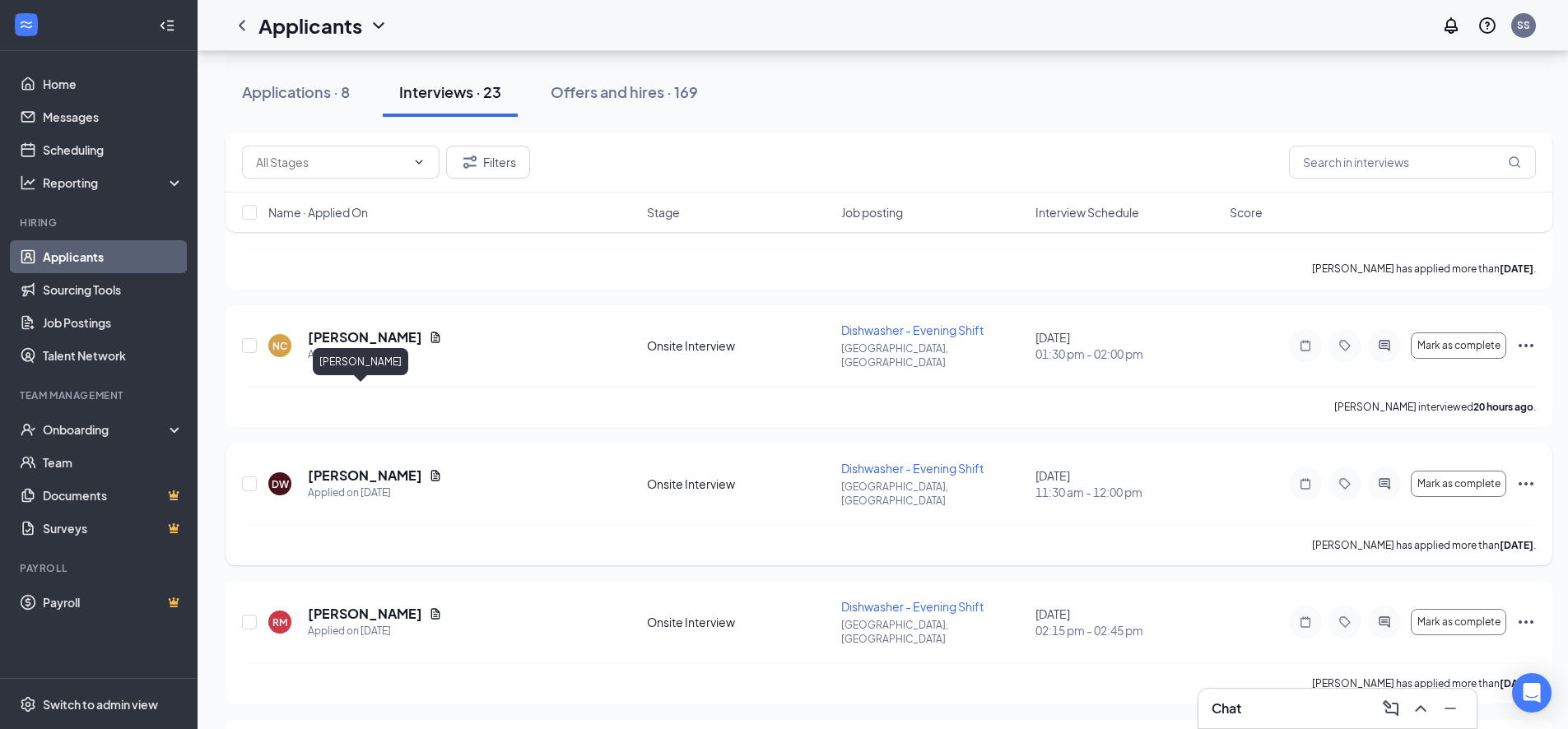
click at [368, 466] on h5 "[PERSON_NAME]" at bounding box center [365, 475] width 114 height 18
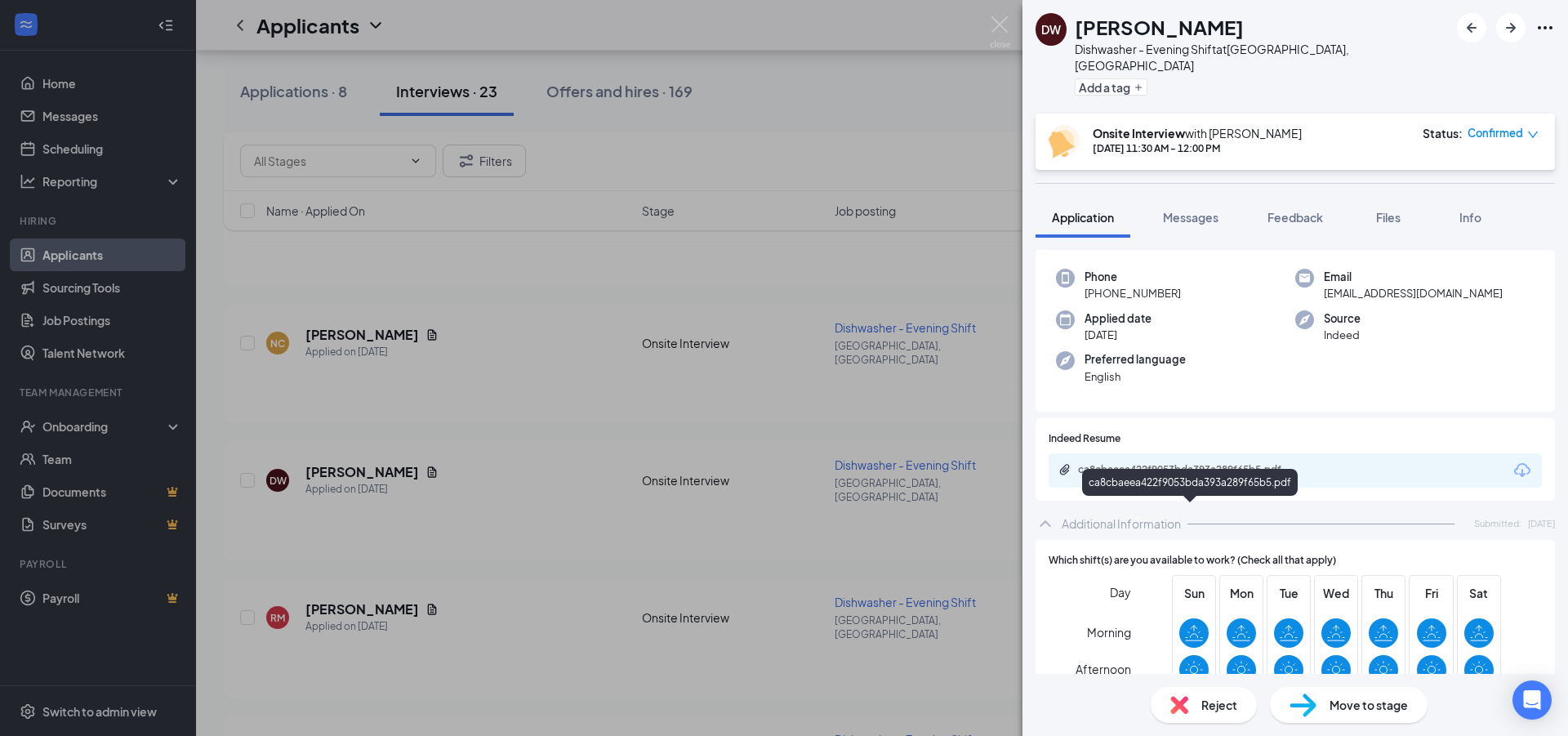
scroll to position [123, 0]
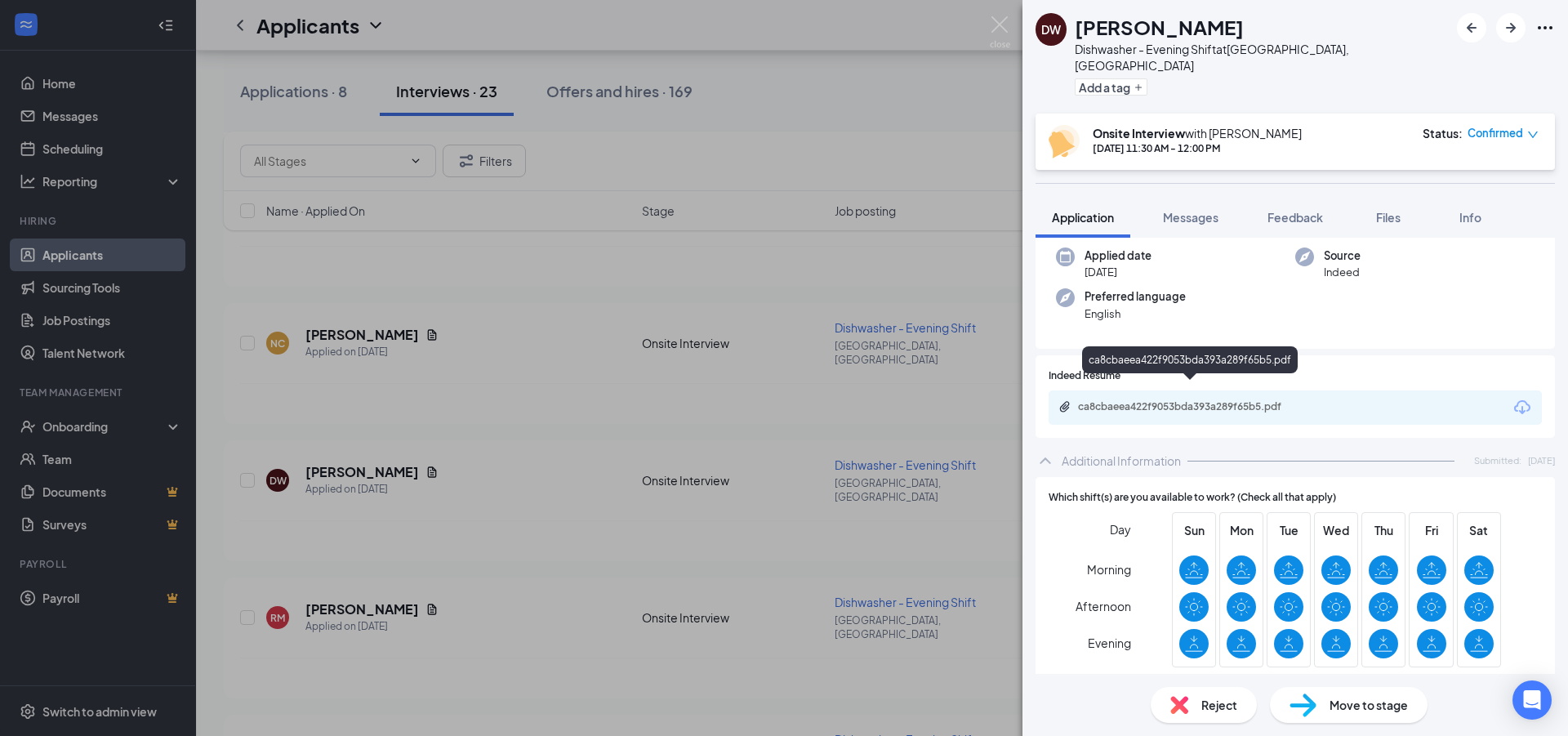
click at [1134, 400] on div "ca8cbaeea422f9053bda393a289f65b5.pdf" at bounding box center [1192, 407] width 229 height 13
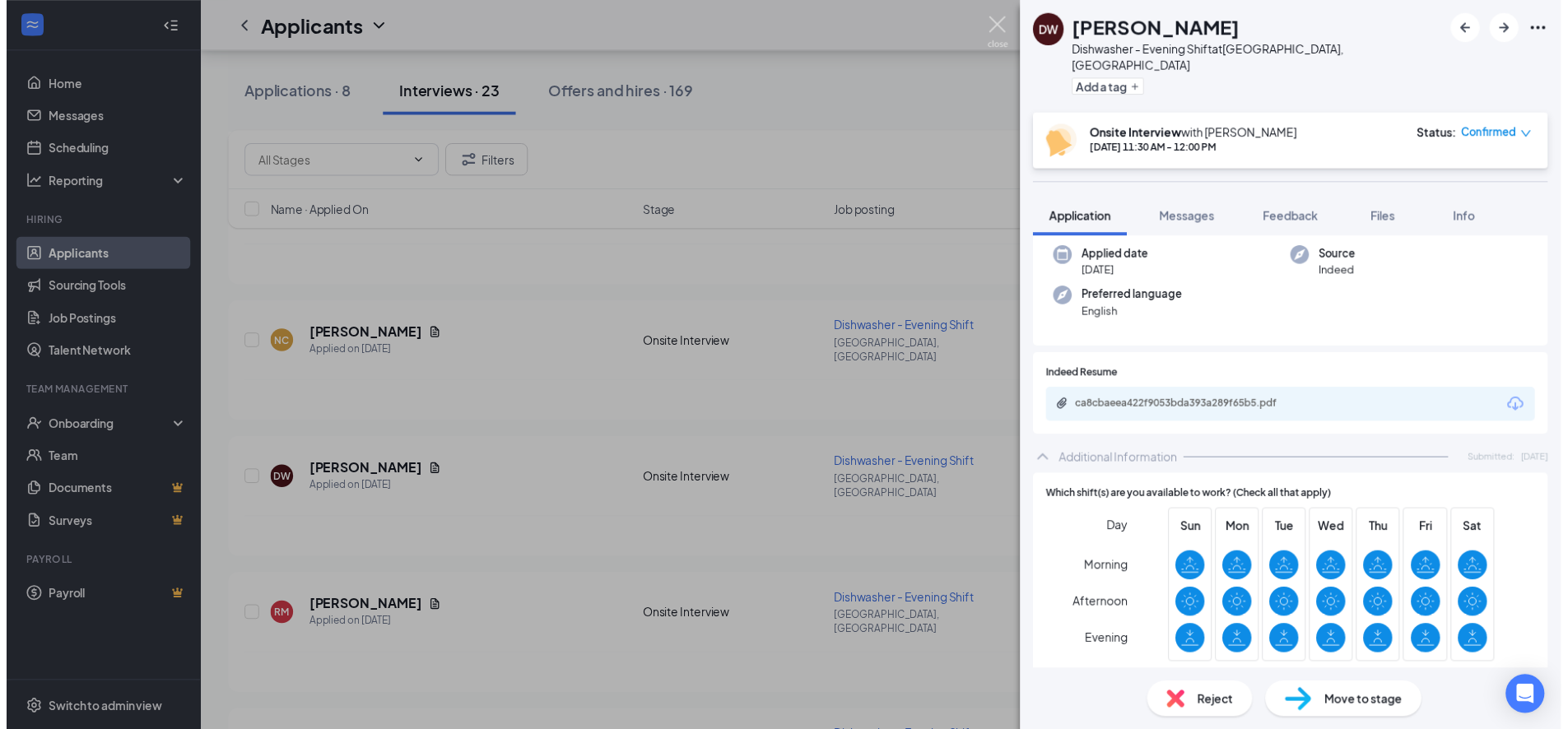
scroll to position [117, 0]
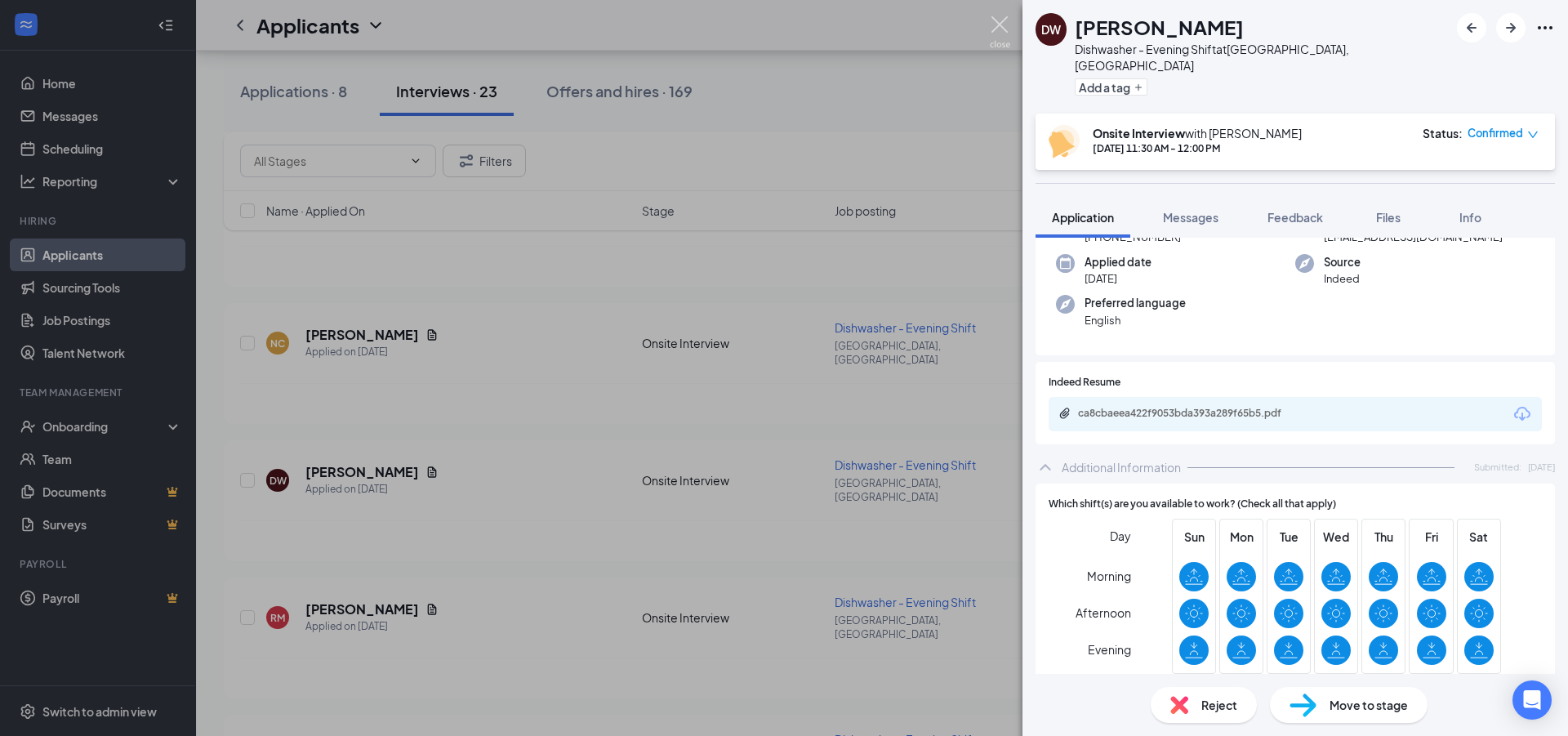
click at [1002, 23] on img at bounding box center [1000, 32] width 21 height 32
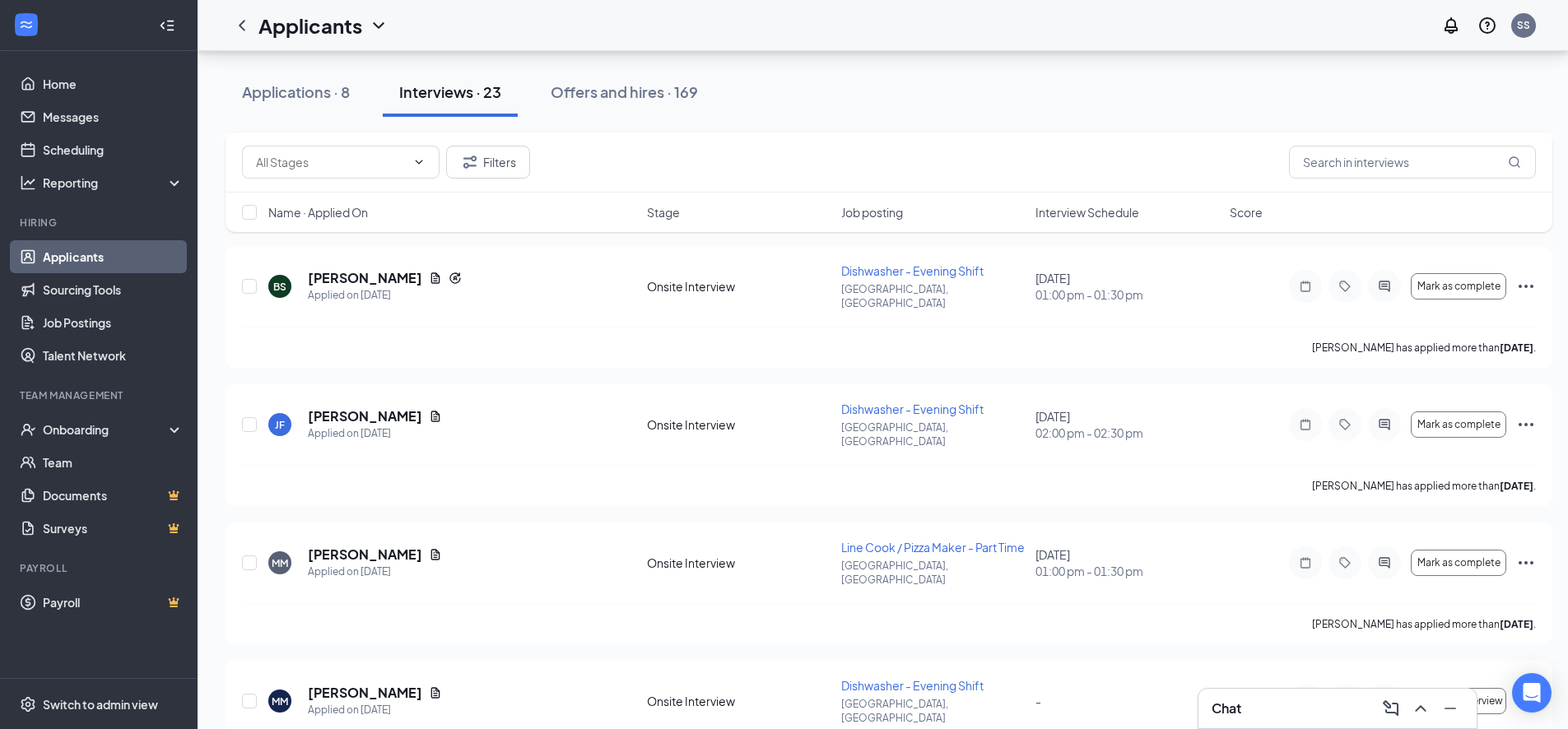
scroll to position [1070, 0]
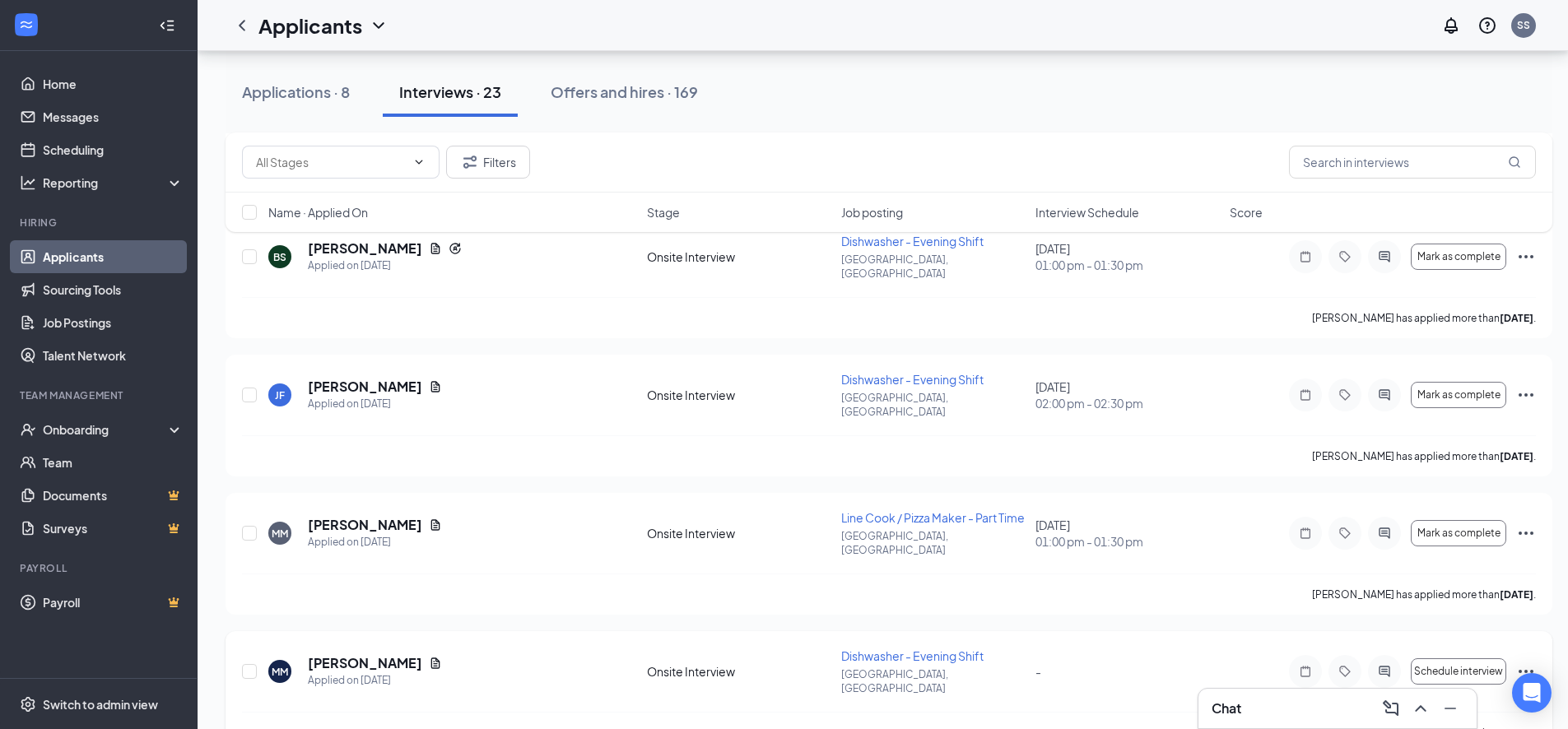
click at [1530, 662] on icon "Ellipses" at bounding box center [1525, 671] width 20 height 20
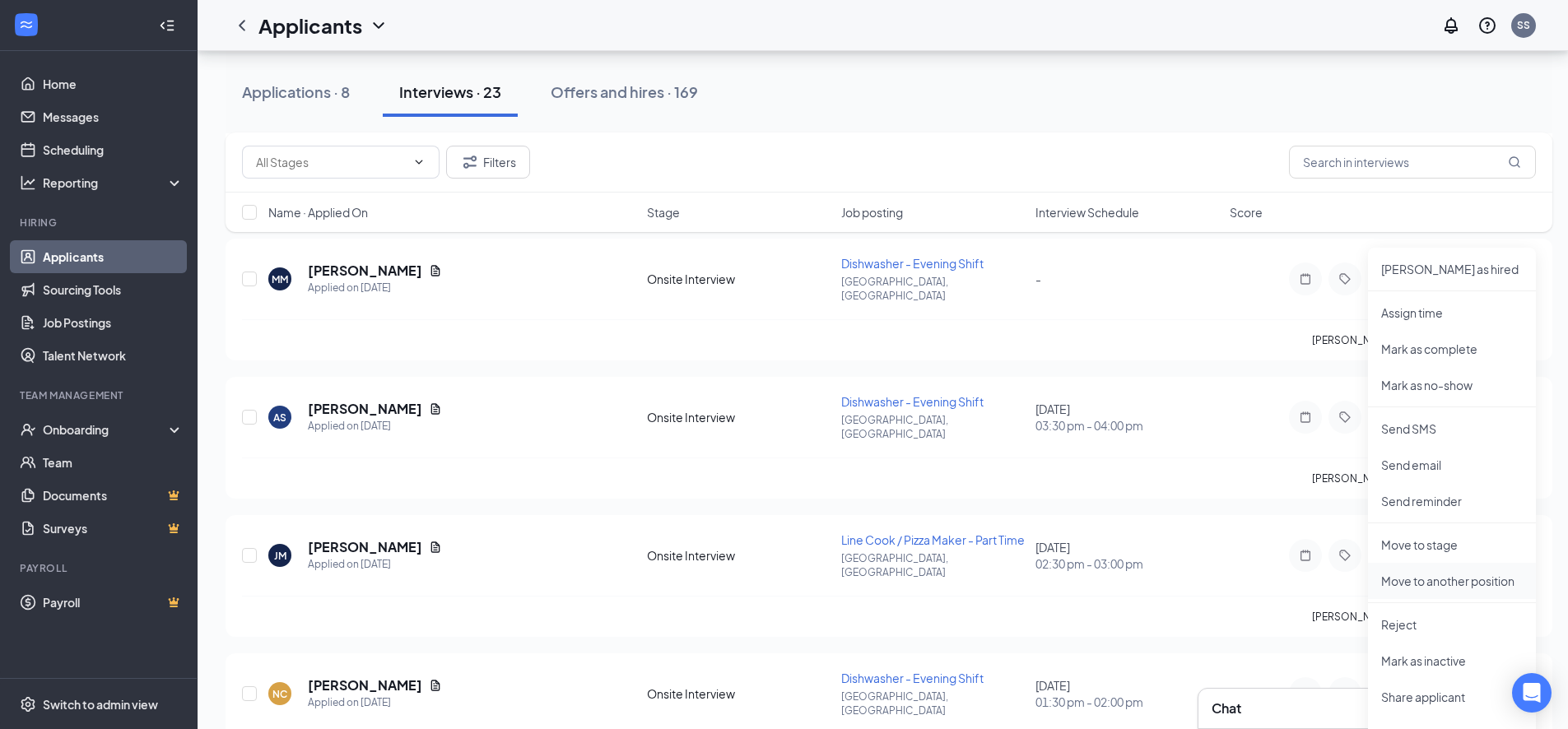
scroll to position [1482, 0]
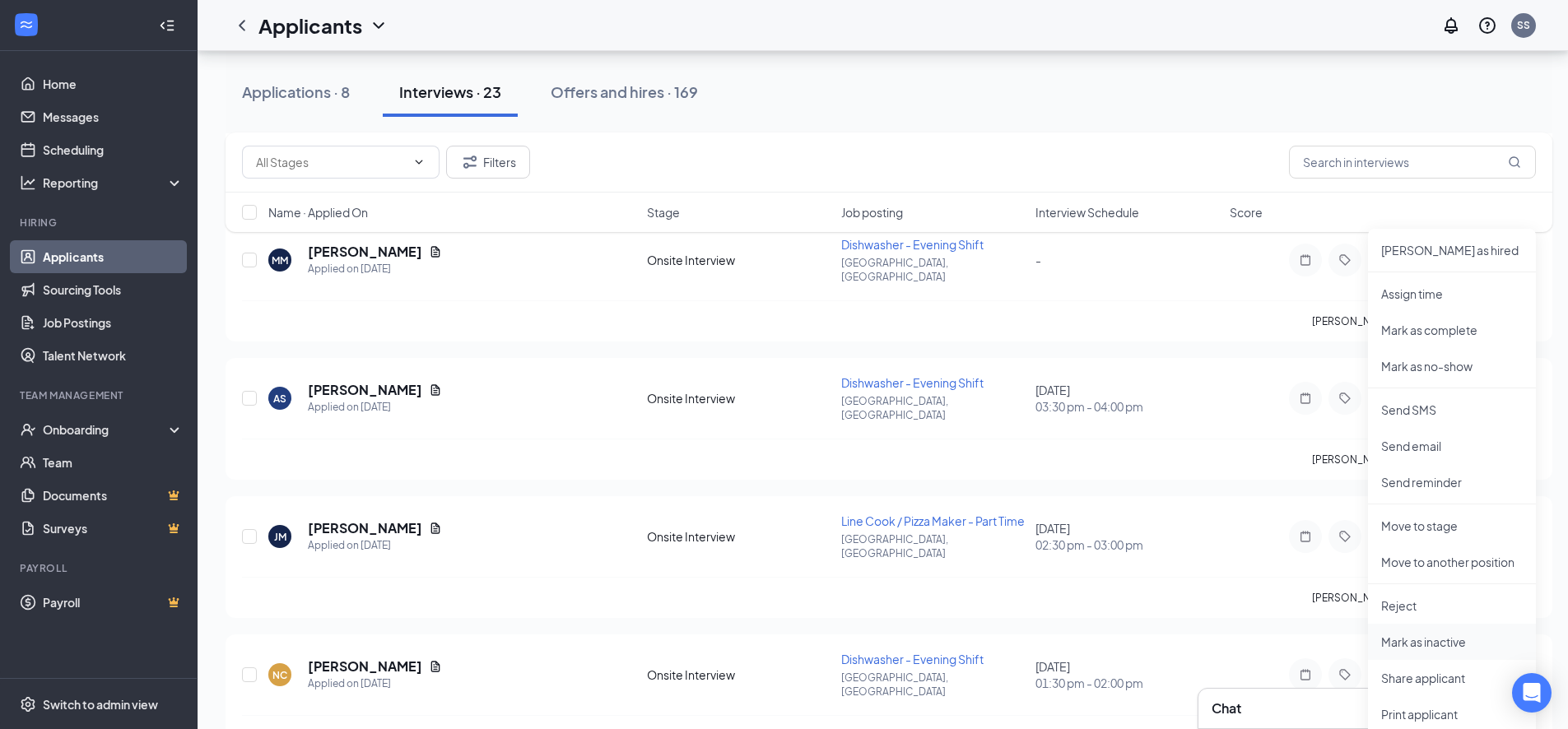
click at [1397, 645] on p "Mark as inactive" at bounding box center [1452, 641] width 142 height 16
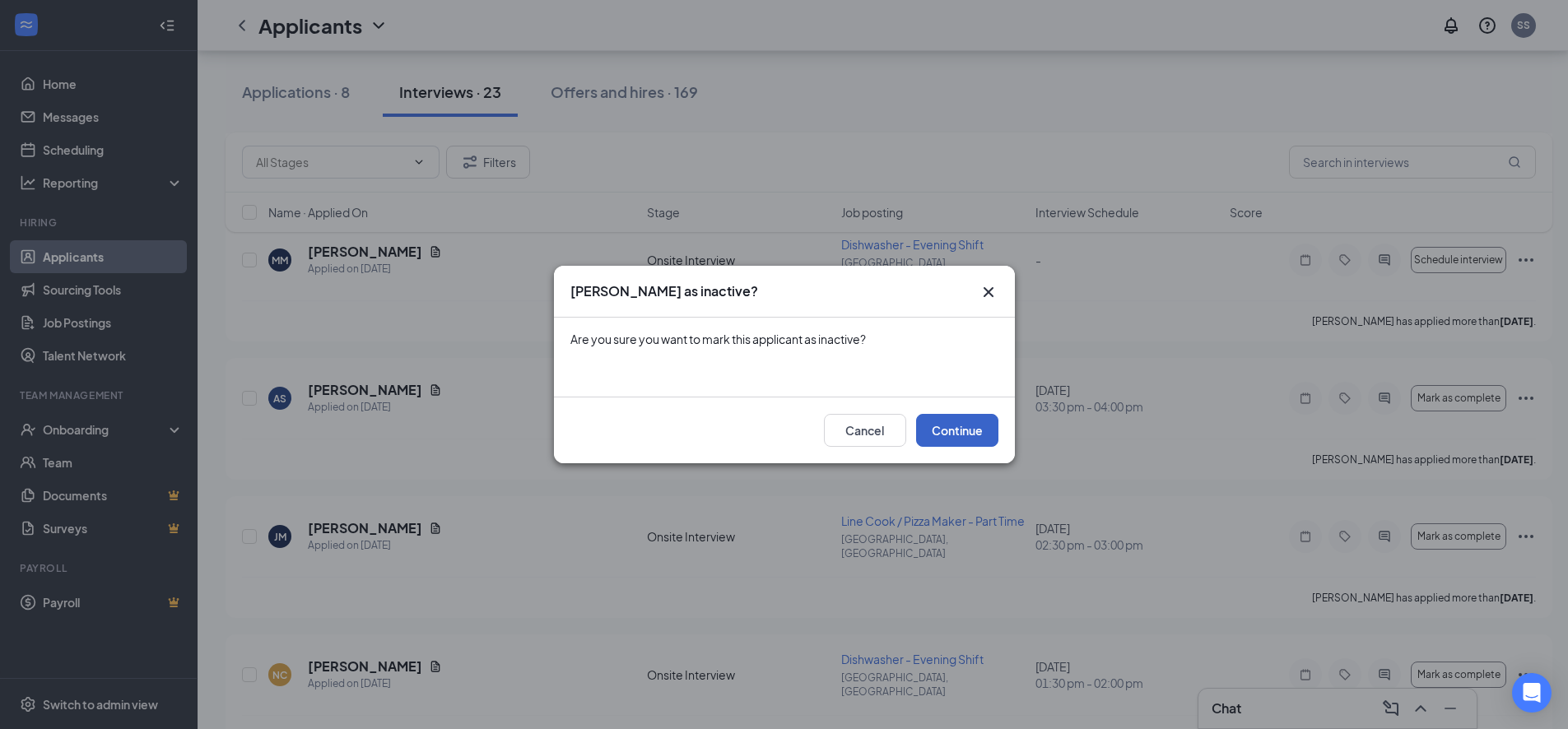
click at [989, 427] on button "Continue" at bounding box center [957, 430] width 82 height 33
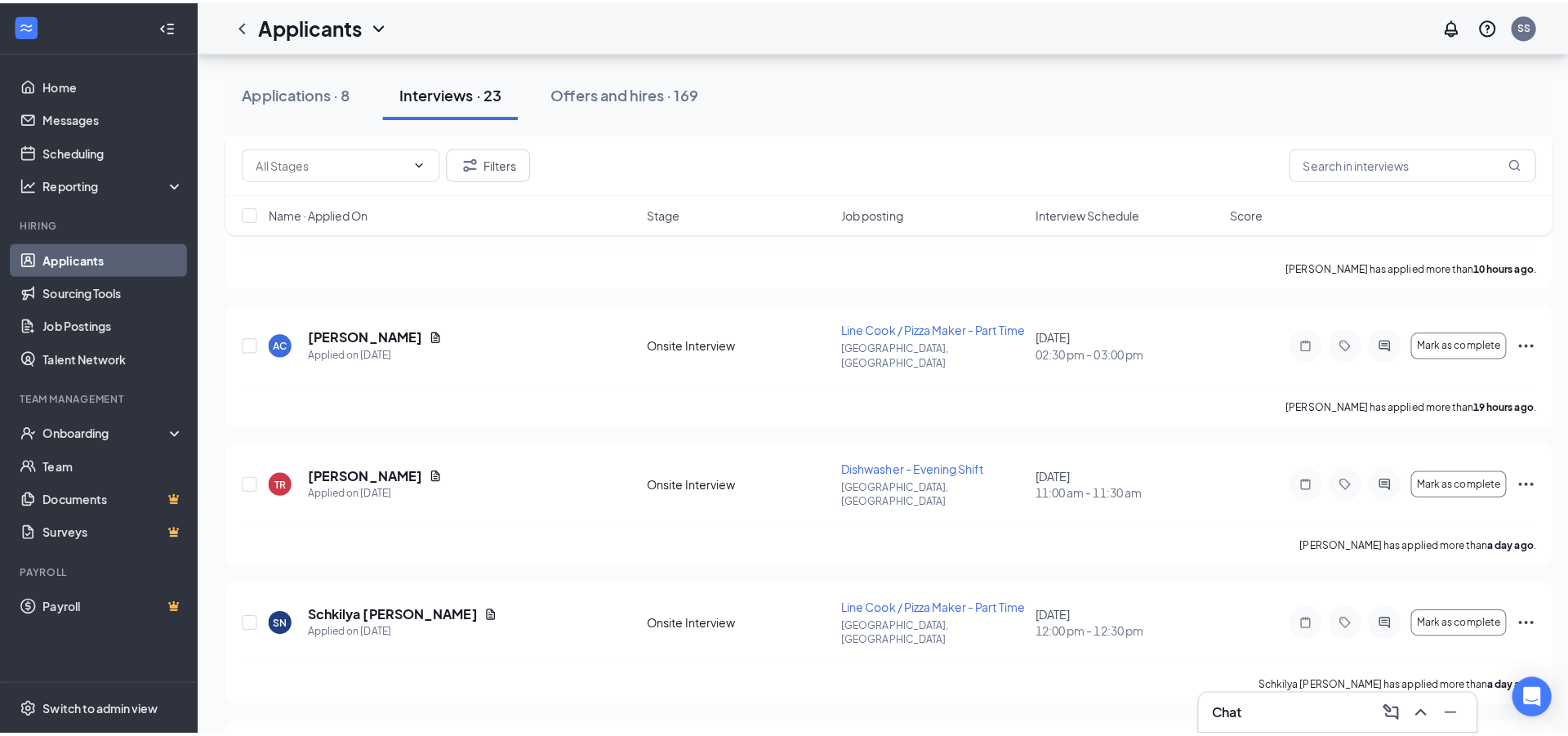
scroll to position [409, 0]
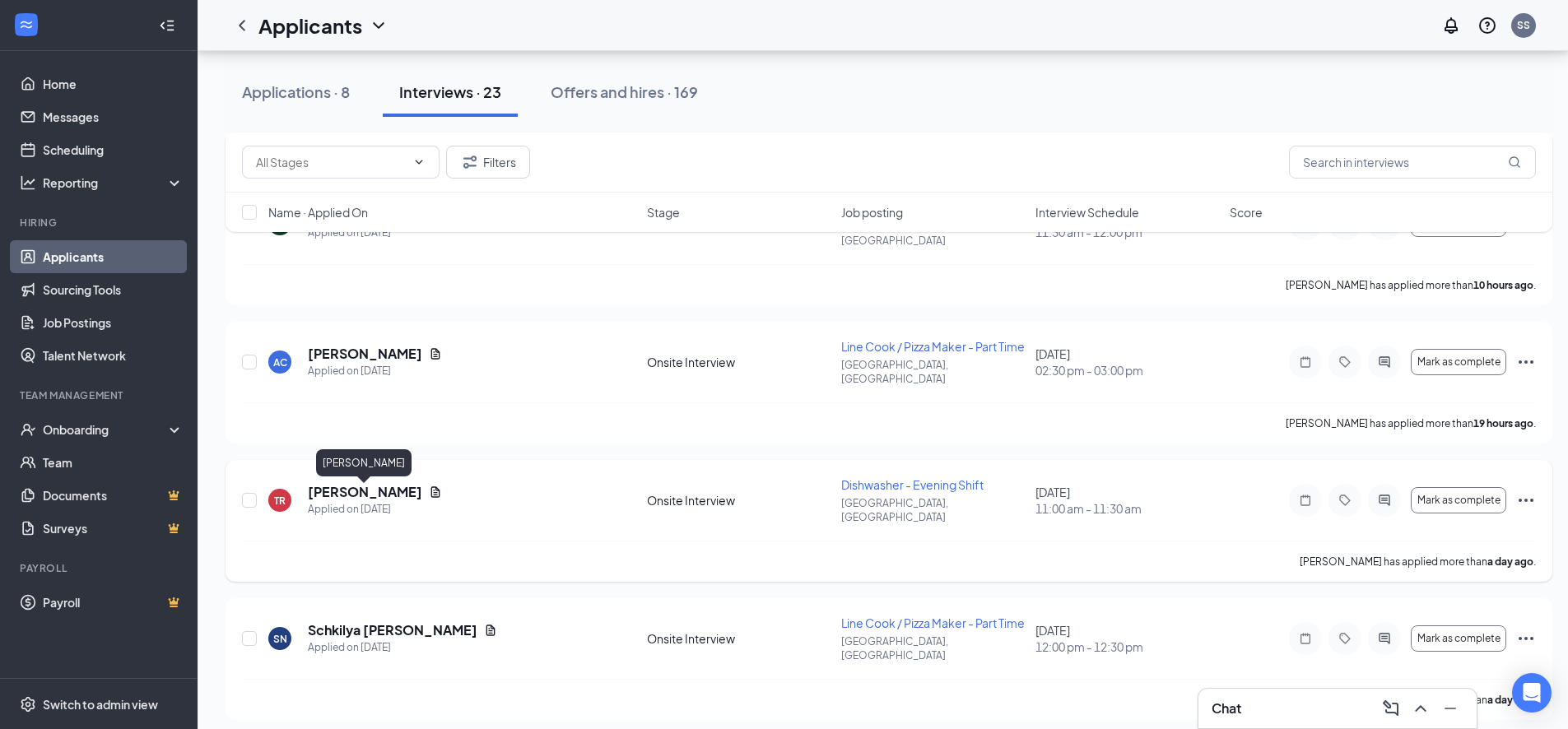
drag, startPoint x: 366, startPoint y: 486, endPoint x: 366, endPoint y: 497, distance: 11.0
click at [366, 490] on h5 "[PERSON_NAME]" at bounding box center [365, 492] width 114 height 18
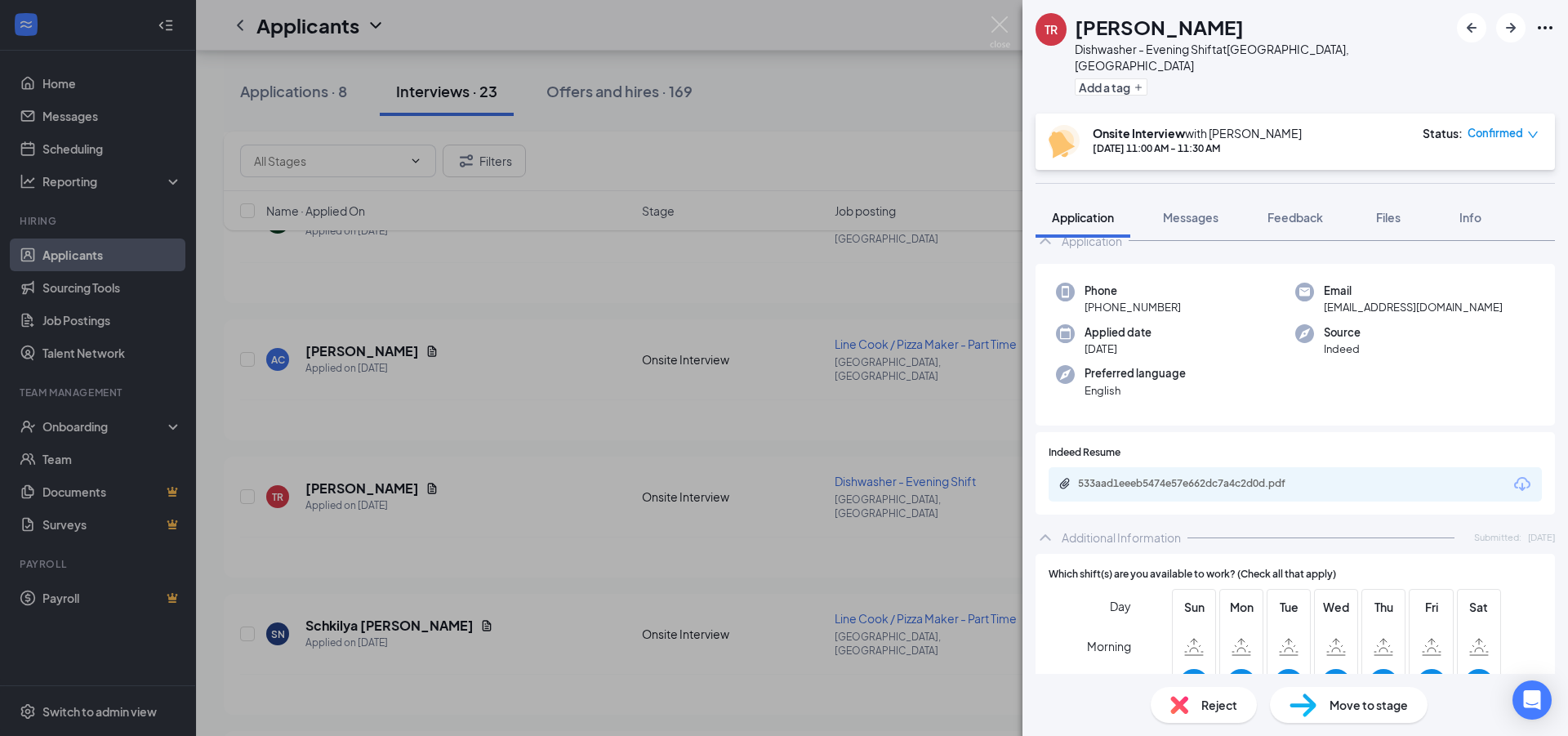
scroll to position [123, 0]
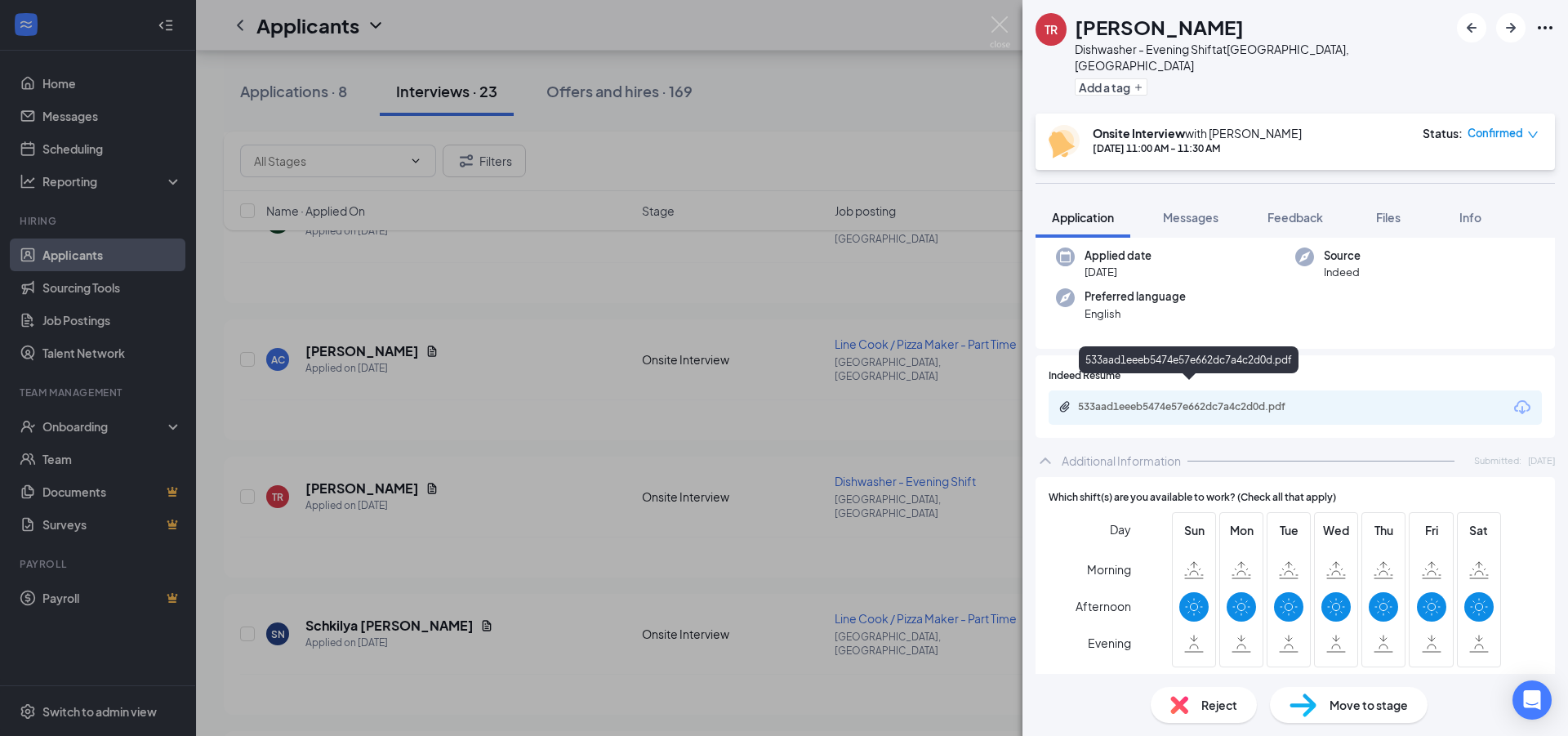
click at [1202, 400] on div "533aad1eeeb5474e57e662dc7a4c2d0d.pdf" at bounding box center [1190, 408] width 264 height 16
click at [1001, 22] on img at bounding box center [1000, 32] width 21 height 32
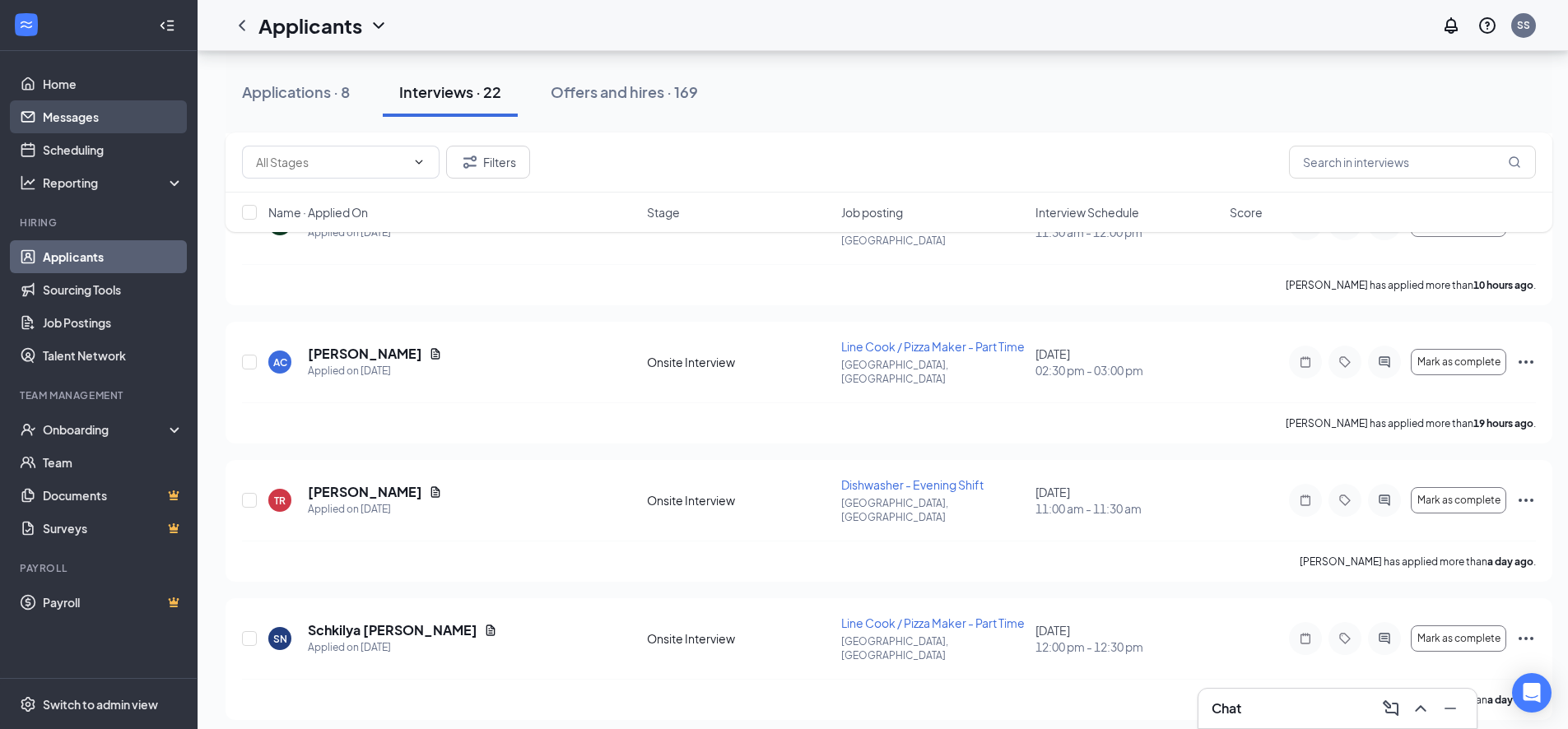
click at [52, 111] on link "Messages" at bounding box center [112, 116] width 141 height 33
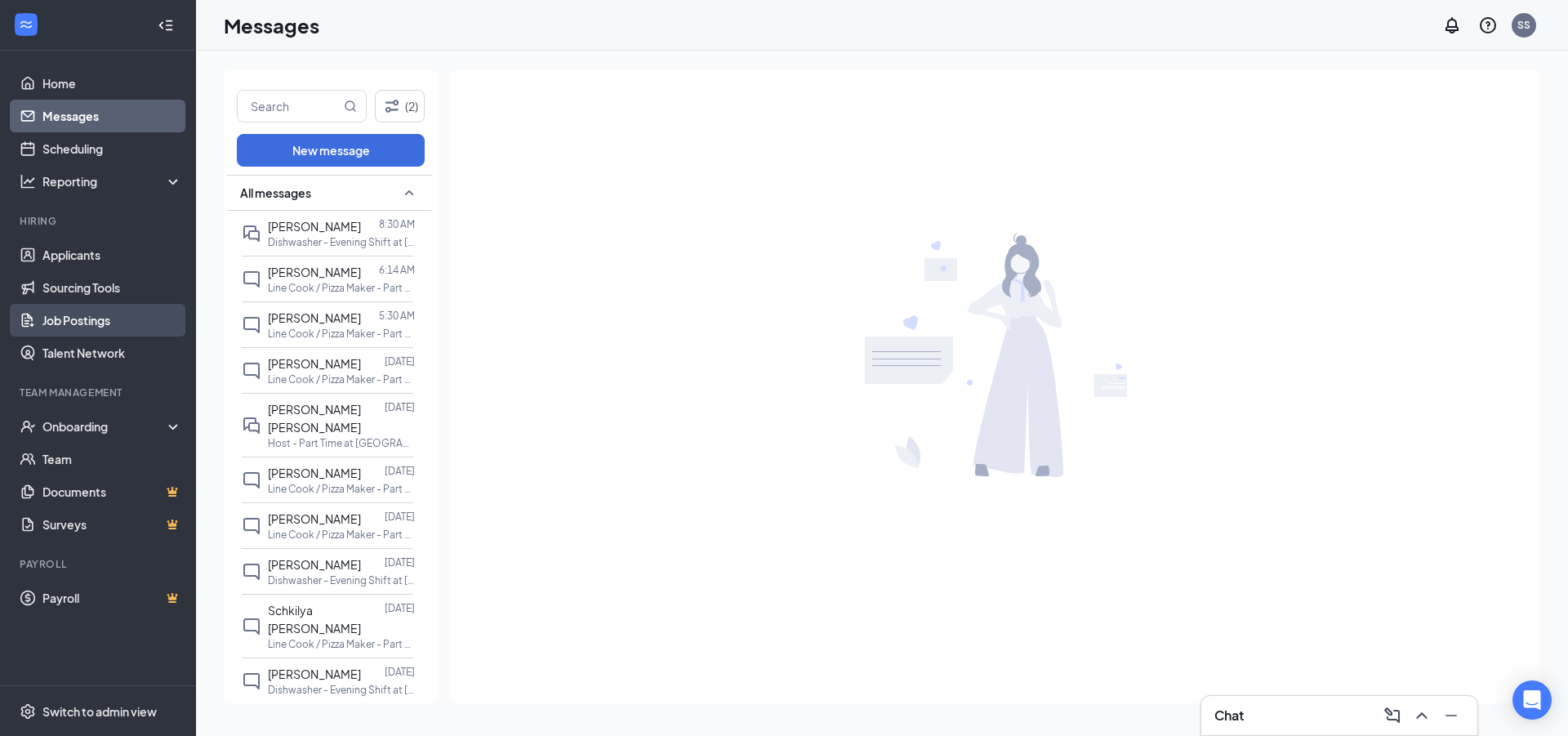
click at [73, 311] on link "Job Postings" at bounding box center [112, 320] width 140 height 33
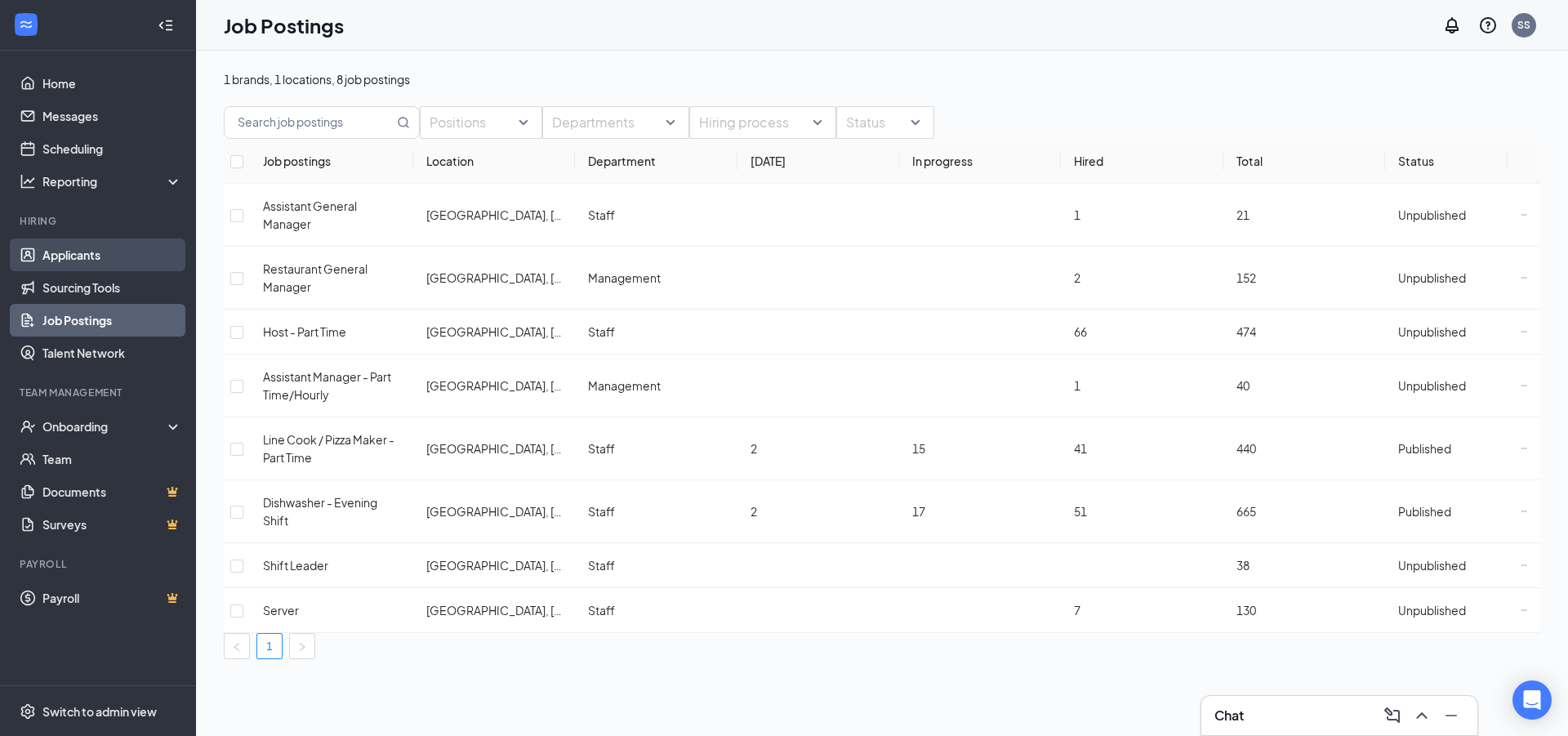
click at [75, 258] on link "Applicants" at bounding box center [112, 254] width 140 height 33
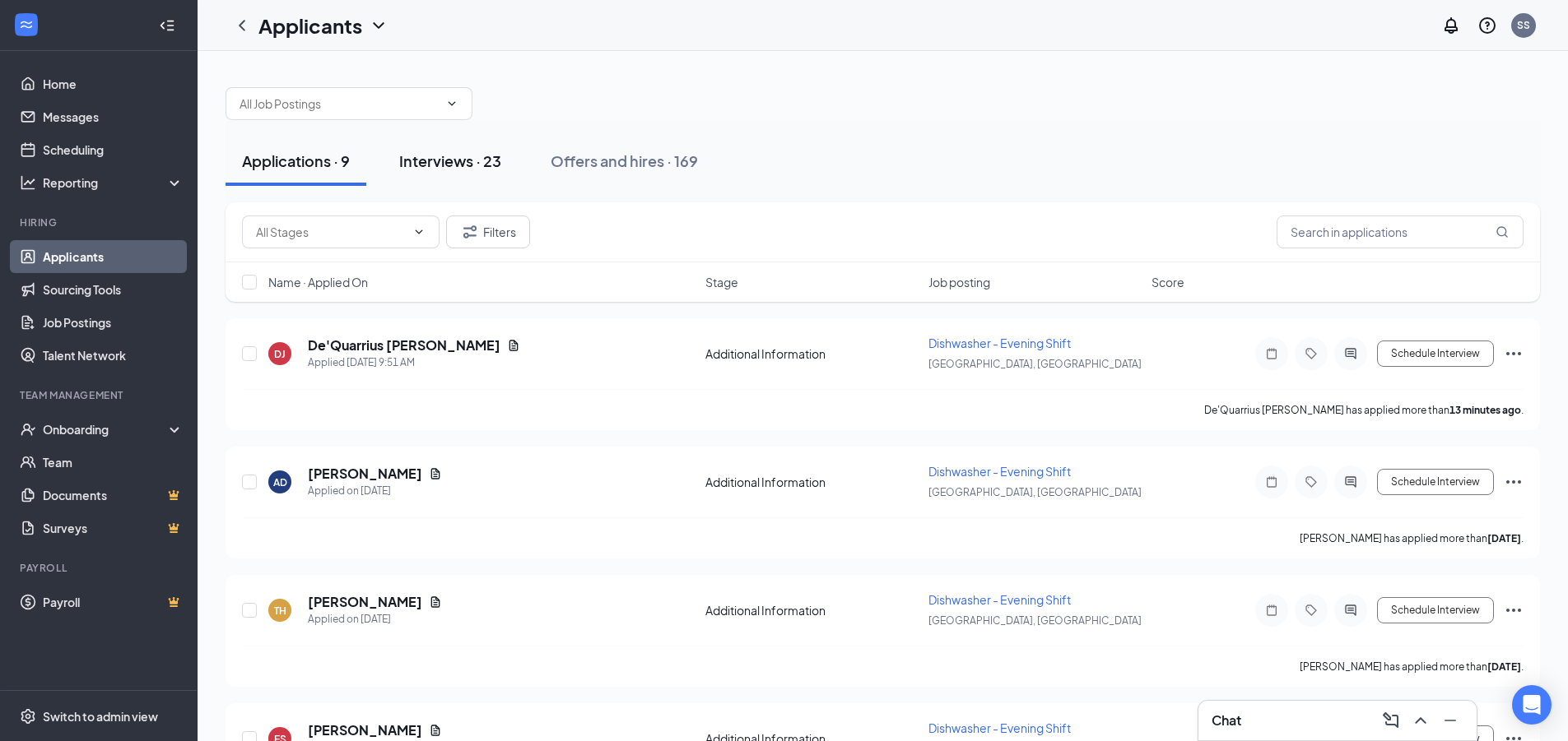
click at [458, 160] on div "Interviews · 23" at bounding box center [451, 160] width 102 height 21
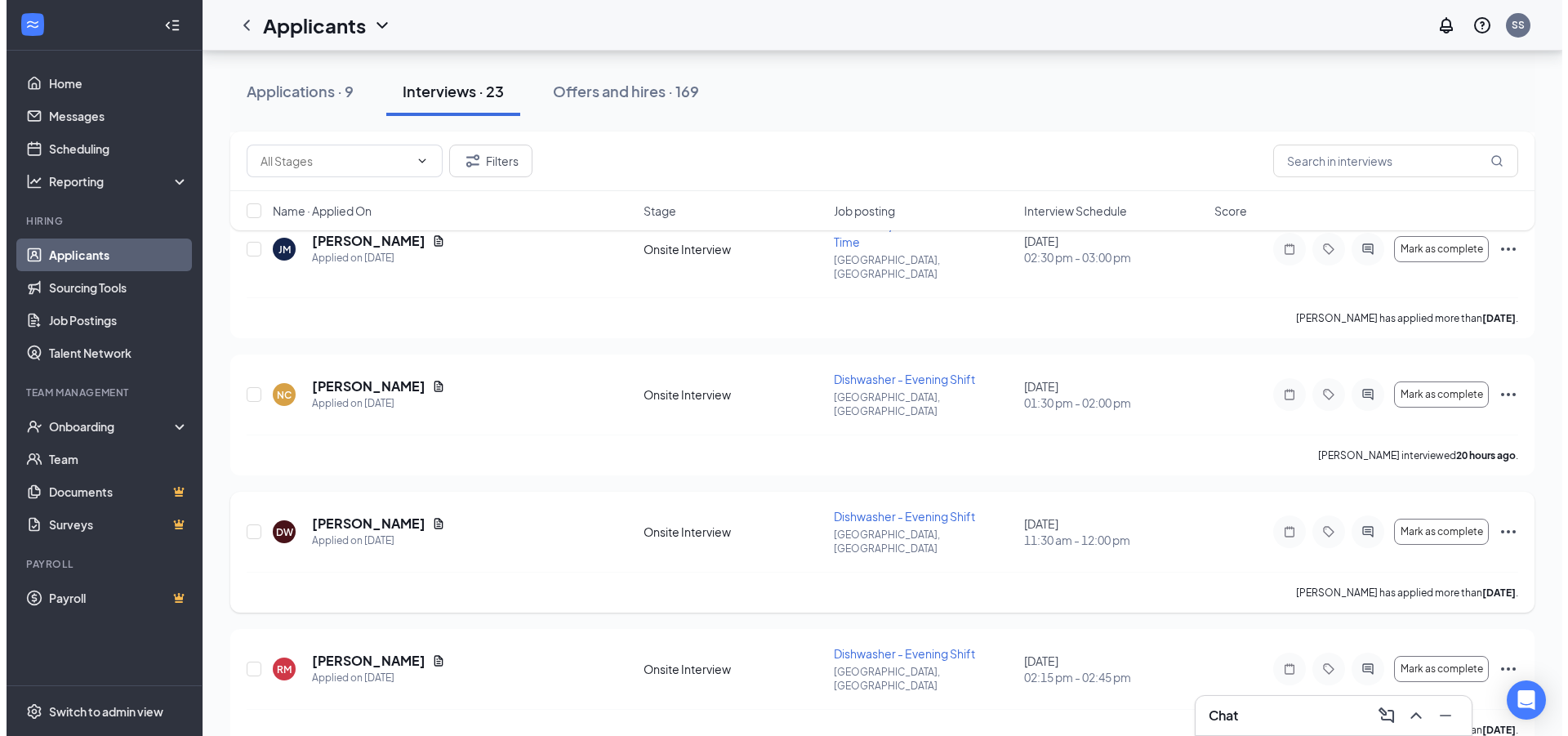
scroll to position [1879, 0]
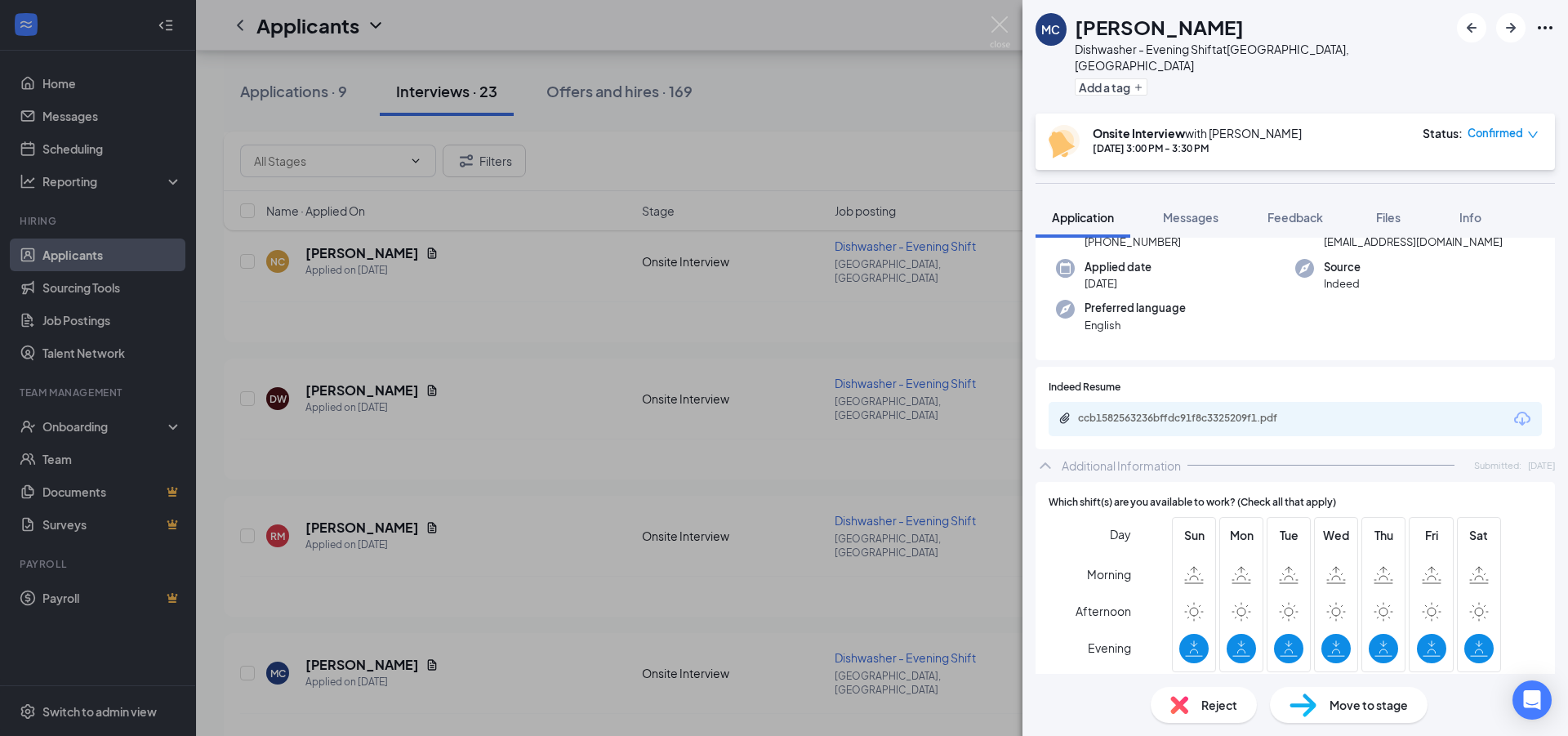
scroll to position [114, 0]
click at [1000, 21] on img at bounding box center [1000, 32] width 21 height 32
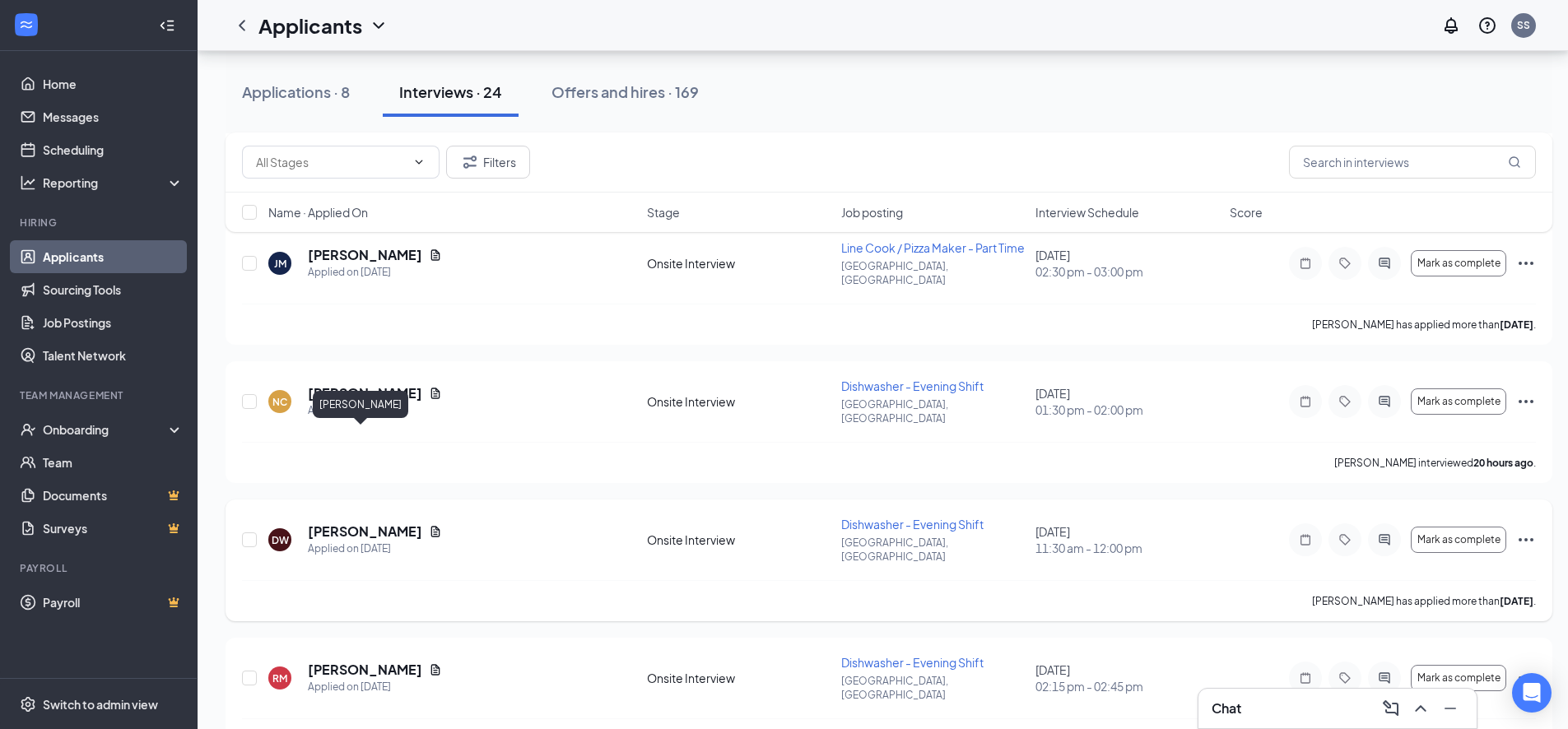
click at [325, 522] on h5 "[PERSON_NAME]" at bounding box center [365, 531] width 114 height 18
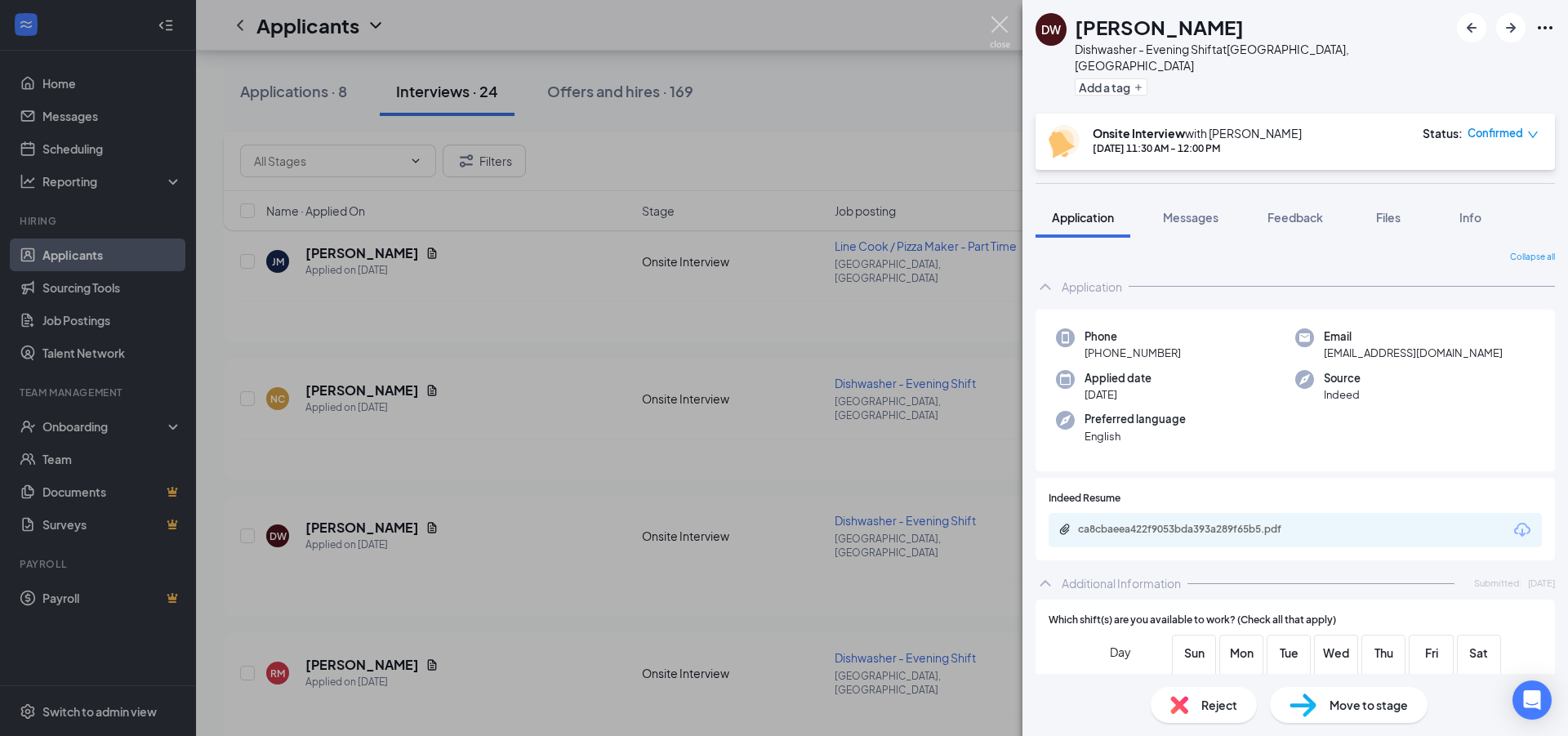
click at [1000, 20] on img at bounding box center [1000, 32] width 21 height 32
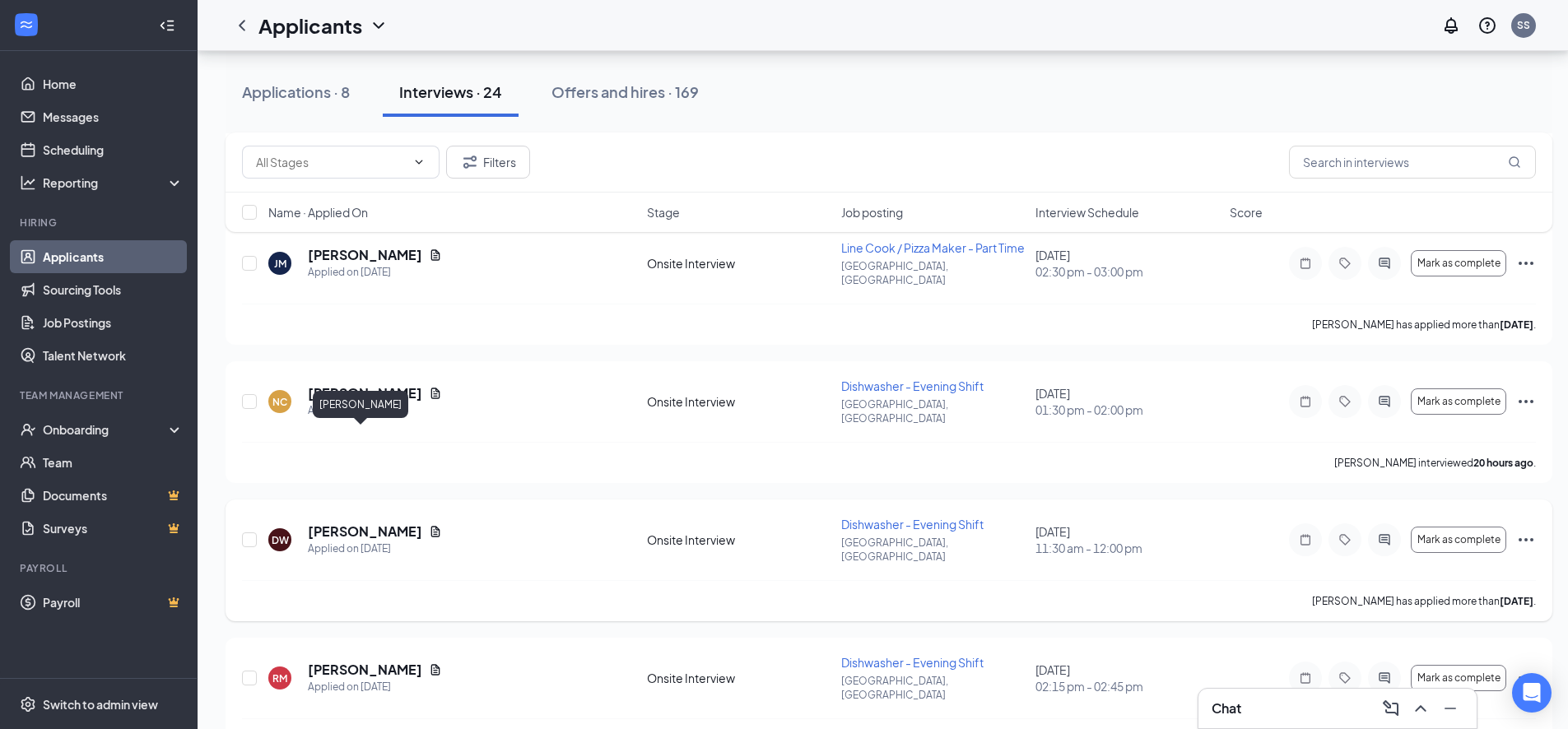
click at [351, 522] on h5 "[PERSON_NAME]" at bounding box center [365, 531] width 114 height 18
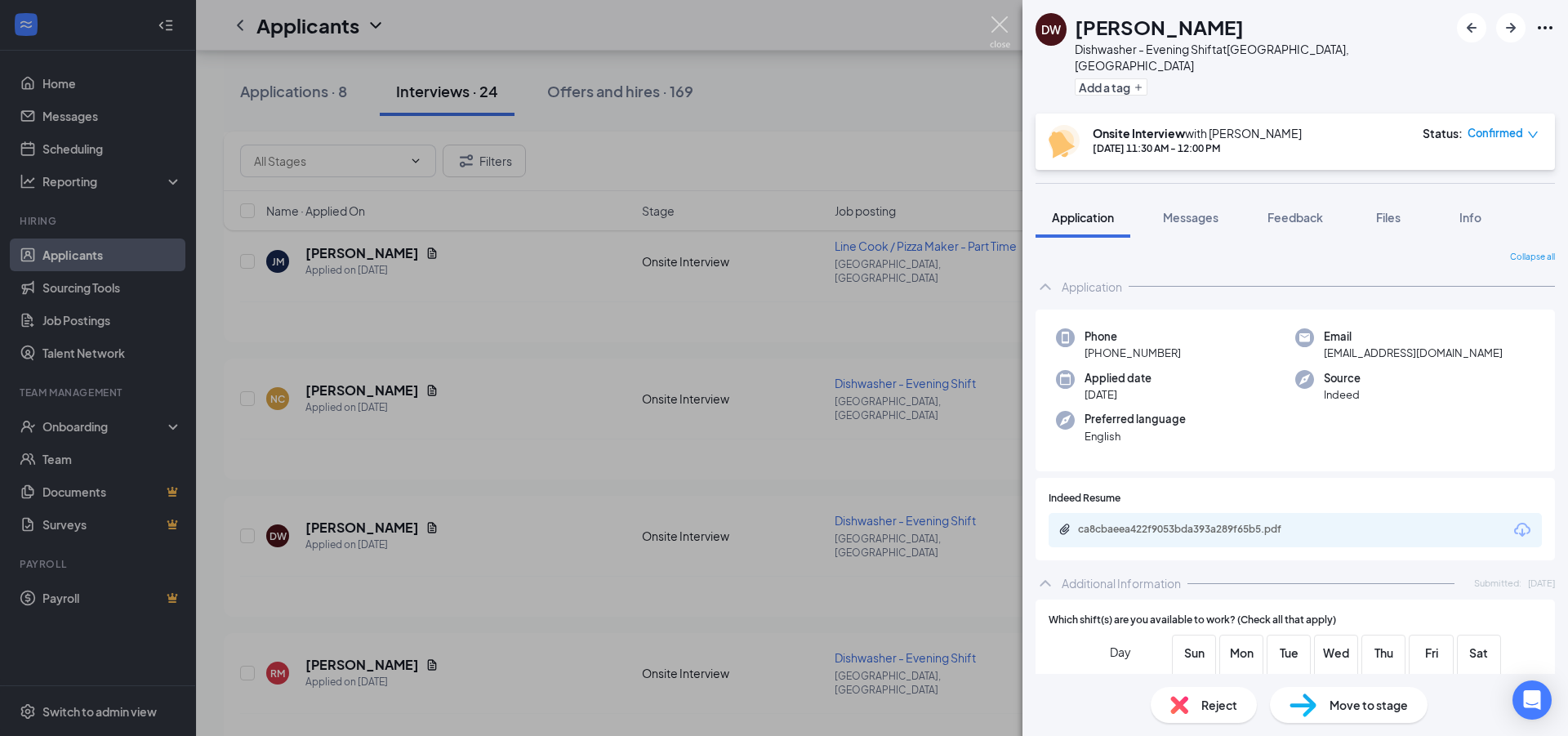
drag, startPoint x: 998, startPoint y: 20, endPoint x: 500, endPoint y: 673, distance: 821.2
click at [998, 22] on img at bounding box center [1000, 32] width 21 height 32
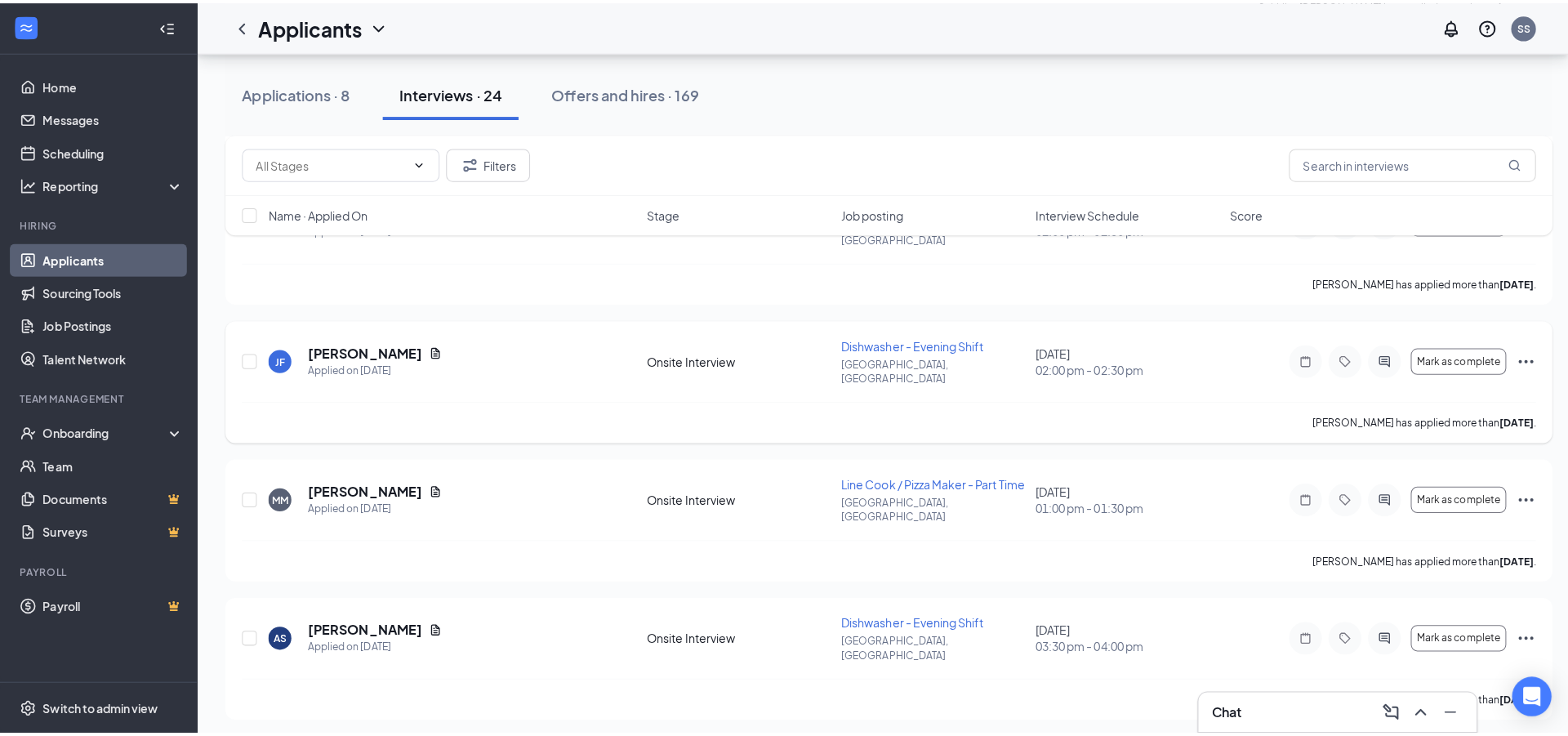
scroll to position [1144, 0]
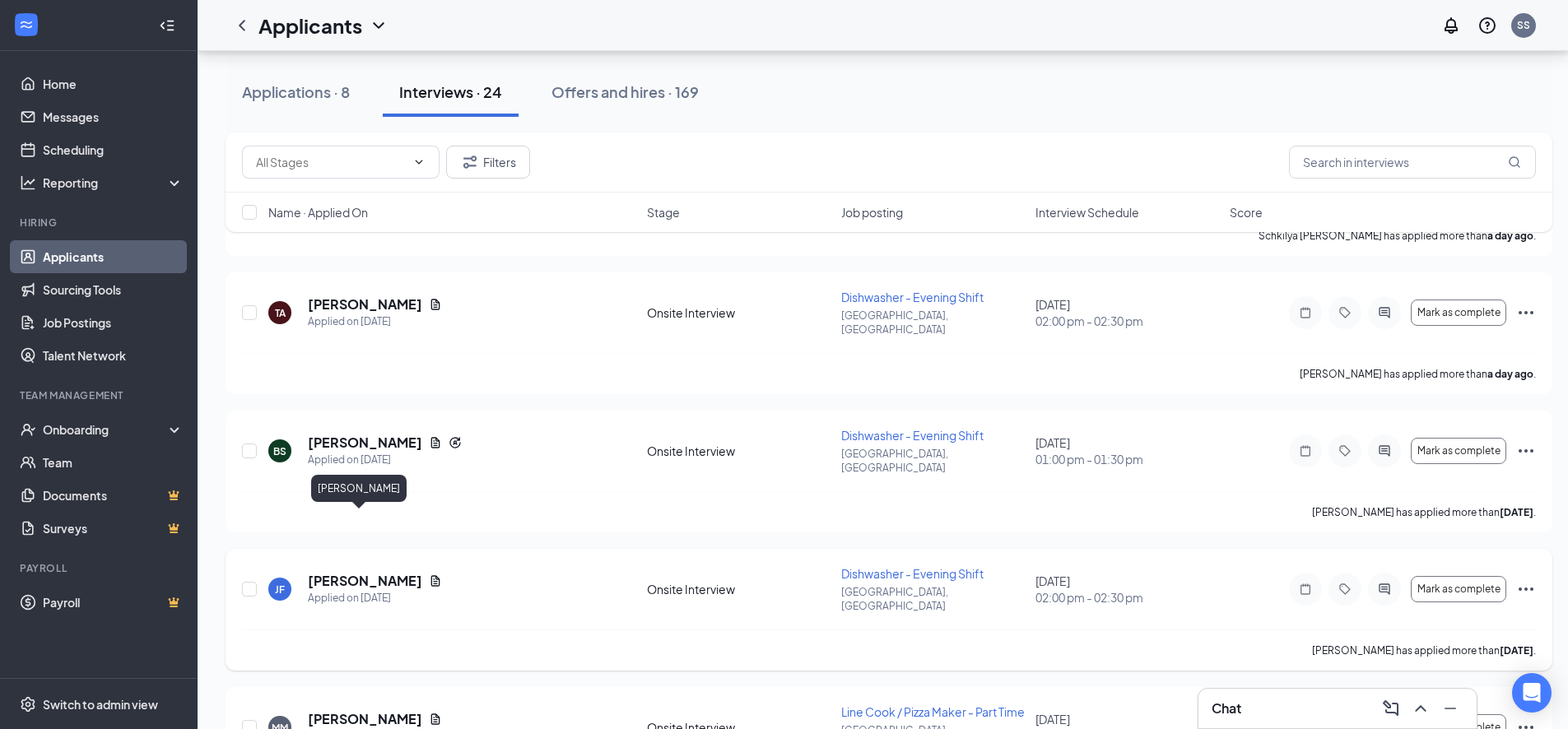
click at [336, 572] on h5 "[PERSON_NAME]" at bounding box center [365, 581] width 114 height 18
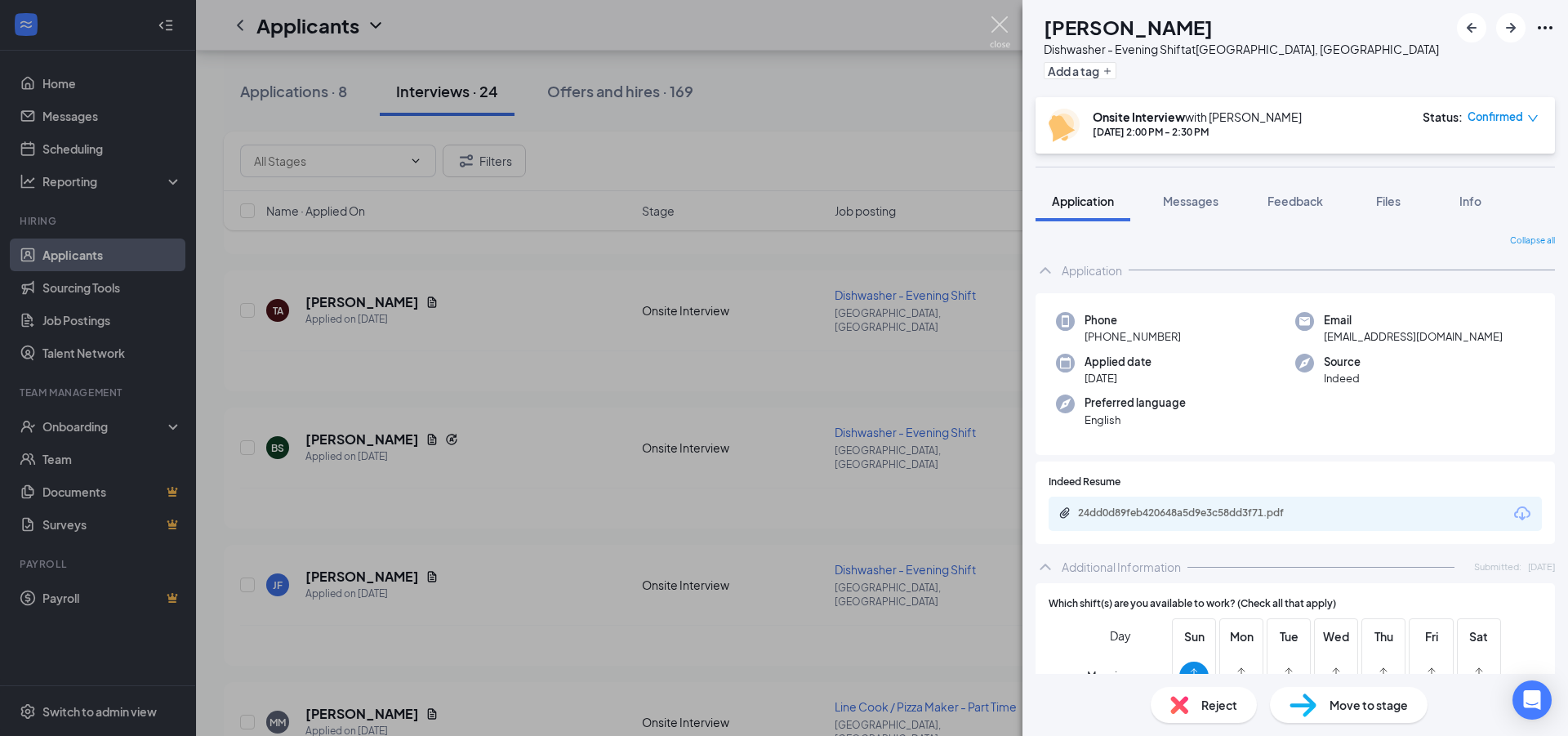
click at [999, 23] on img at bounding box center [1000, 32] width 21 height 32
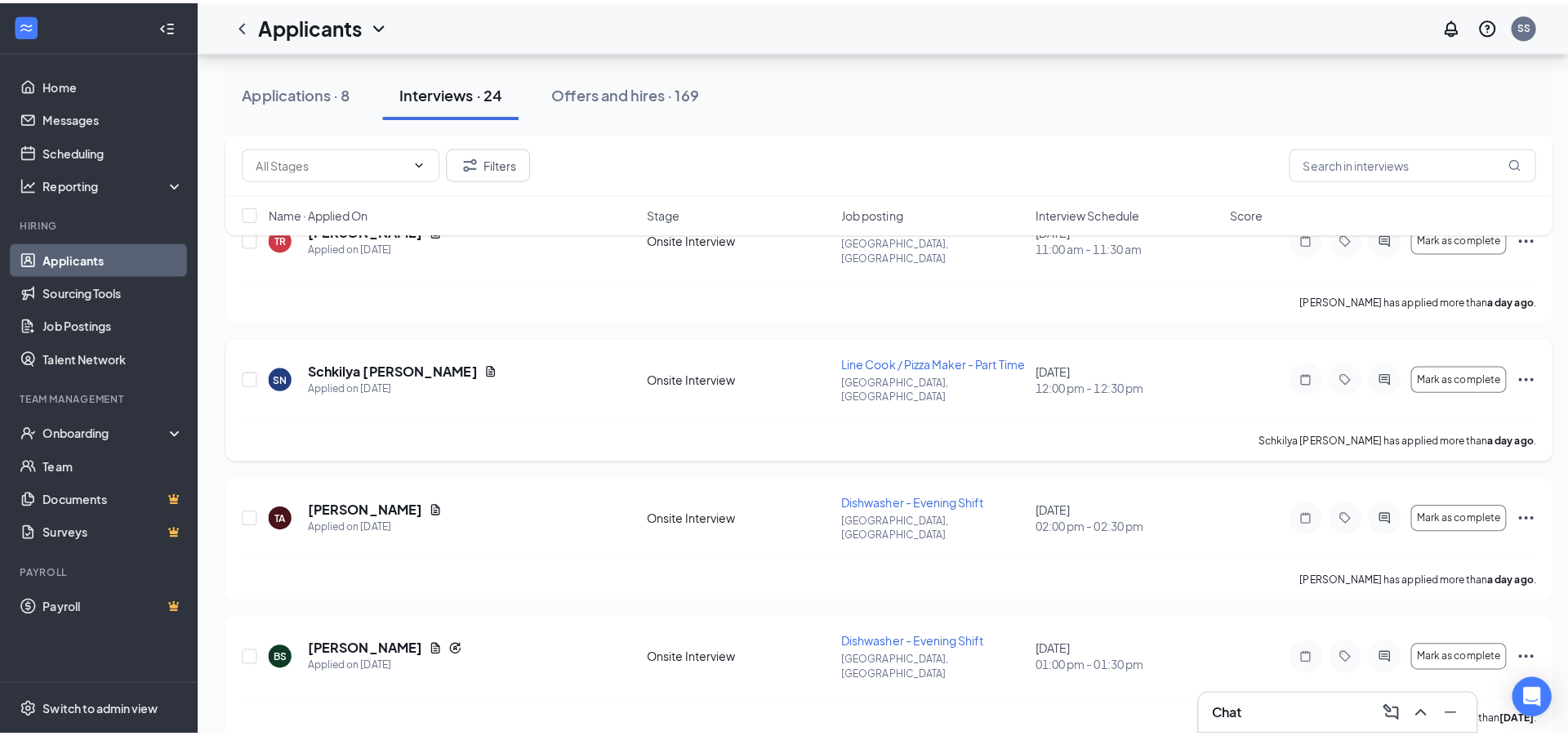
scroll to position [817, 0]
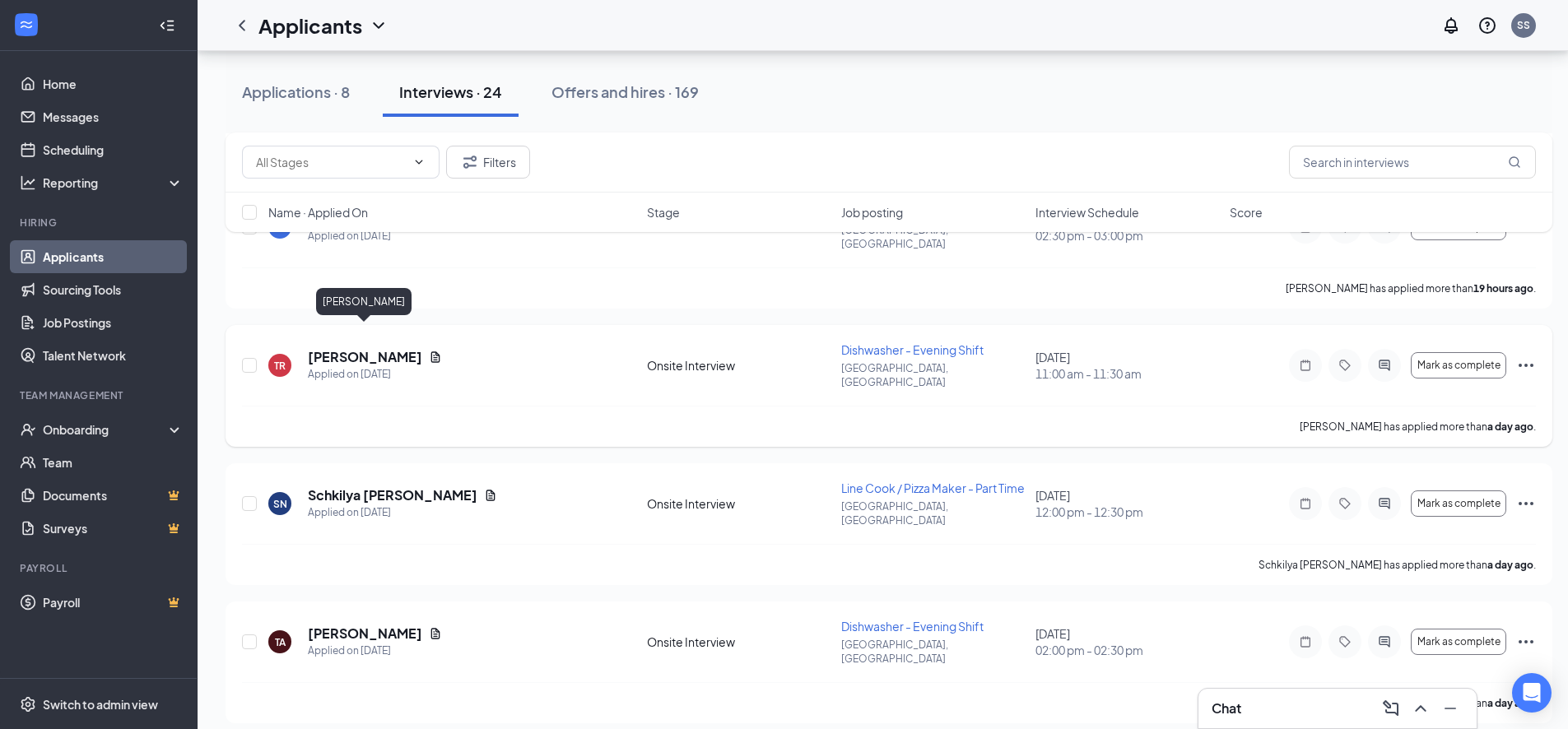
click at [350, 348] on h5 "[PERSON_NAME]" at bounding box center [365, 357] width 114 height 18
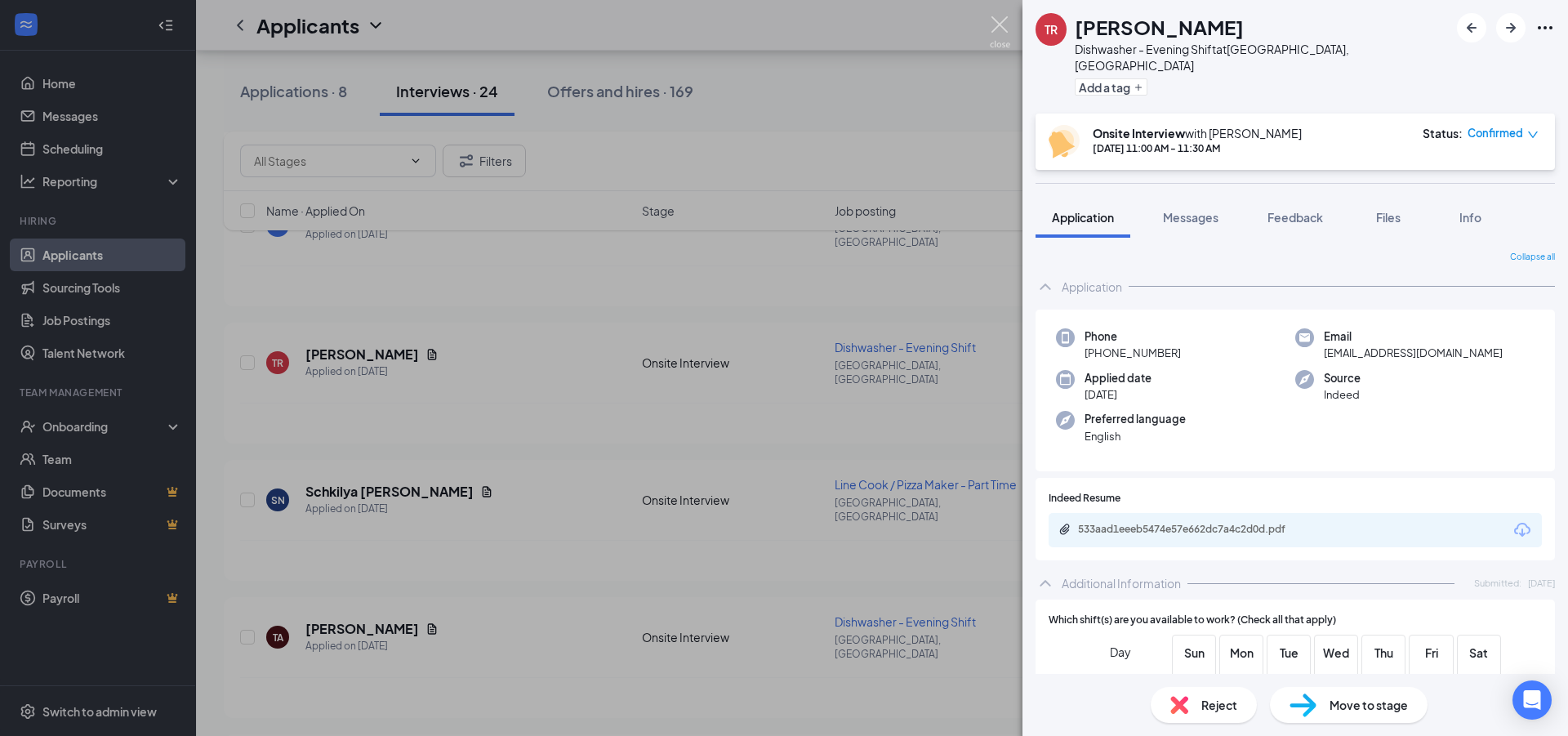
click at [1003, 21] on img at bounding box center [1000, 32] width 21 height 32
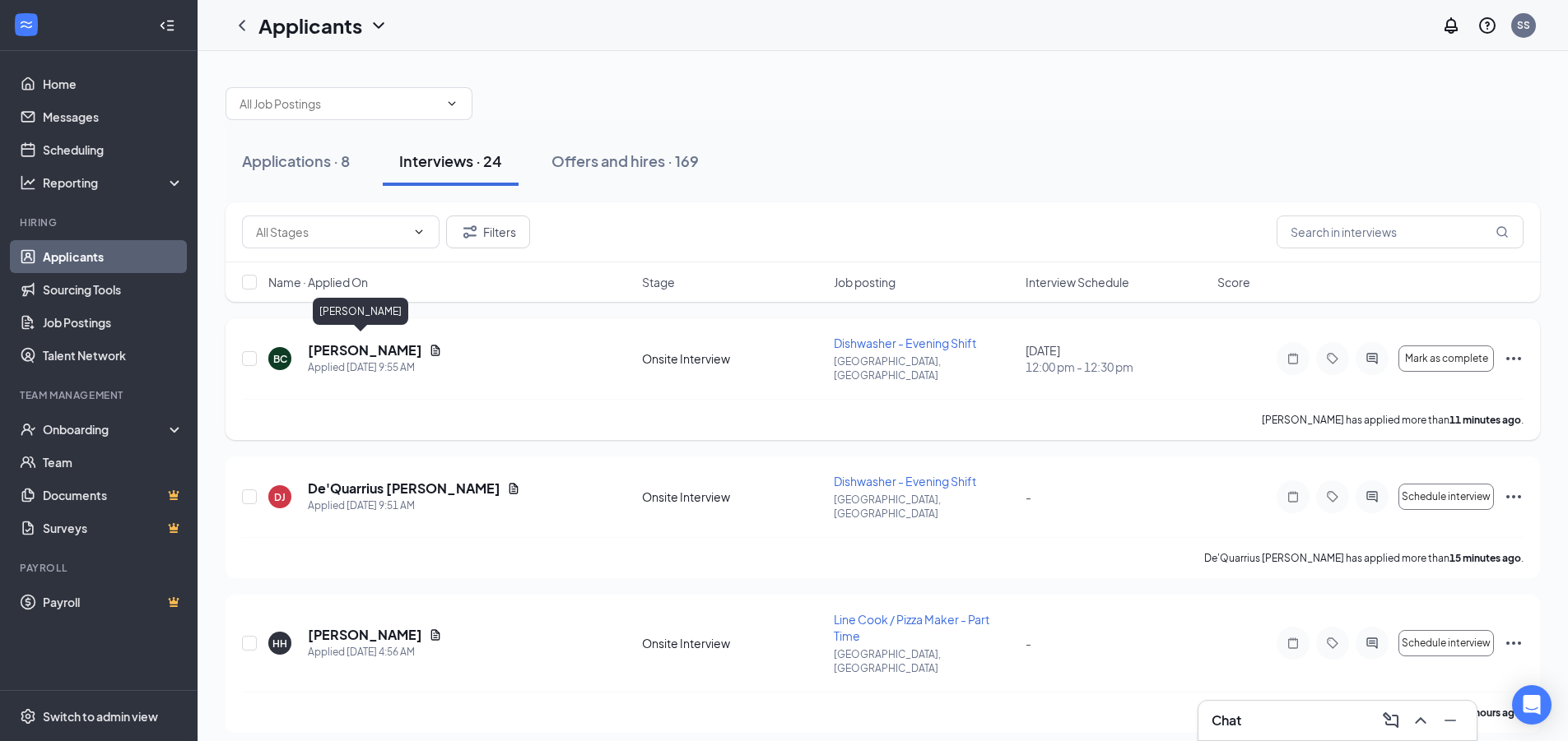
click at [375, 342] on h5 "[PERSON_NAME]" at bounding box center [365, 350] width 114 height 18
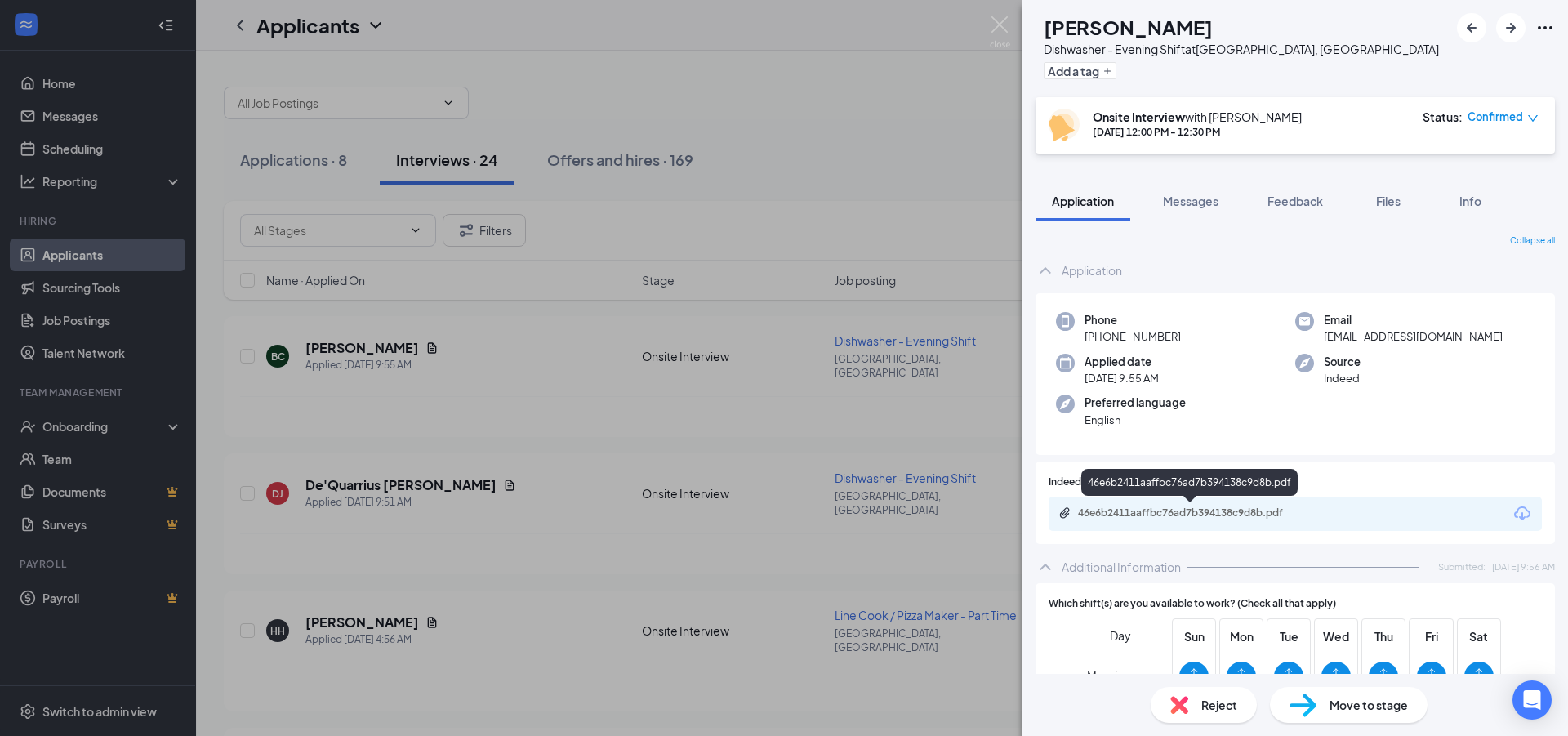
click at [1146, 514] on div "46e6b2411aaffbc76ad7b394138c9d8b.pdf" at bounding box center [1192, 513] width 229 height 13
click at [996, 24] on img at bounding box center [1000, 32] width 21 height 32
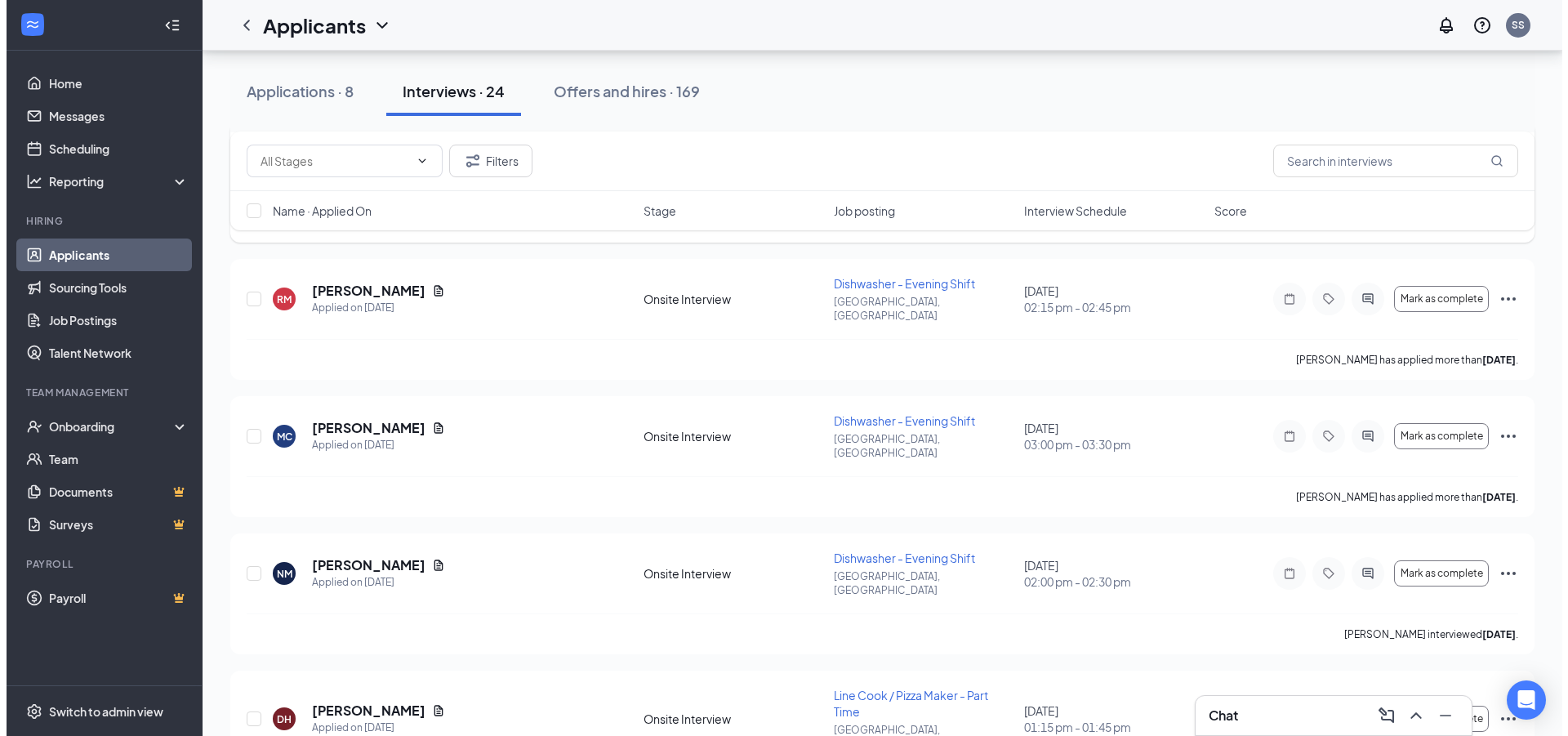
scroll to position [2369, 0]
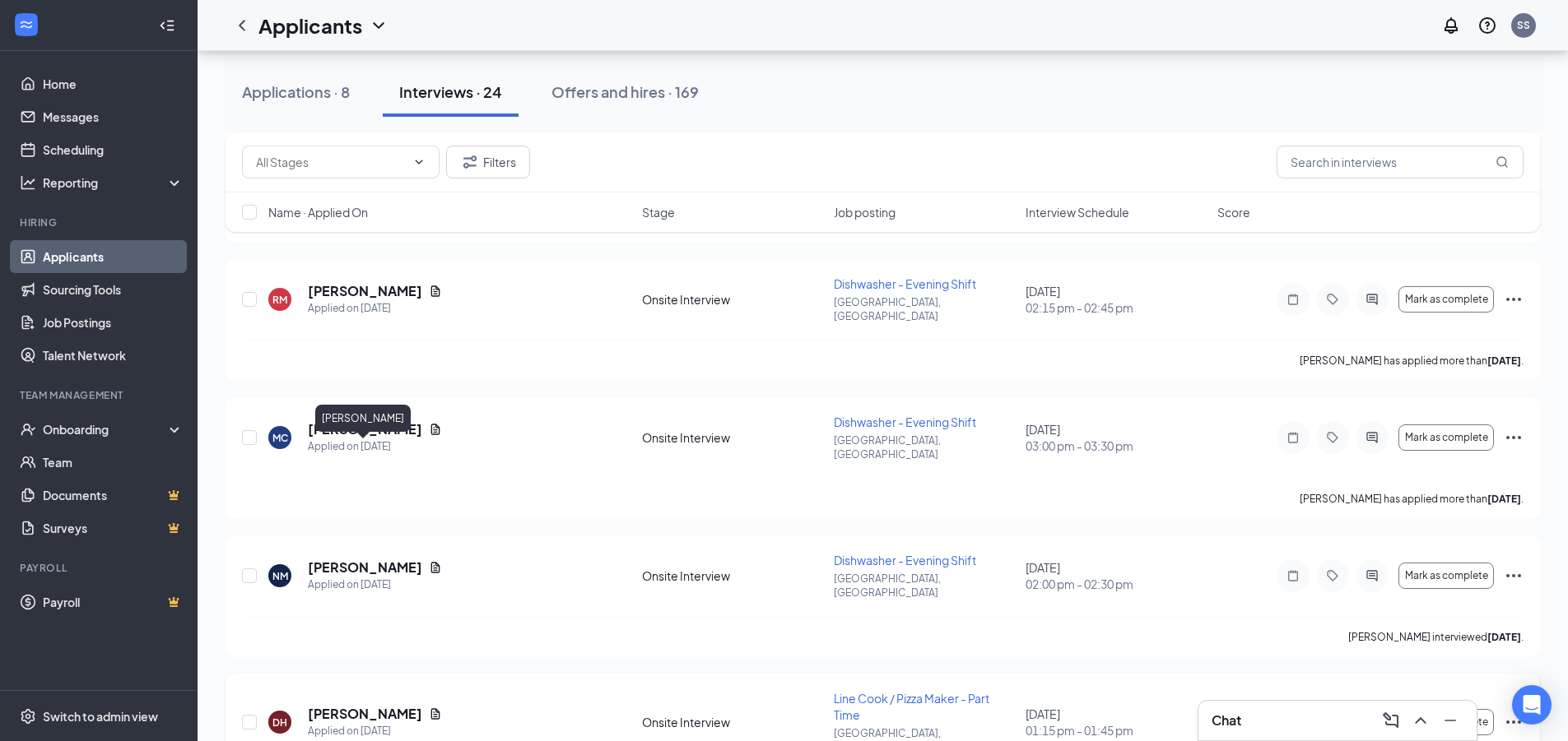
click at [374, 705] on h5 "[PERSON_NAME]" at bounding box center [365, 714] width 114 height 18
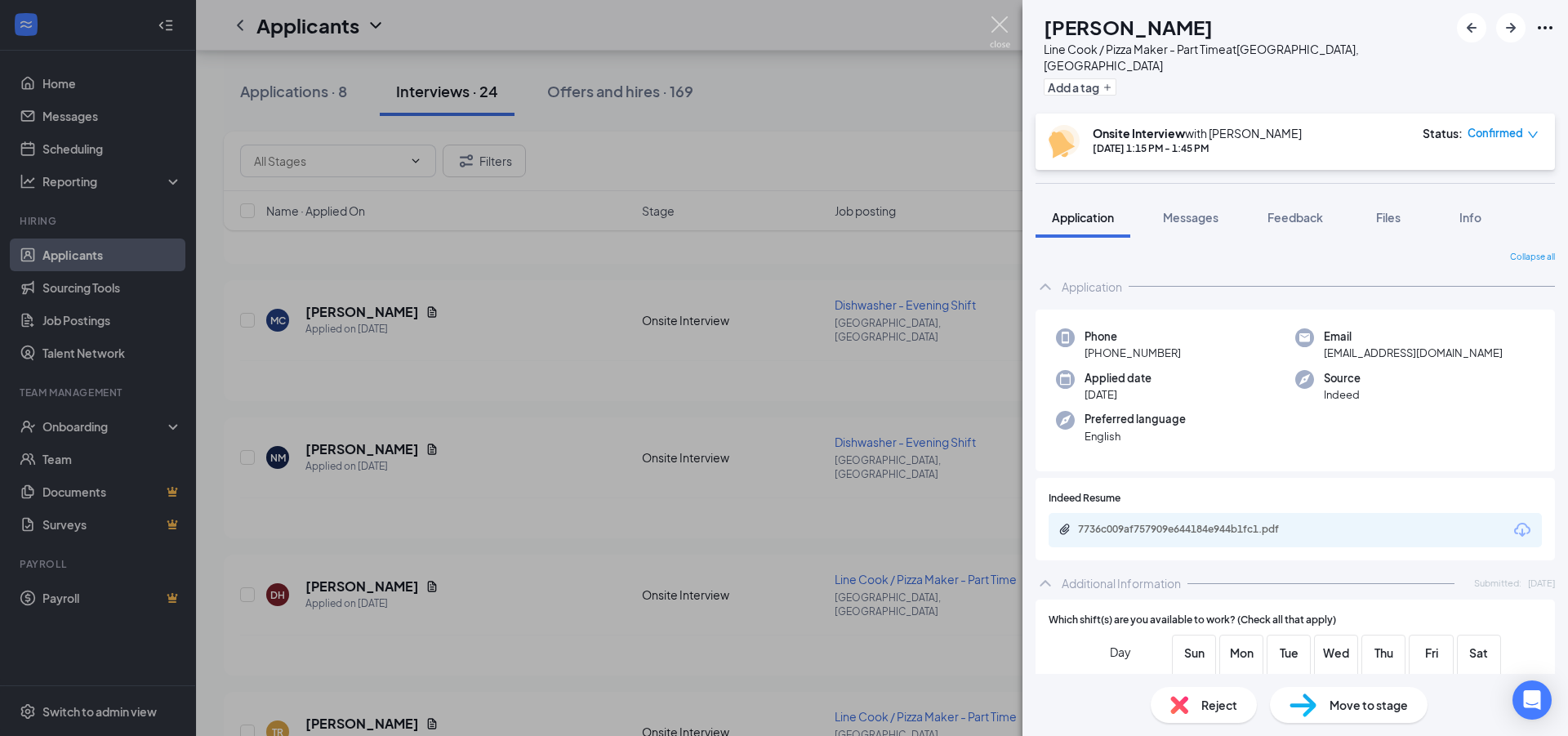
click at [1001, 23] on img at bounding box center [1000, 32] width 21 height 32
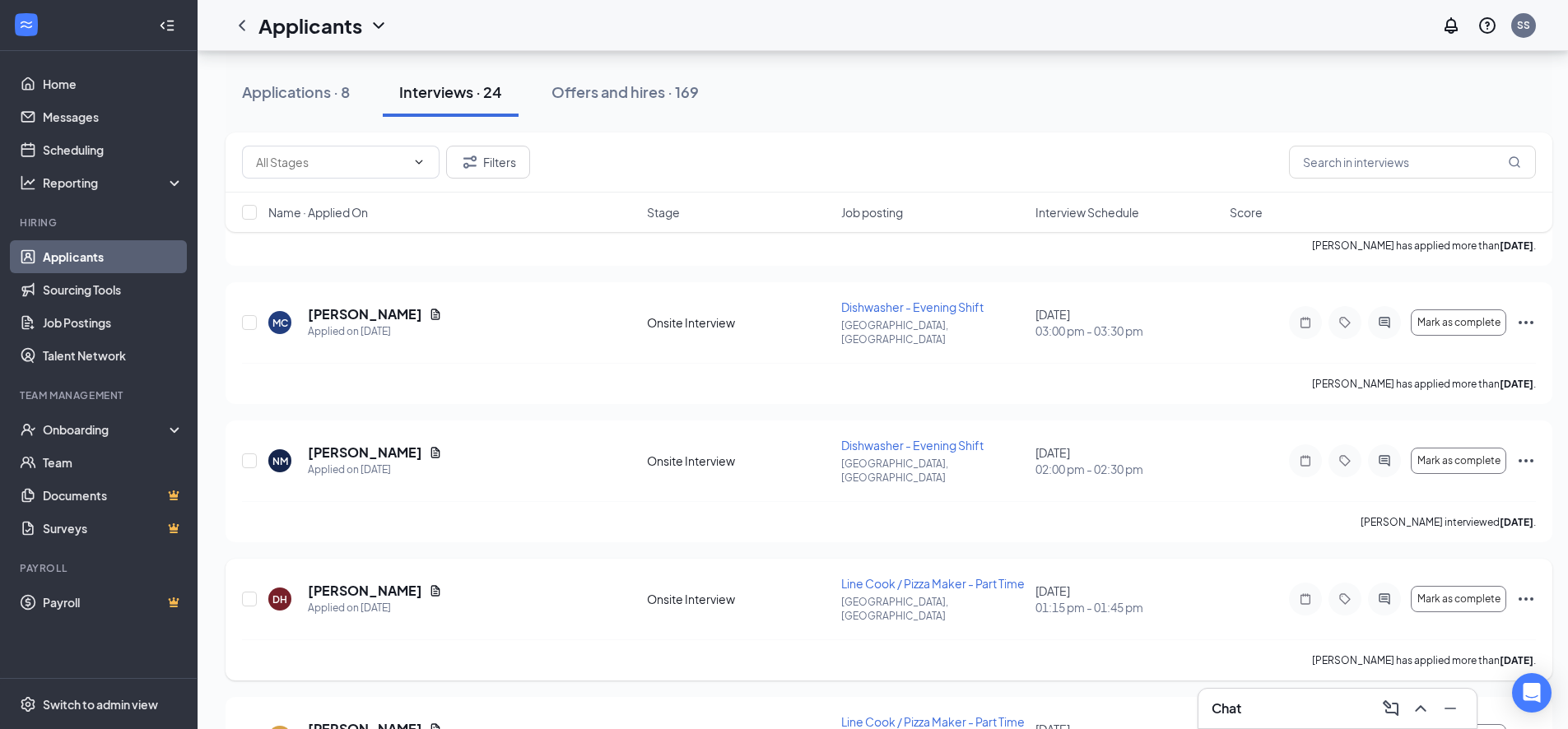
click at [1527, 598] on icon "Ellipses" at bounding box center [1526, 599] width 15 height 3
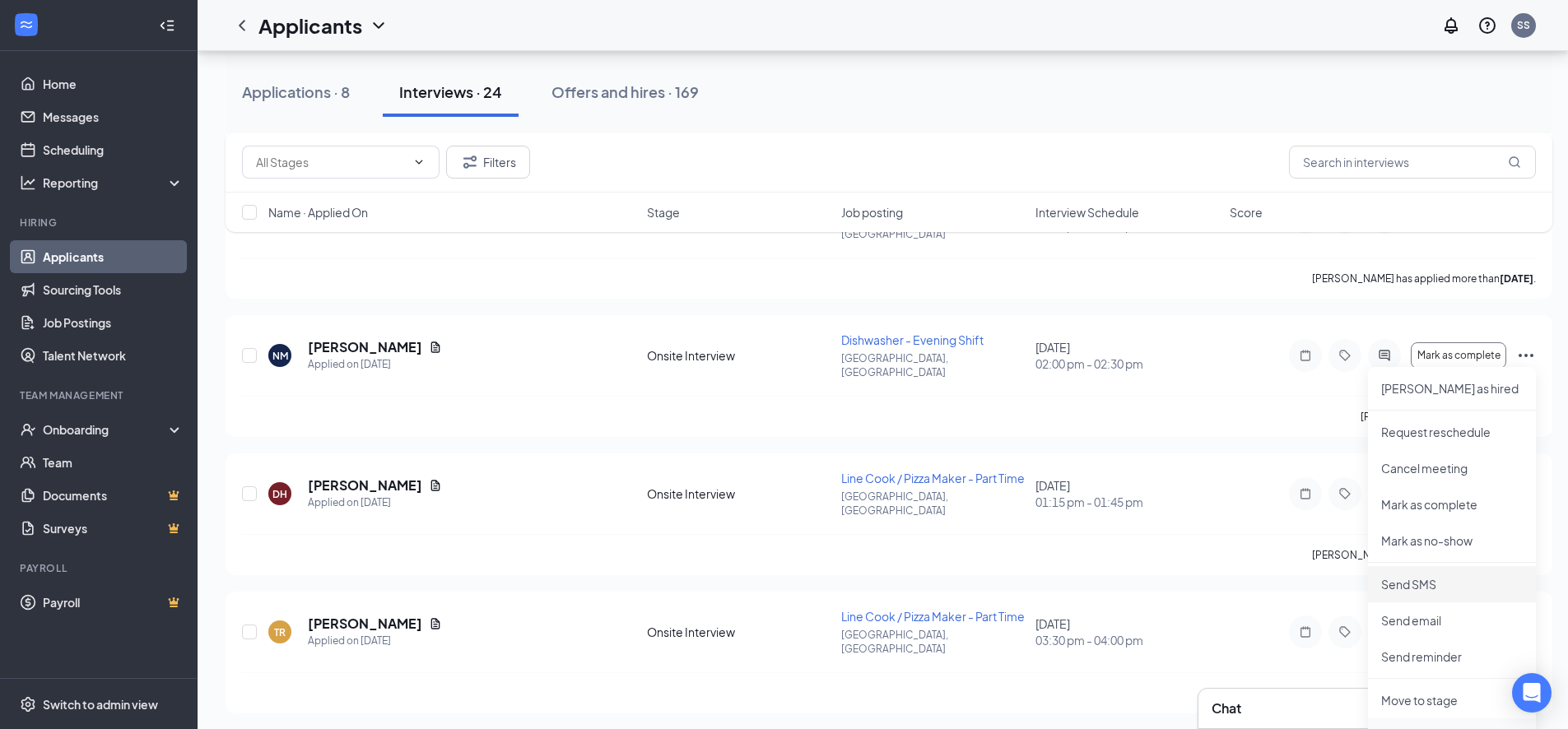
scroll to position [2634, 0]
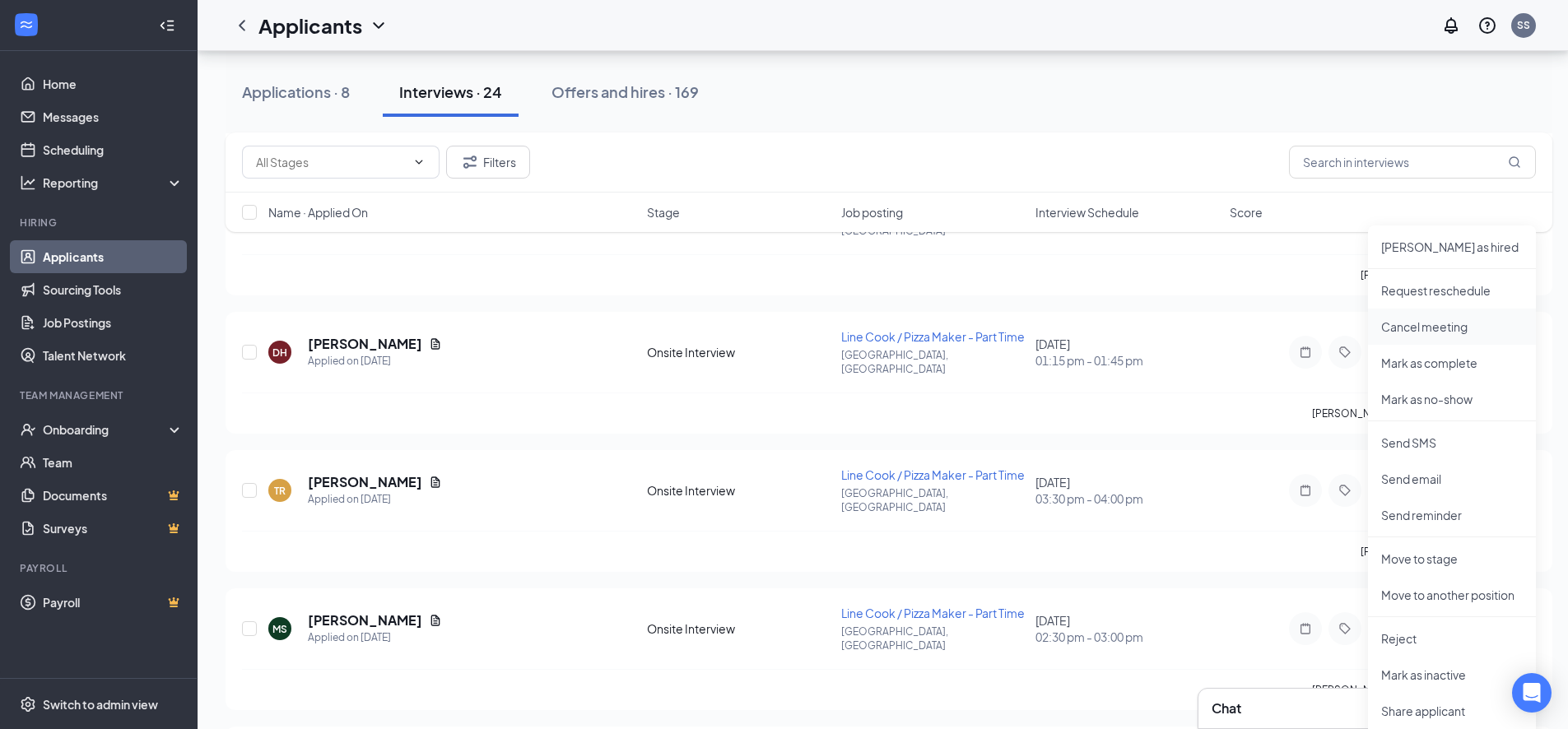
click at [1415, 325] on p "Cancel meeting" at bounding box center [1452, 326] width 142 height 16
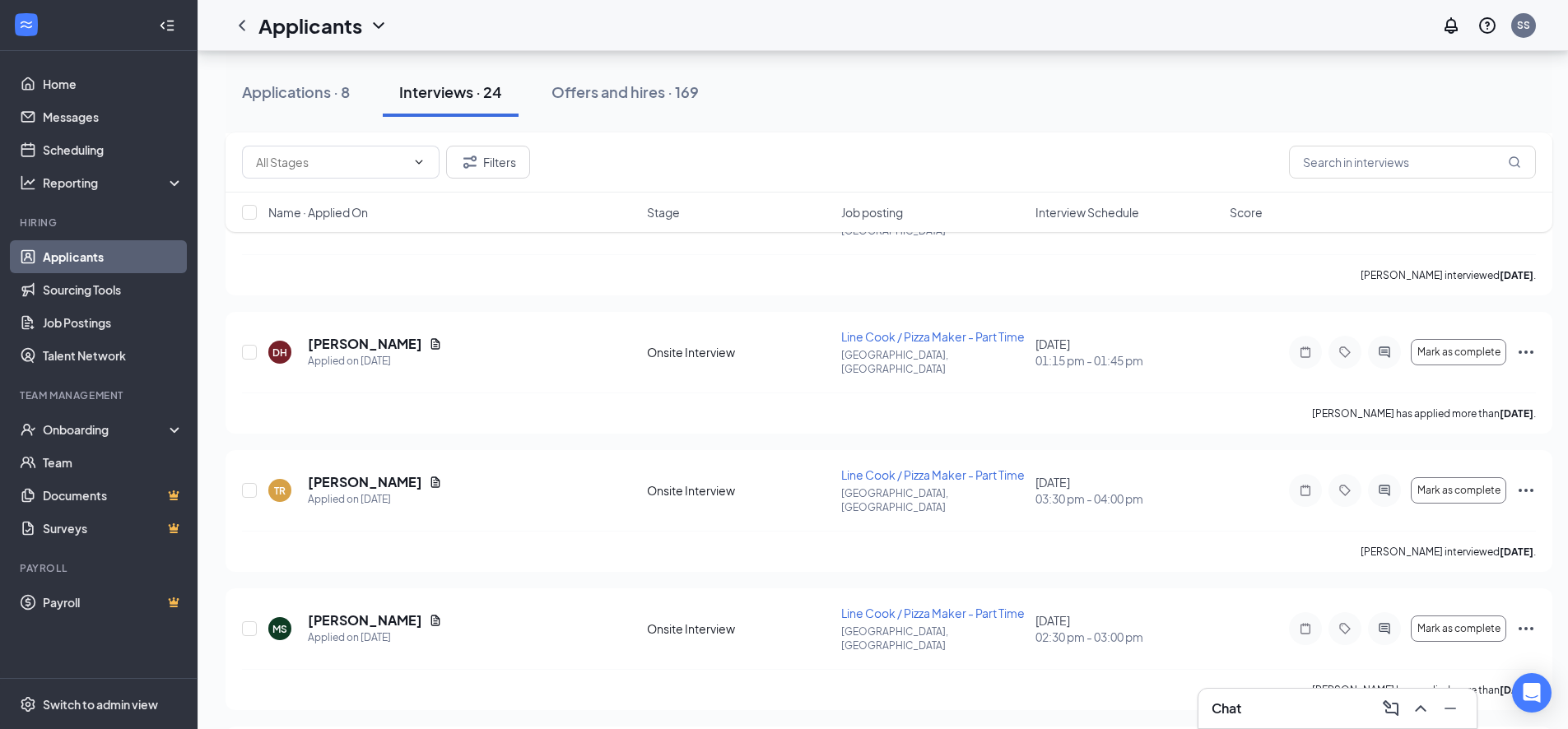
type textarea "position filled"
